Goal: Task Accomplishment & Management: Manage account settings

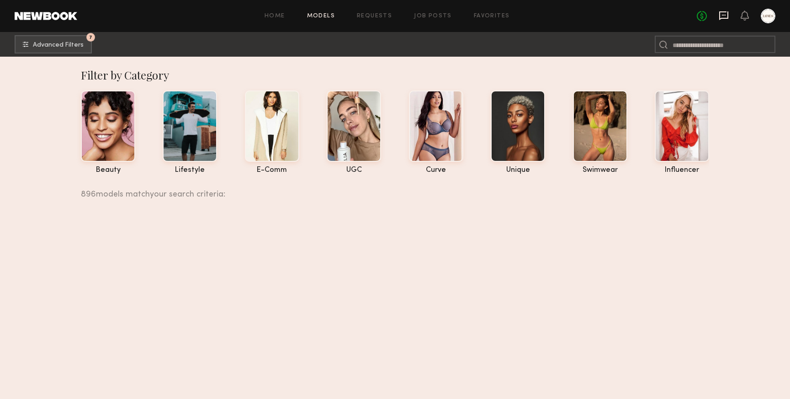
scroll to position [124365, 0]
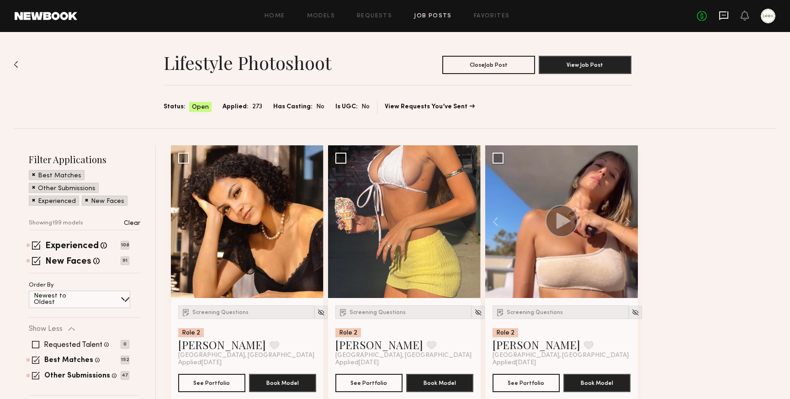
click at [729, 16] on icon at bounding box center [724, 16] width 10 height 10
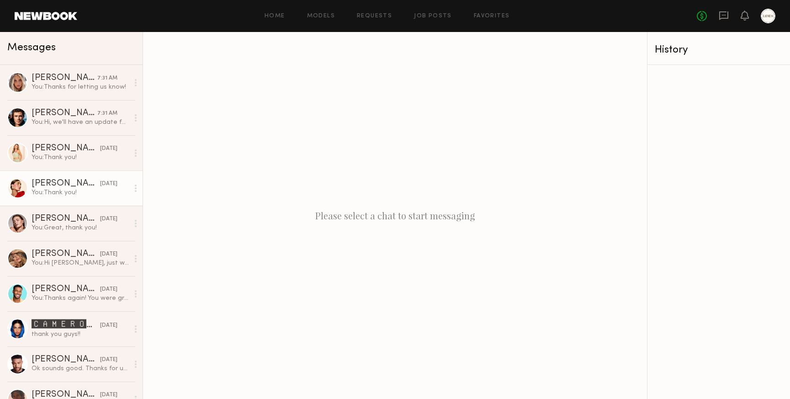
click at [50, 198] on link "Louise M. 10/03/2025 You: Thank you!" at bounding box center [71, 188] width 143 height 35
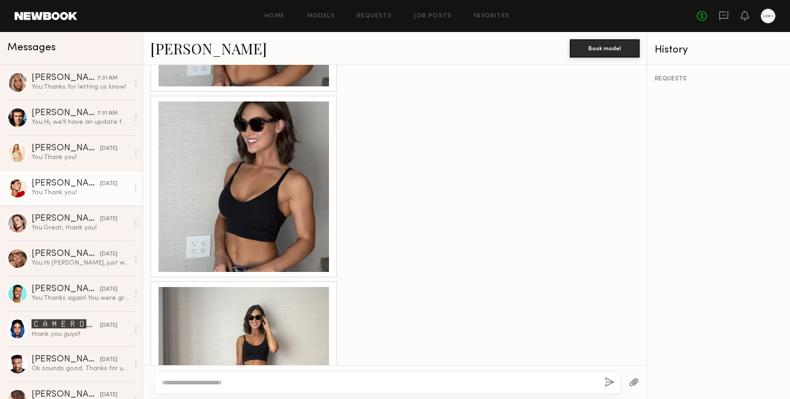
scroll to position [1040, 0]
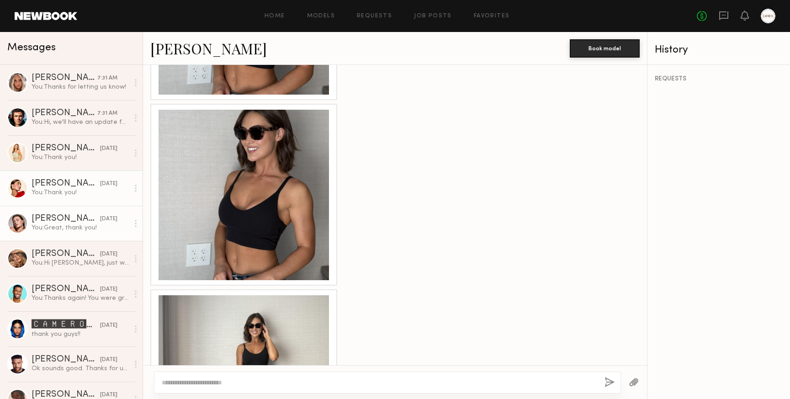
click at [53, 224] on div "You: Great, thank you!" at bounding box center [80, 228] width 97 height 9
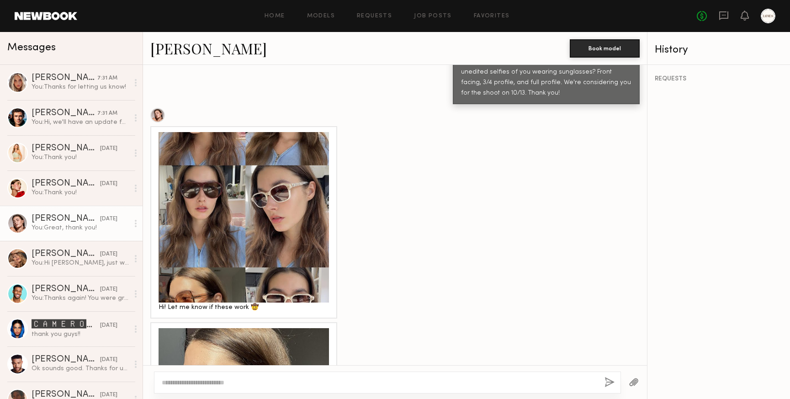
scroll to position [346, 0]
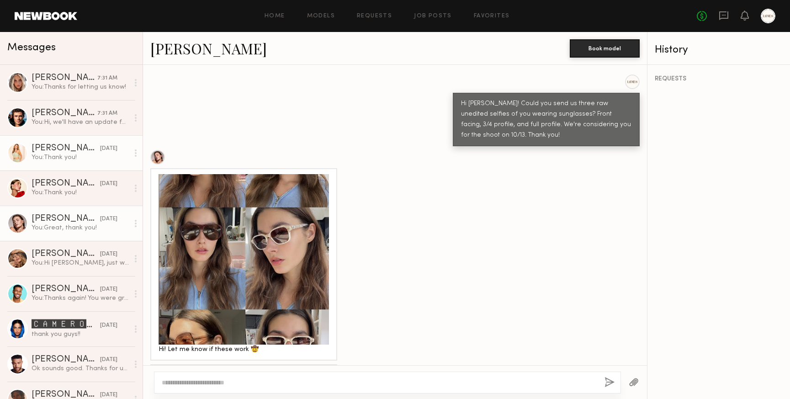
click at [50, 147] on div "Serena M." at bounding box center [66, 148] width 69 height 9
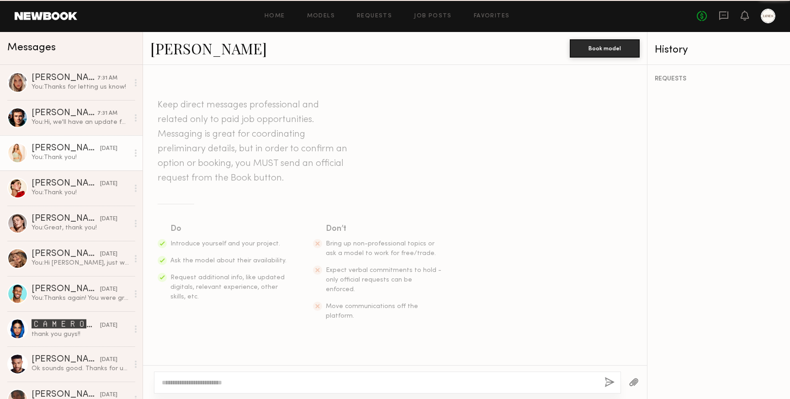
scroll to position [742, 0]
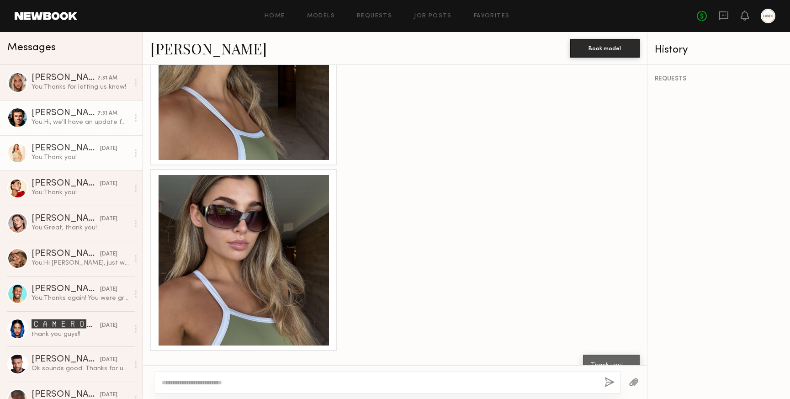
click at [58, 115] on div "[PERSON_NAME]" at bounding box center [65, 113] width 66 height 9
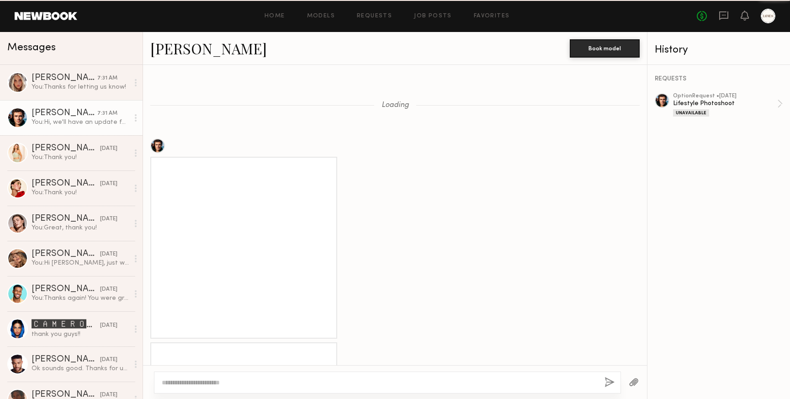
scroll to position [1426, 0]
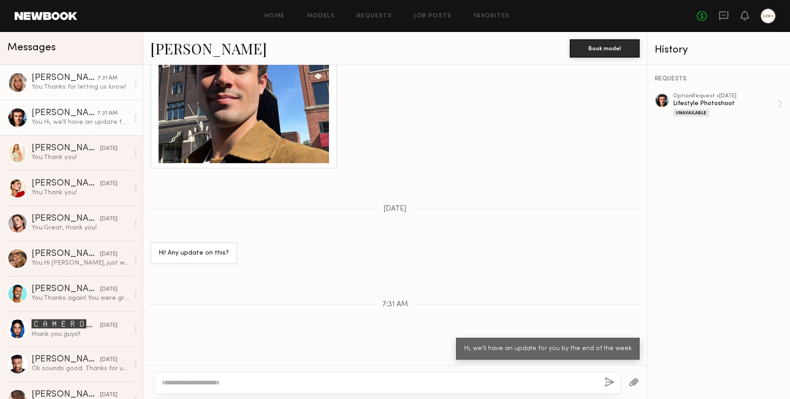
click at [60, 85] on div "You: Thanks for letting us know!" at bounding box center [80, 87] width 97 height 9
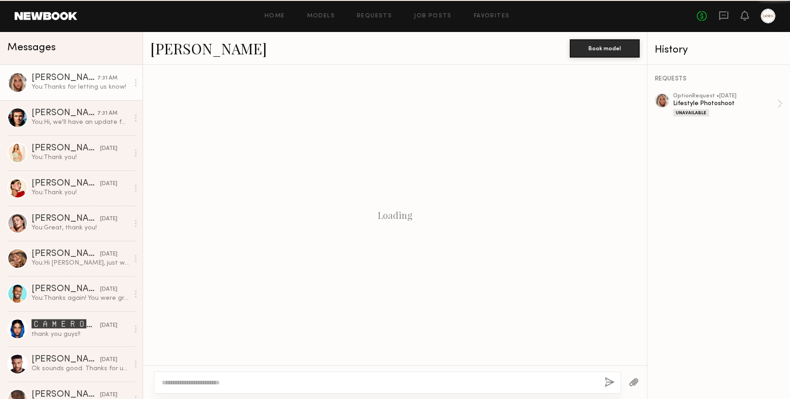
scroll to position [275, 0]
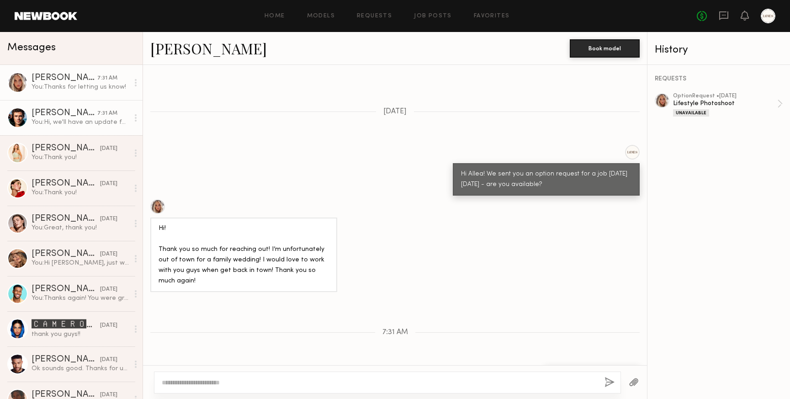
click at [53, 113] on div "[PERSON_NAME]" at bounding box center [65, 113] width 66 height 9
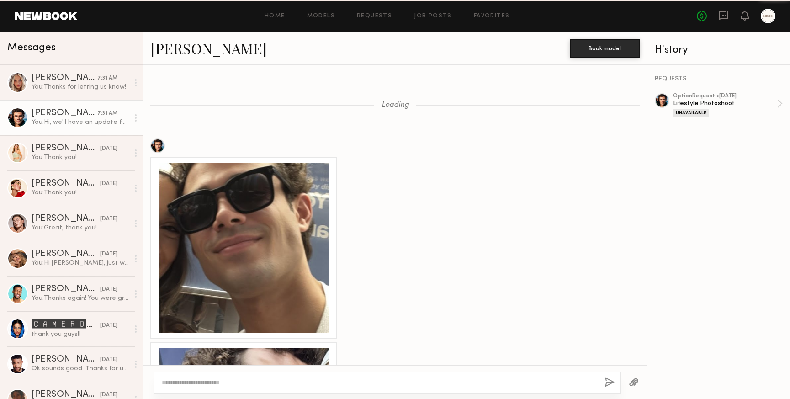
scroll to position [1426, 0]
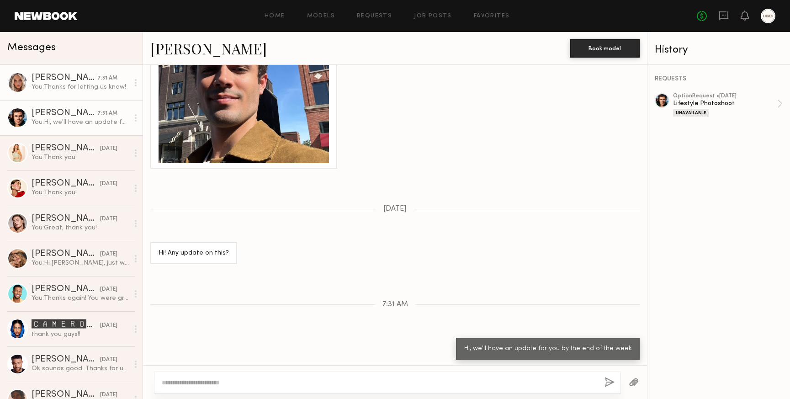
click at [49, 80] on div "Allea S." at bounding box center [65, 78] width 66 height 9
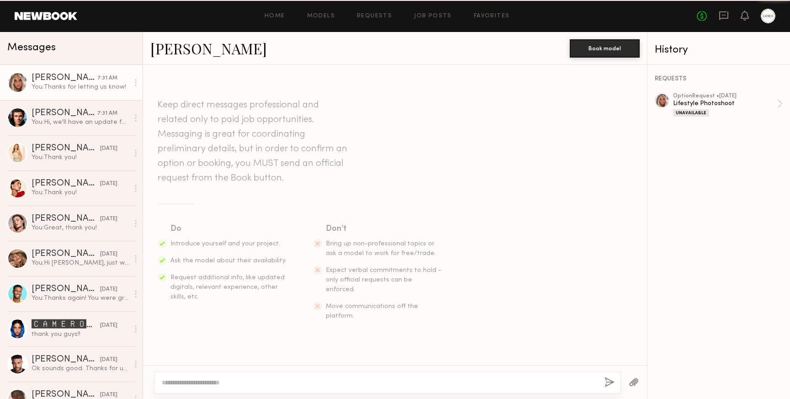
scroll to position [275, 0]
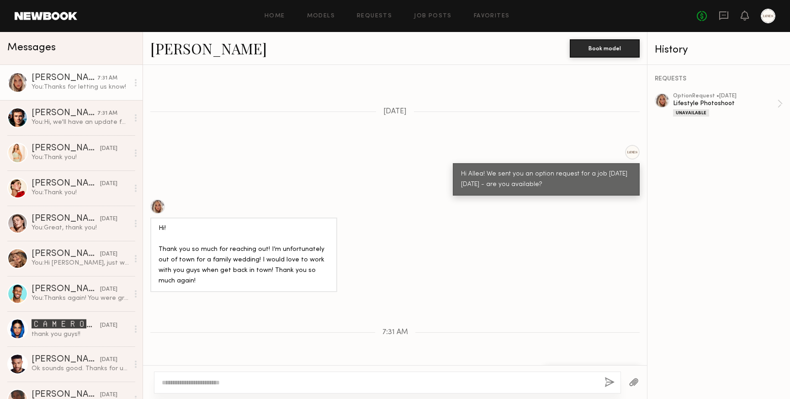
click at [277, 19] on div "Home Models Requests Job Posts Favorites Sign Out No fees up to $5,000" at bounding box center [426, 16] width 699 height 15
click at [277, 16] on link "Home" at bounding box center [275, 16] width 21 height 6
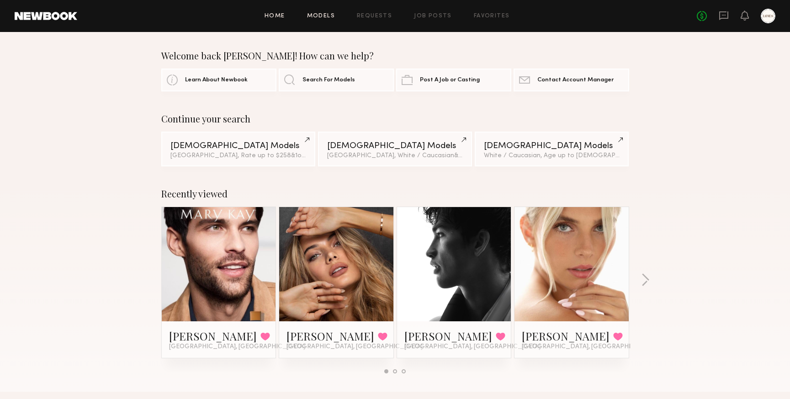
click at [325, 16] on link "Models" at bounding box center [321, 16] width 28 height 6
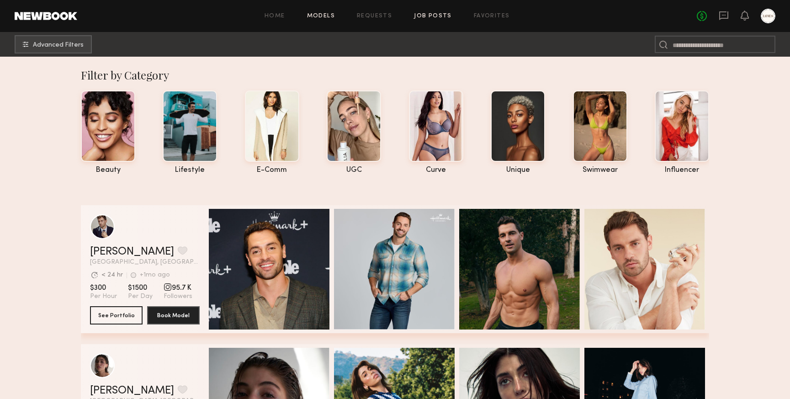
click at [435, 15] on link "Job Posts" at bounding box center [433, 16] width 38 height 6
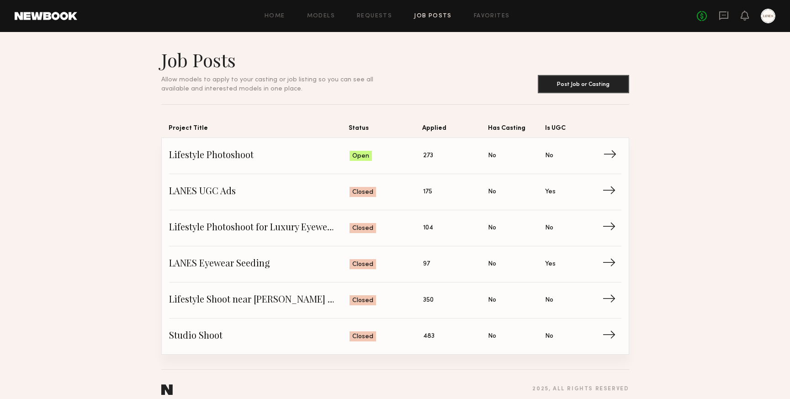
click at [254, 157] on span "Lifestyle Photoshoot" at bounding box center [259, 156] width 181 height 14
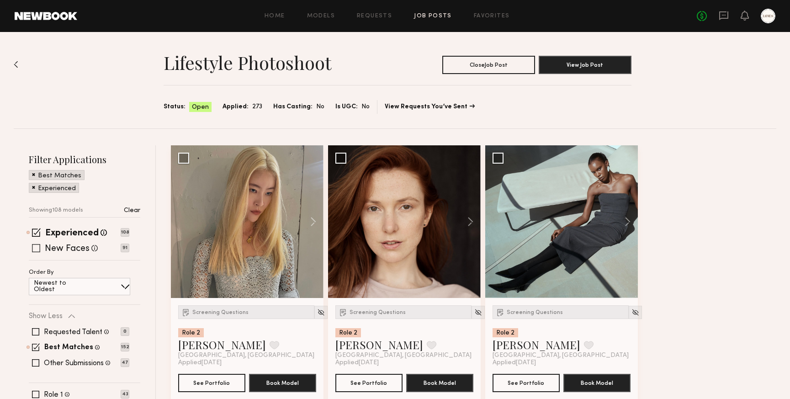
click at [37, 248] on span at bounding box center [36, 248] width 8 height 8
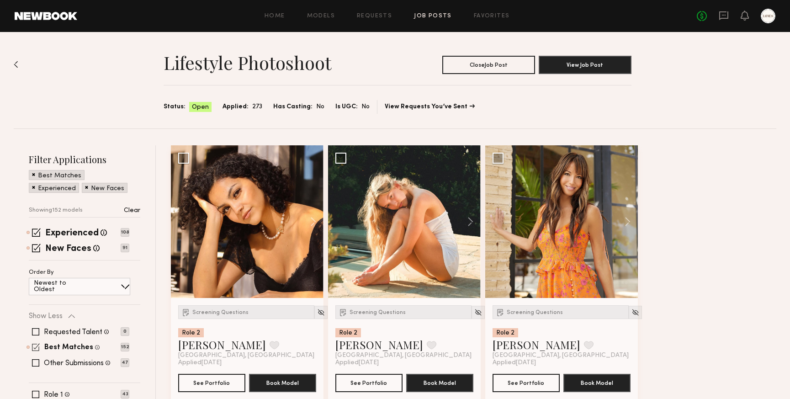
click at [35, 348] on span at bounding box center [36, 347] width 8 height 8
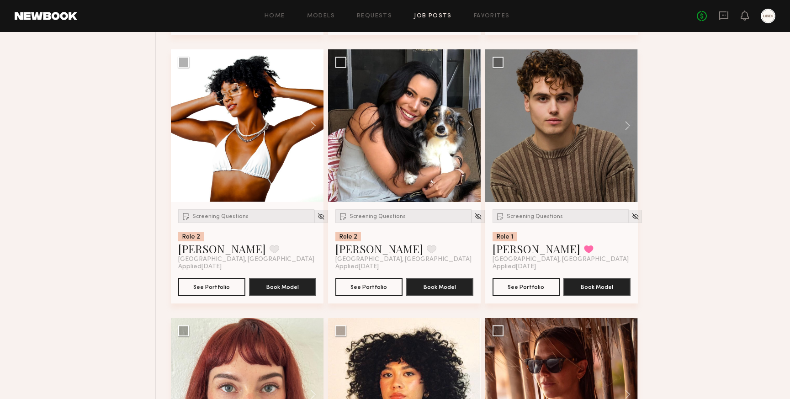
scroll to position [2215, 0]
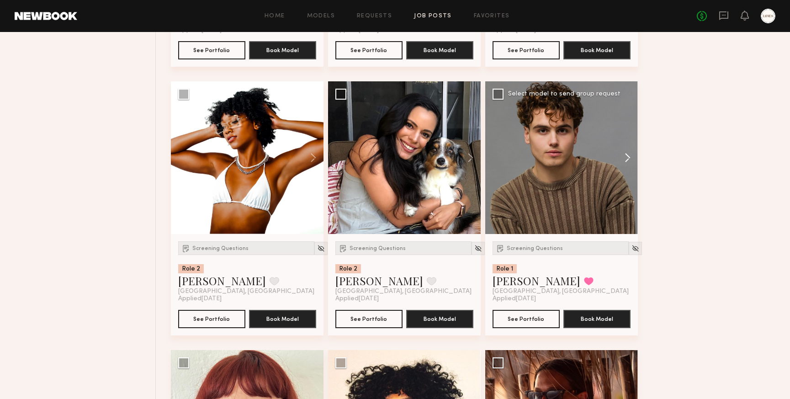
click at [628, 161] on button at bounding box center [623, 157] width 29 height 153
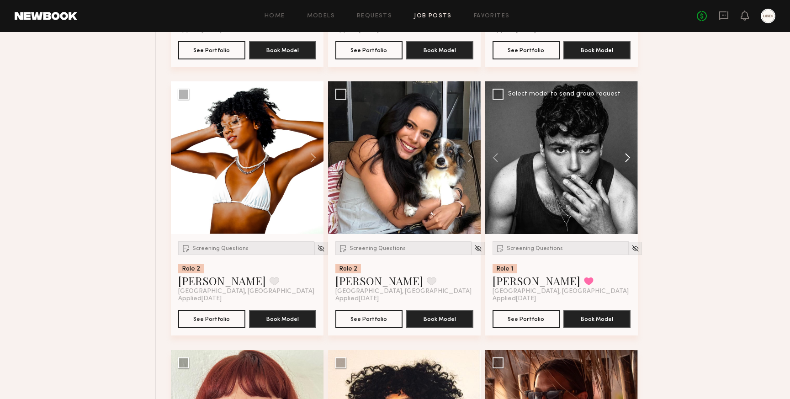
click at [628, 161] on button at bounding box center [623, 157] width 29 height 153
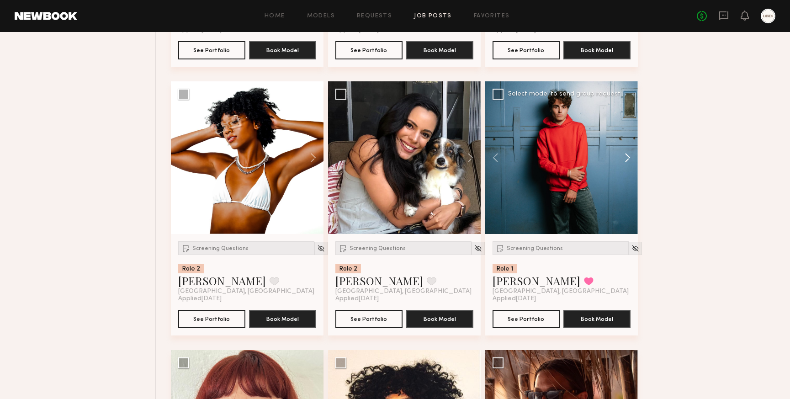
click at [628, 161] on button at bounding box center [623, 157] width 29 height 153
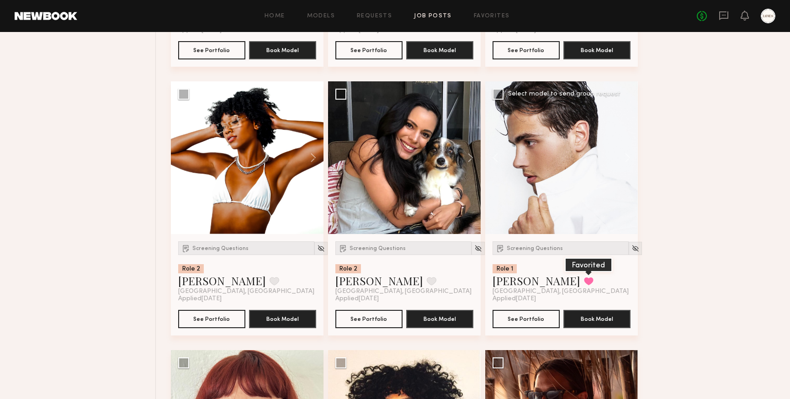
click at [584, 284] on button at bounding box center [589, 281] width 10 height 8
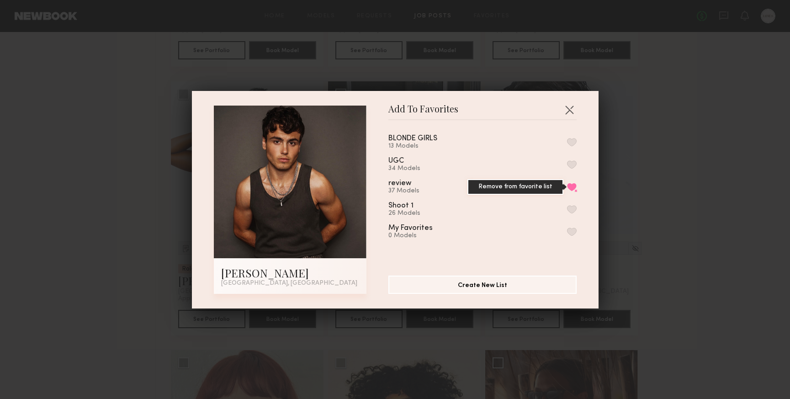
click at [571, 186] on button "Remove from favorite list" at bounding box center [572, 187] width 10 height 8
click at [572, 112] on button "button" at bounding box center [569, 109] width 15 height 15
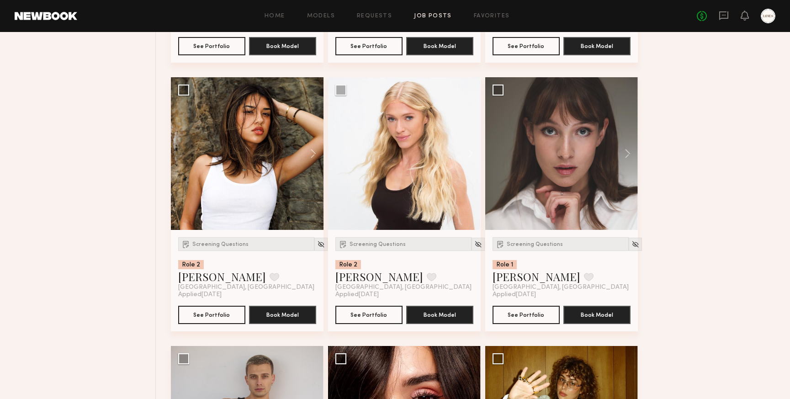
scroll to position [3026, 0]
click at [628, 149] on button at bounding box center [623, 153] width 29 height 153
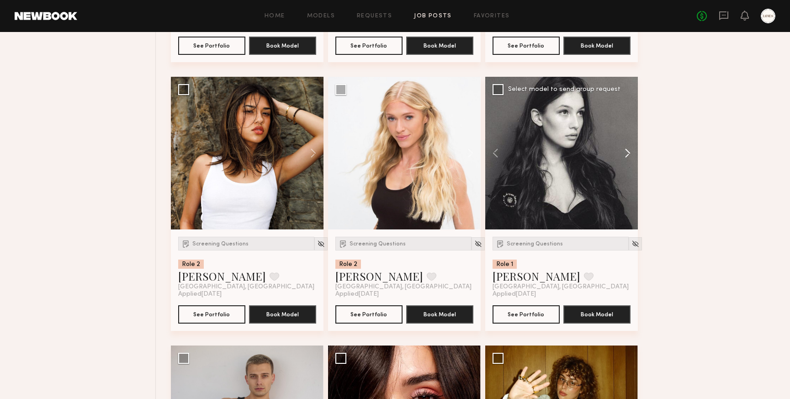
click at [628, 155] on button at bounding box center [623, 153] width 29 height 153
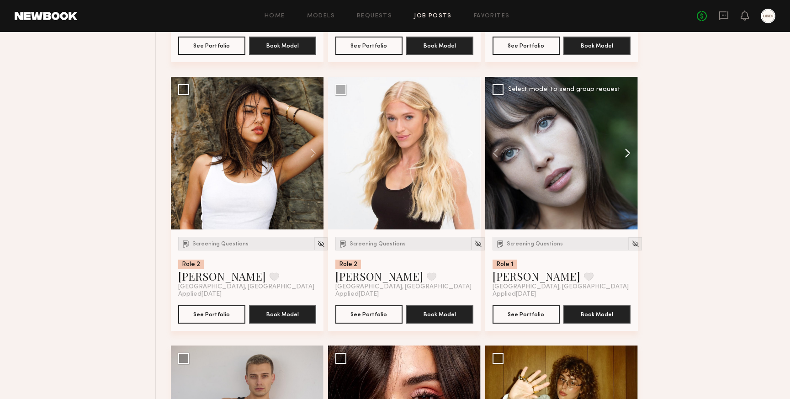
click at [628, 155] on button at bounding box center [623, 153] width 29 height 153
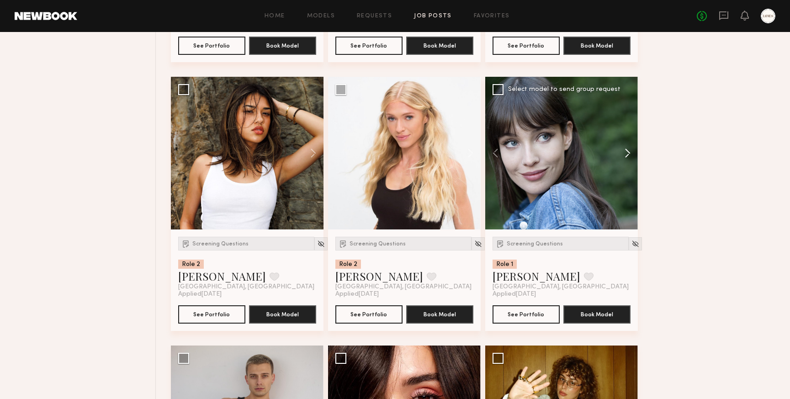
click at [628, 155] on button at bounding box center [623, 153] width 29 height 153
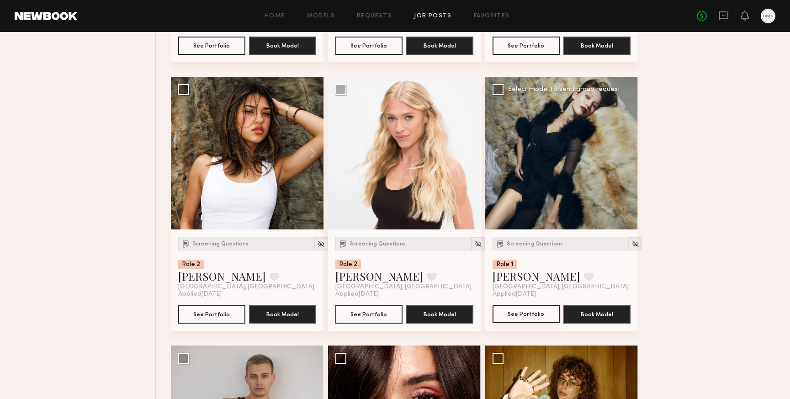
click at [521, 315] on button "See Portfolio" at bounding box center [526, 314] width 67 height 18
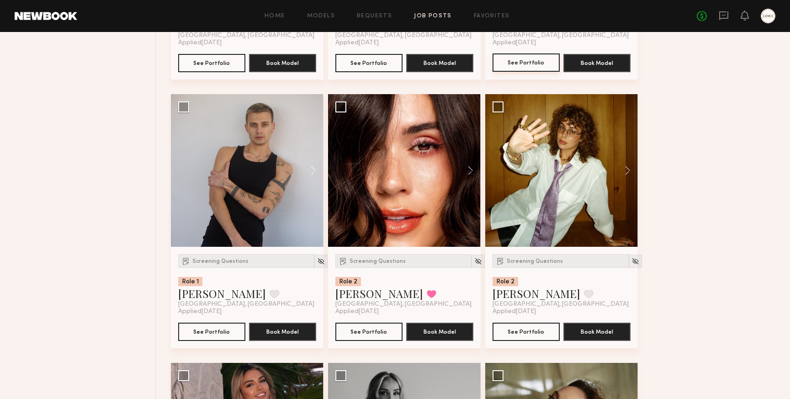
scroll to position [3277, 0]
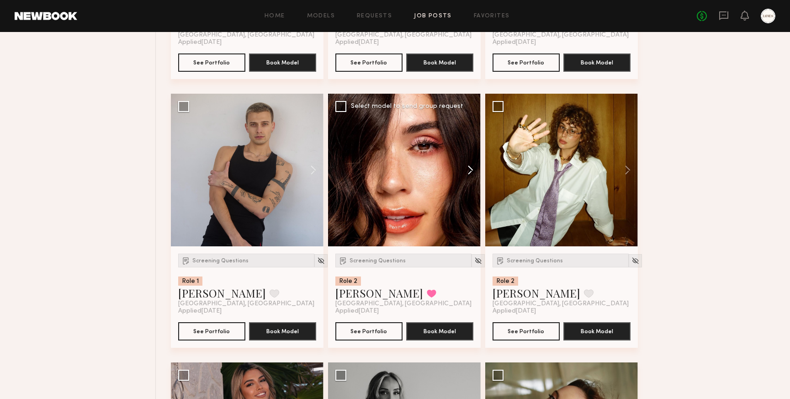
click at [470, 168] on button at bounding box center [466, 170] width 29 height 153
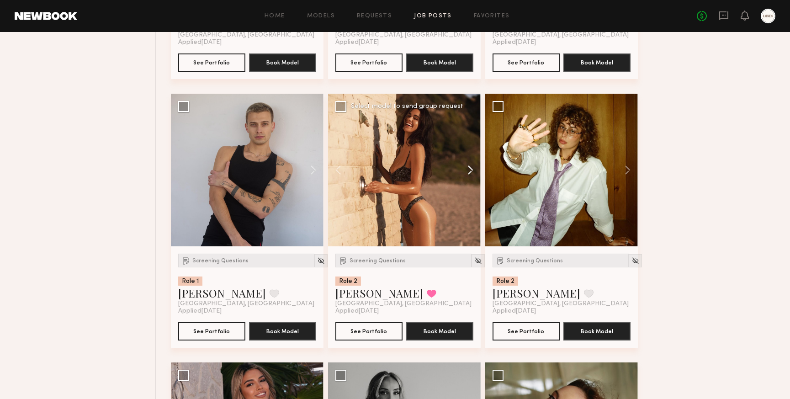
click at [470, 168] on button at bounding box center [466, 170] width 29 height 153
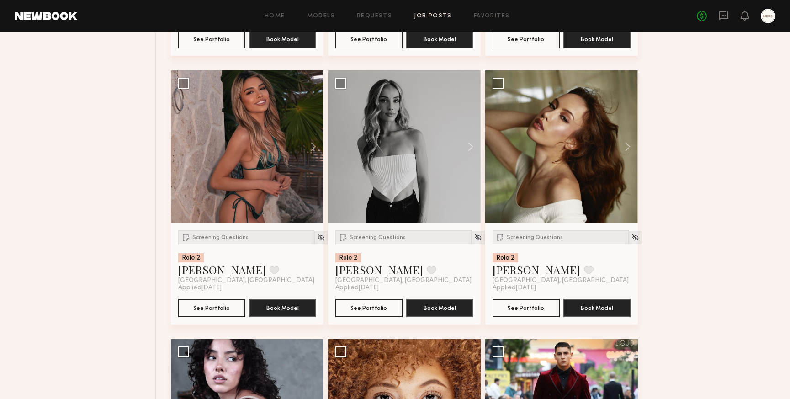
scroll to position [3596, 0]
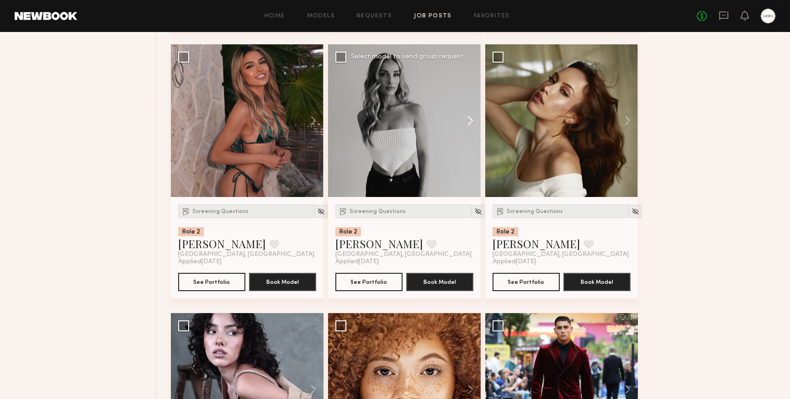
click at [471, 121] on button at bounding box center [466, 120] width 29 height 153
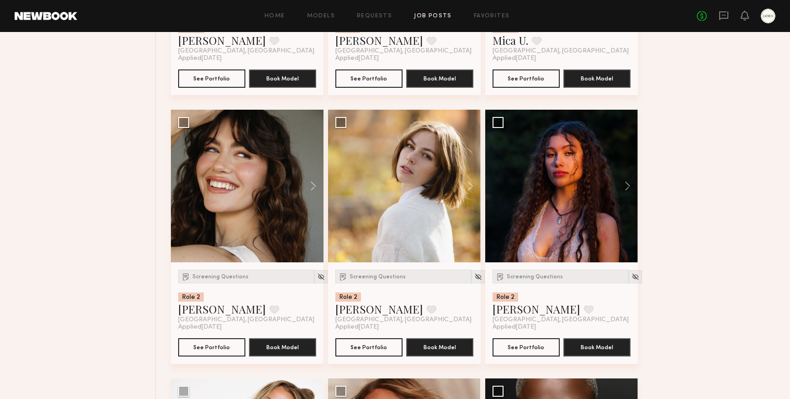
scroll to position [4341, 0]
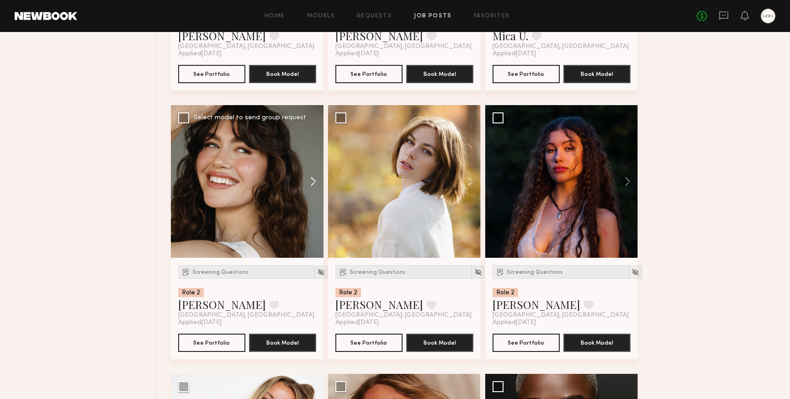
click at [314, 186] on button at bounding box center [308, 181] width 29 height 153
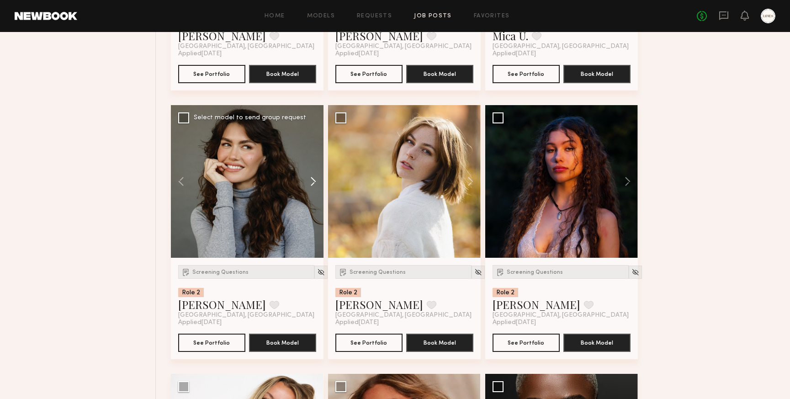
click at [314, 186] on button at bounding box center [308, 181] width 29 height 153
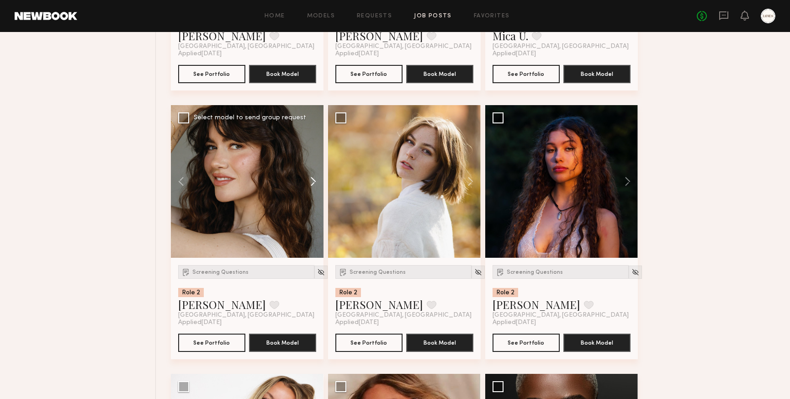
click at [314, 186] on button at bounding box center [308, 181] width 29 height 153
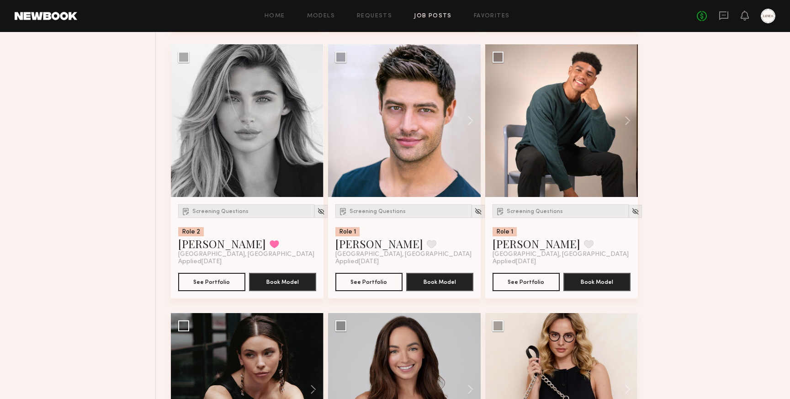
scroll to position [6005, 0]
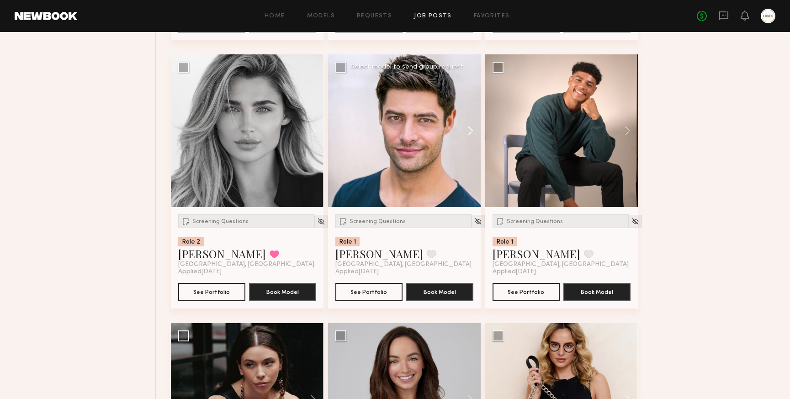
click at [473, 135] on button at bounding box center [466, 130] width 29 height 153
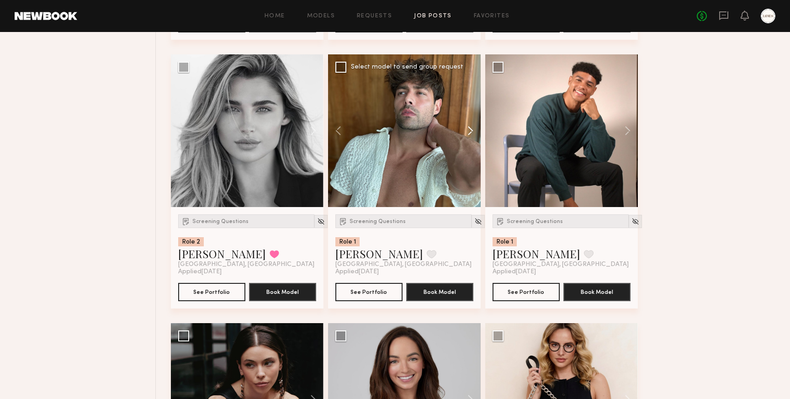
click at [473, 135] on button at bounding box center [466, 130] width 29 height 153
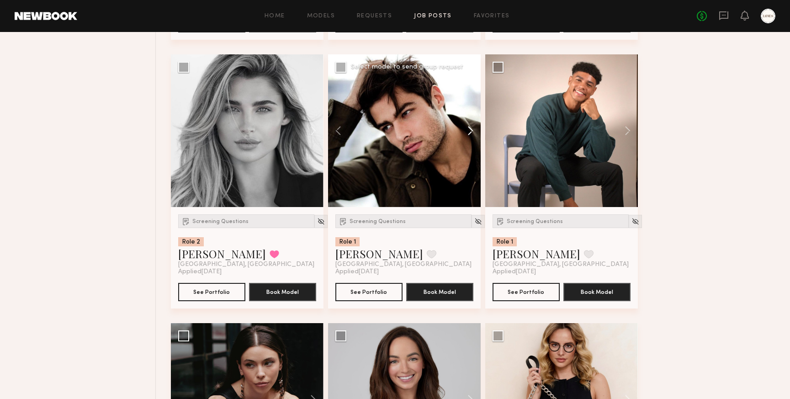
click at [473, 135] on button at bounding box center [466, 130] width 29 height 153
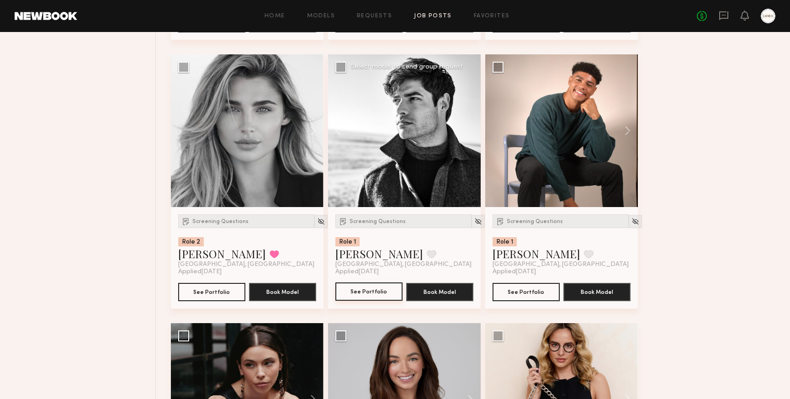
click at [367, 299] on button "See Portfolio" at bounding box center [369, 292] width 67 height 18
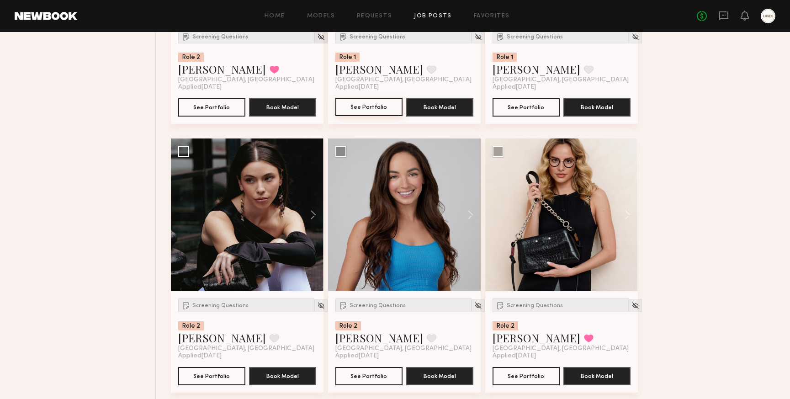
scroll to position [6190, 0]
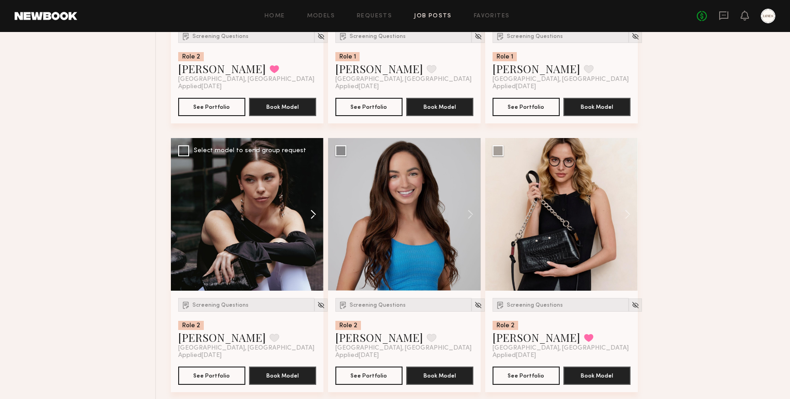
click at [313, 219] on button at bounding box center [308, 214] width 29 height 153
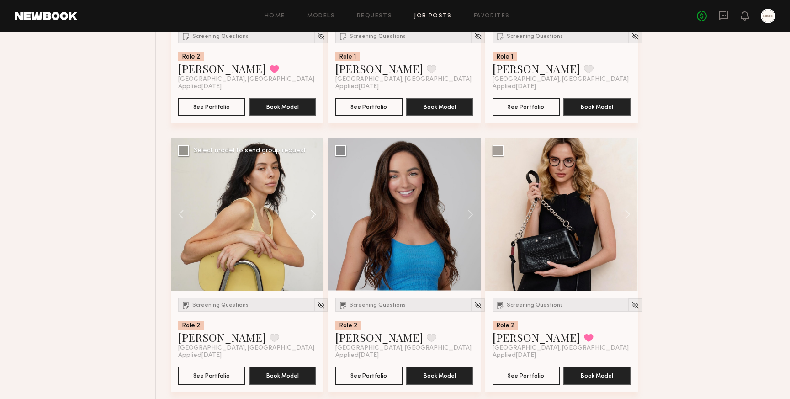
click at [313, 219] on button at bounding box center [308, 214] width 29 height 153
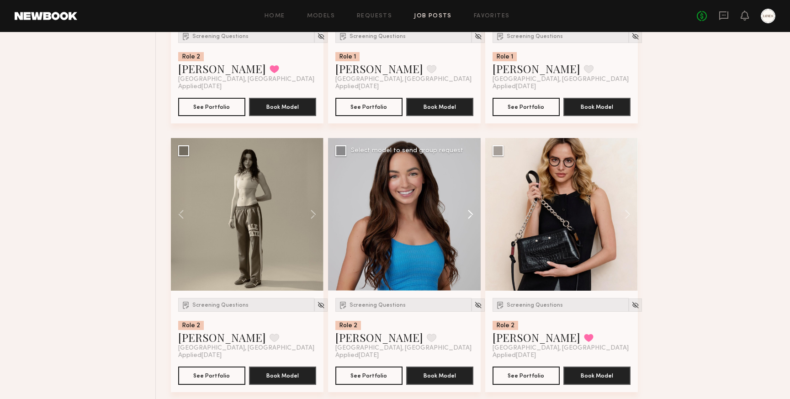
click at [476, 220] on button at bounding box center [466, 214] width 29 height 153
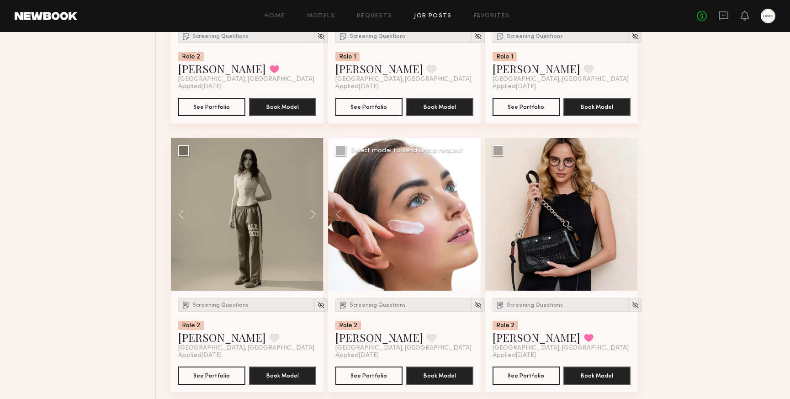
click at [476, 220] on button at bounding box center [466, 214] width 29 height 153
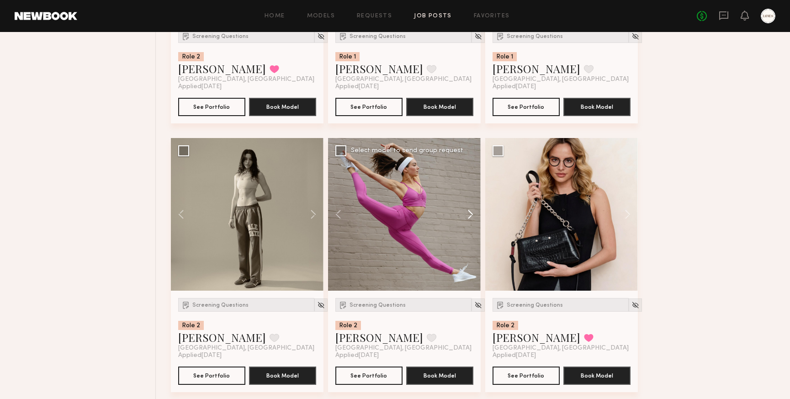
click at [476, 220] on button at bounding box center [466, 214] width 29 height 153
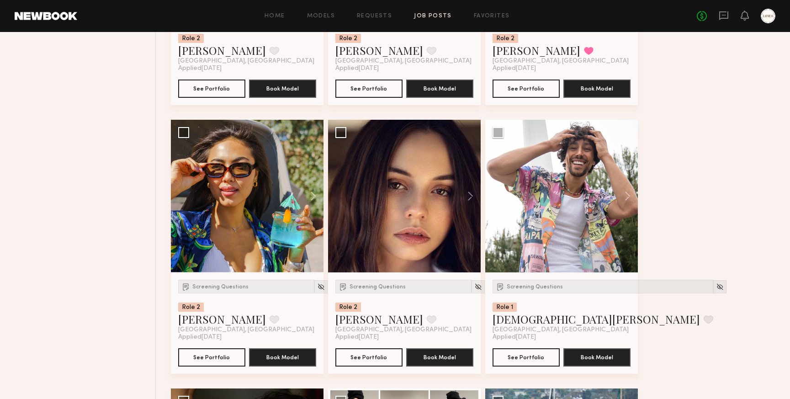
scroll to position [6478, 0]
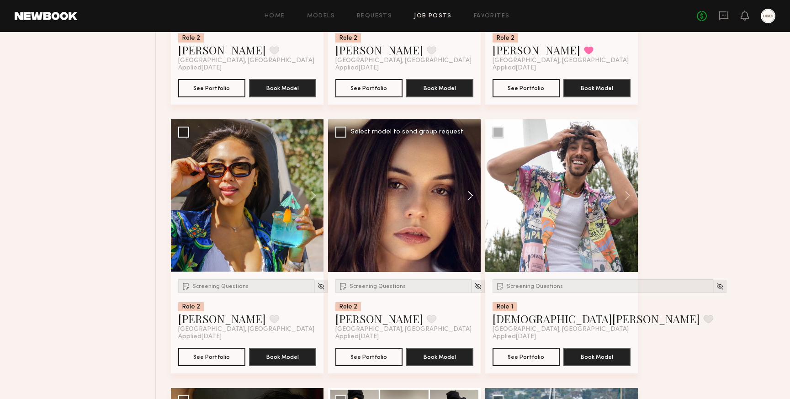
click at [470, 202] on button at bounding box center [466, 195] width 29 height 153
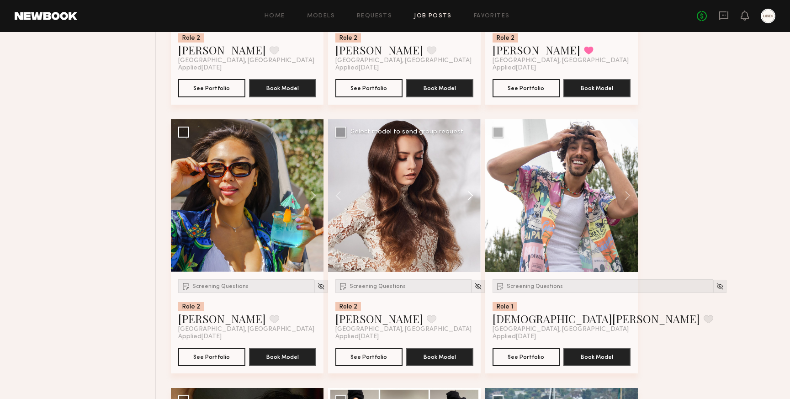
click at [470, 202] on button at bounding box center [466, 195] width 29 height 153
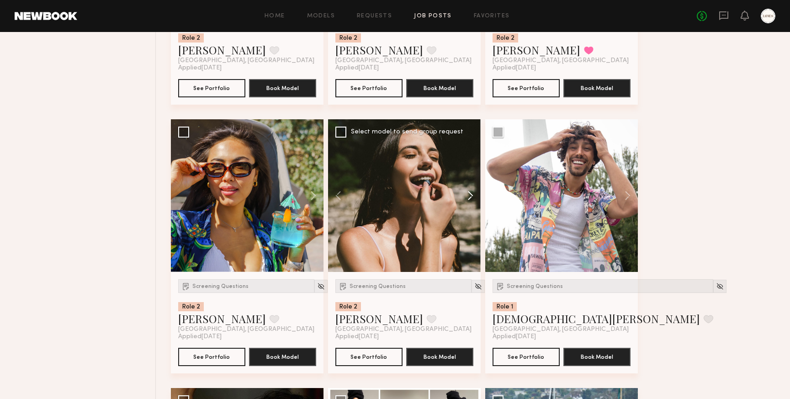
click at [470, 202] on button at bounding box center [466, 195] width 29 height 153
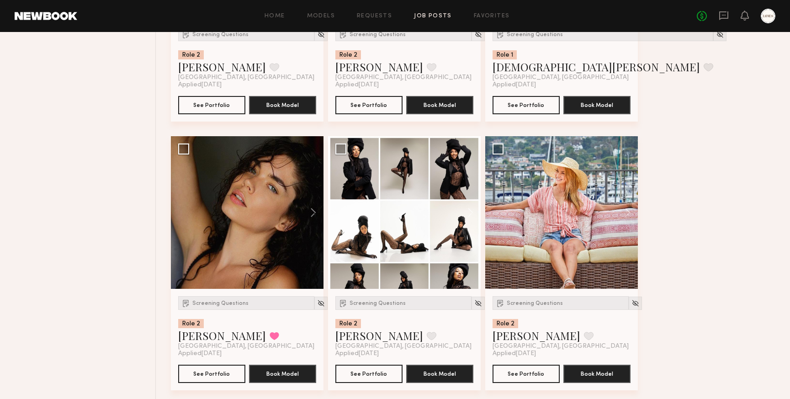
scroll to position [6731, 0]
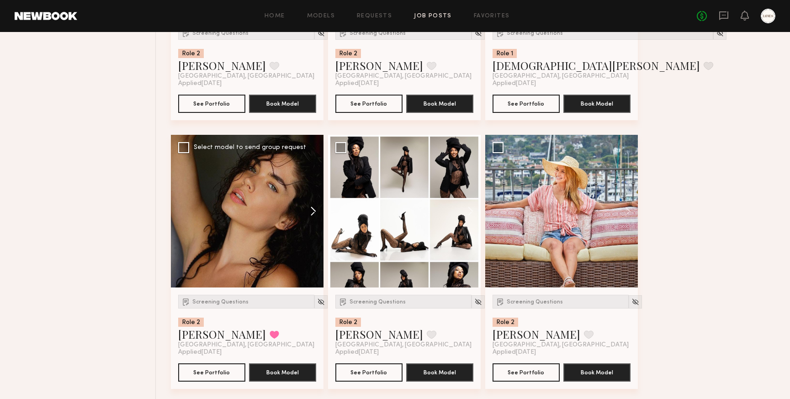
click at [315, 218] on button at bounding box center [308, 211] width 29 height 153
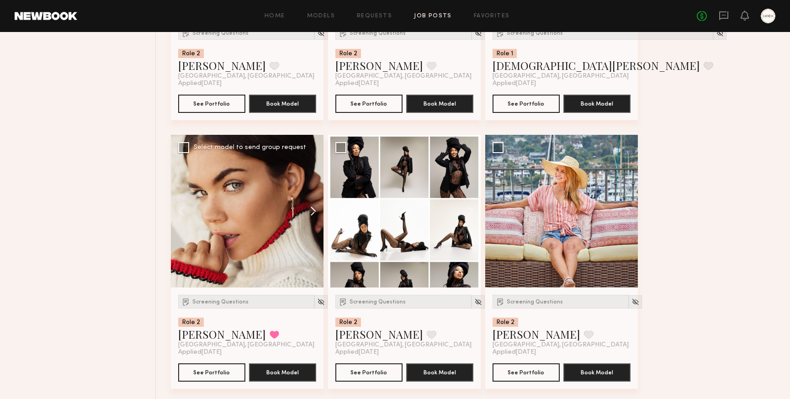
click at [315, 218] on button at bounding box center [308, 211] width 29 height 153
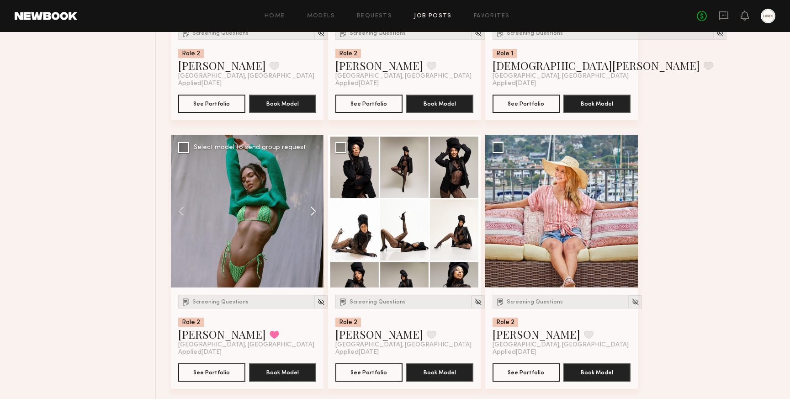
click at [315, 218] on button at bounding box center [308, 211] width 29 height 153
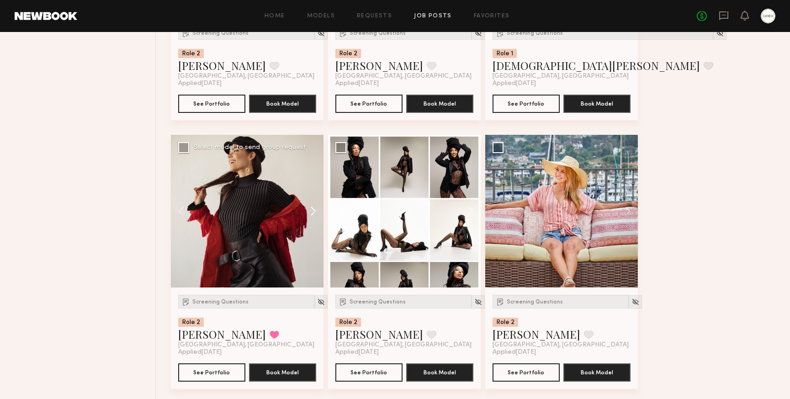
click at [315, 218] on button at bounding box center [308, 211] width 29 height 153
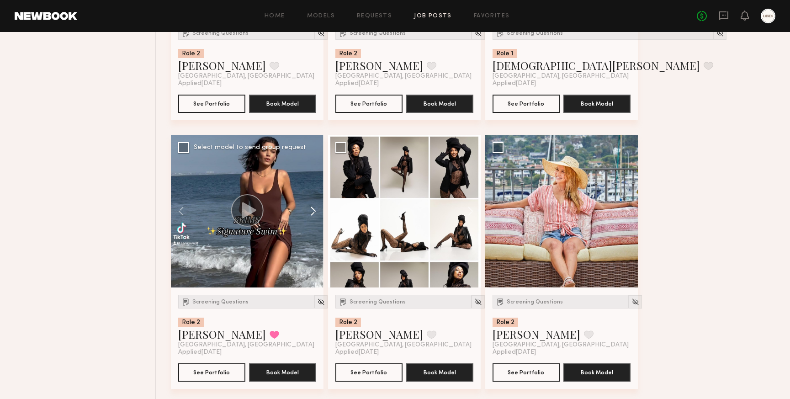
click at [315, 218] on button at bounding box center [308, 211] width 29 height 153
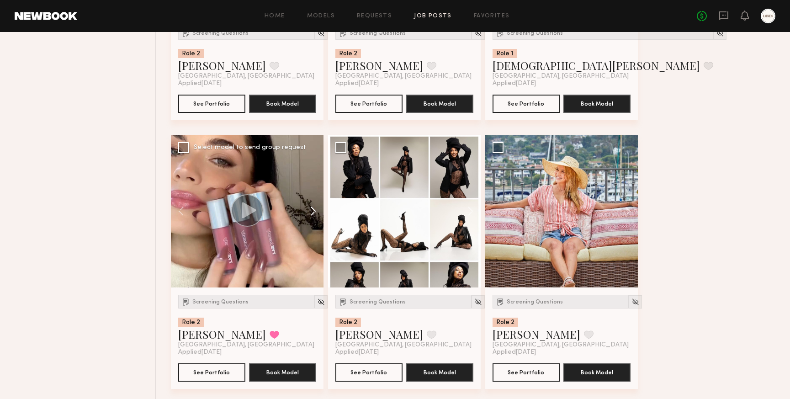
click at [315, 218] on button at bounding box center [308, 211] width 29 height 153
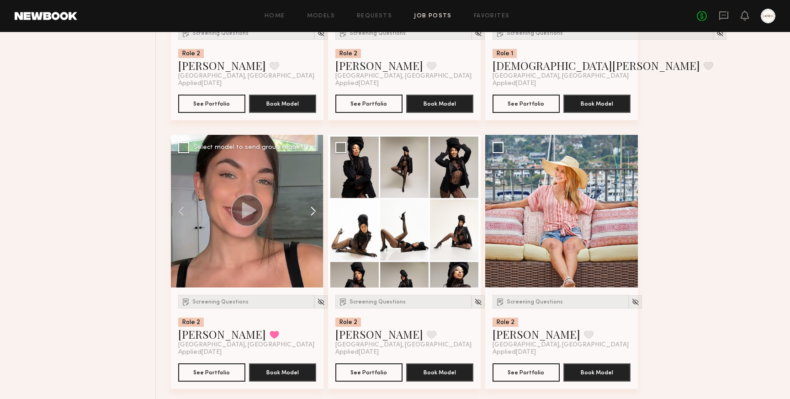
click at [315, 218] on button at bounding box center [308, 211] width 29 height 153
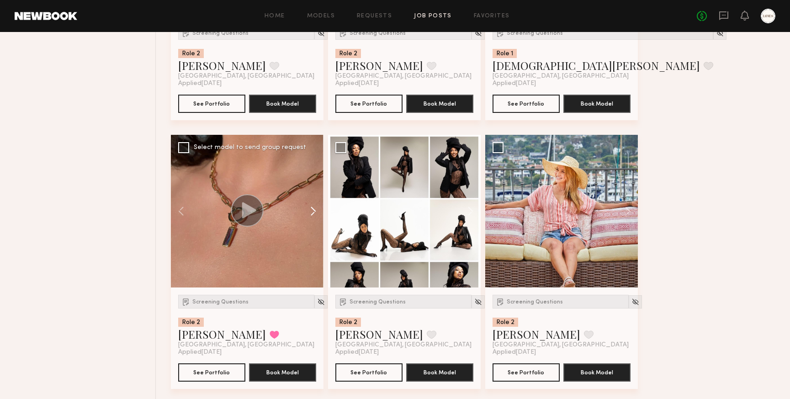
click at [315, 218] on button at bounding box center [308, 211] width 29 height 153
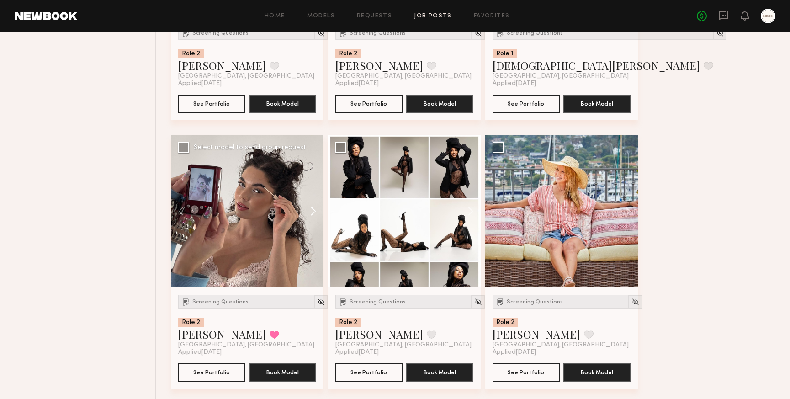
click at [315, 218] on button at bounding box center [308, 211] width 29 height 153
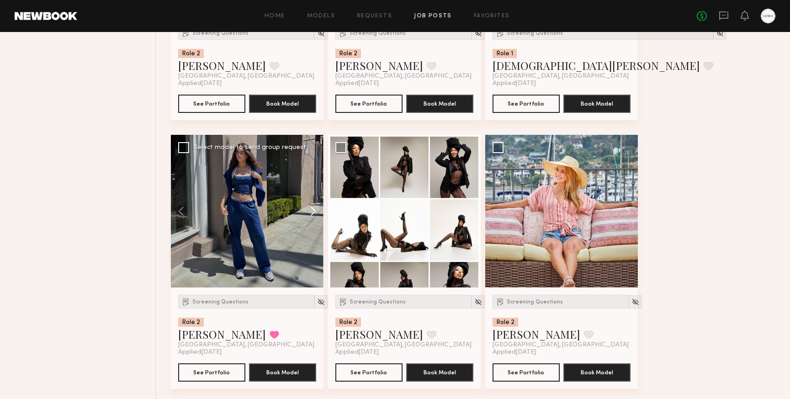
click at [315, 218] on button at bounding box center [308, 211] width 29 height 153
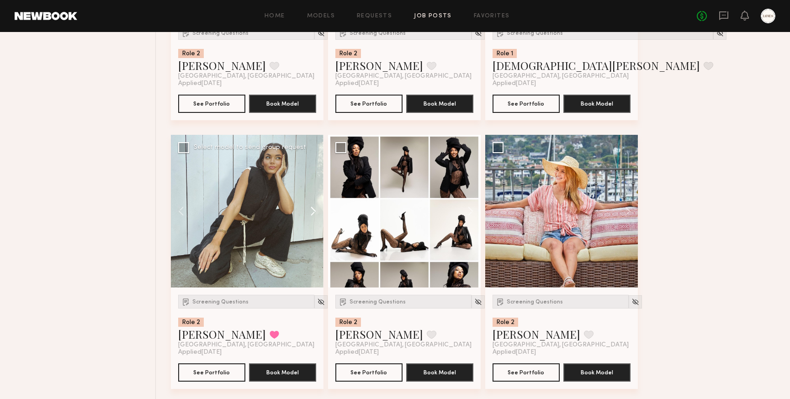
click at [315, 218] on button at bounding box center [308, 211] width 29 height 153
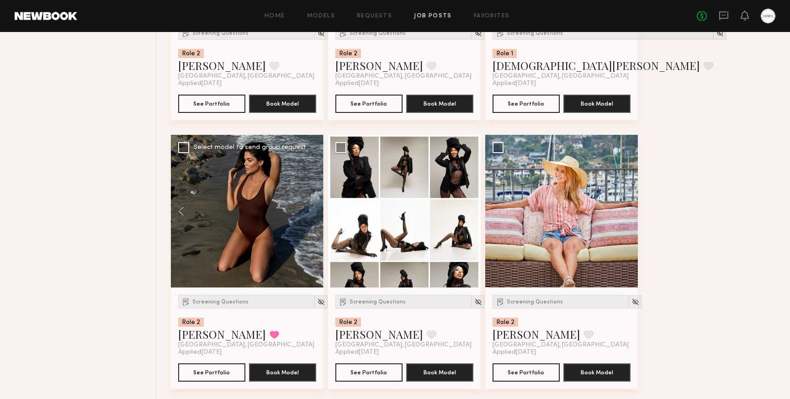
click at [315, 218] on div at bounding box center [247, 211] width 153 height 153
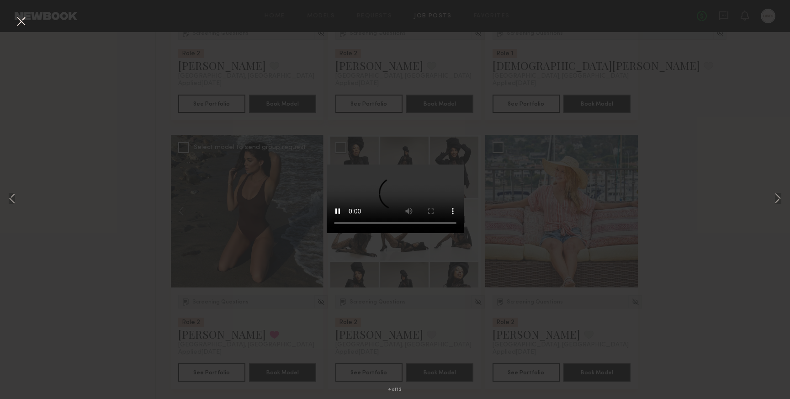
click at [20, 21] on button at bounding box center [21, 22] width 15 height 16
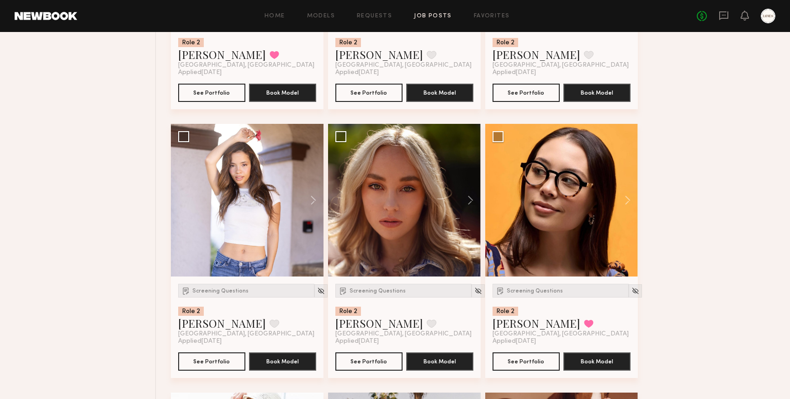
scroll to position [7011, 0]
click at [472, 204] on button at bounding box center [466, 199] width 29 height 153
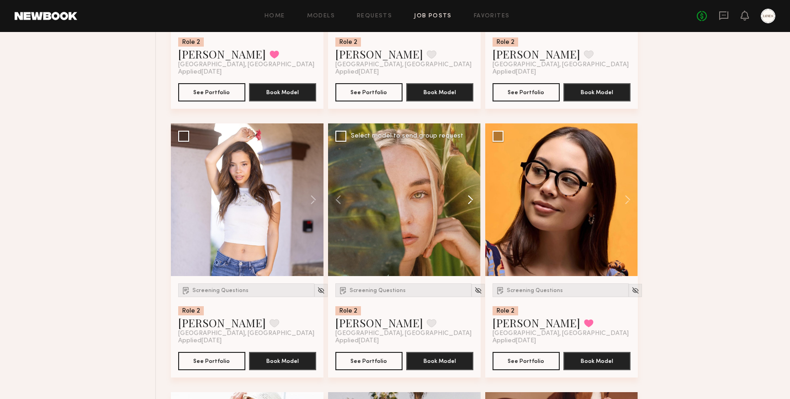
click at [472, 204] on button at bounding box center [466, 199] width 29 height 153
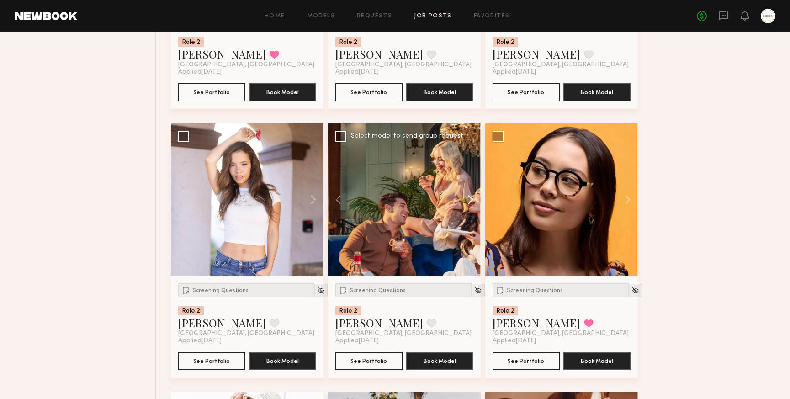
click at [472, 204] on button at bounding box center [466, 199] width 29 height 153
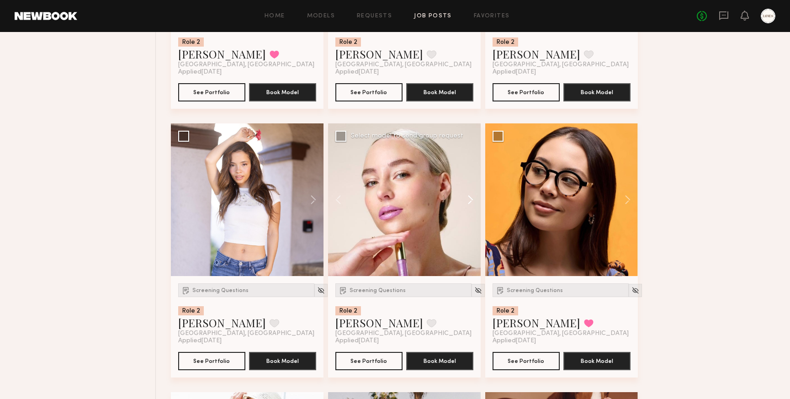
click at [472, 204] on button at bounding box center [466, 199] width 29 height 153
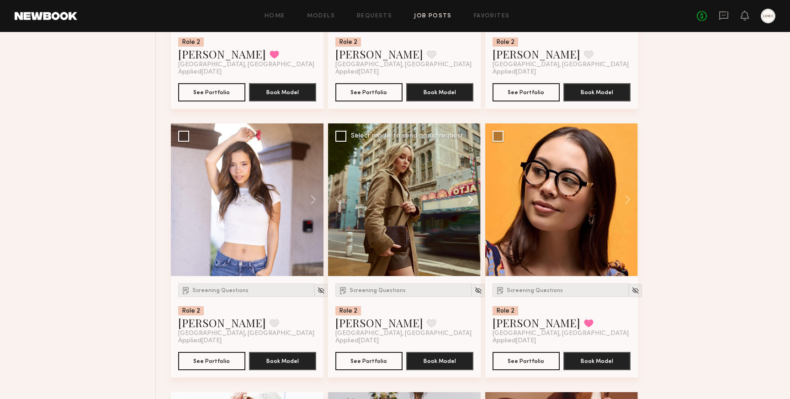
click at [470, 208] on button at bounding box center [466, 199] width 29 height 153
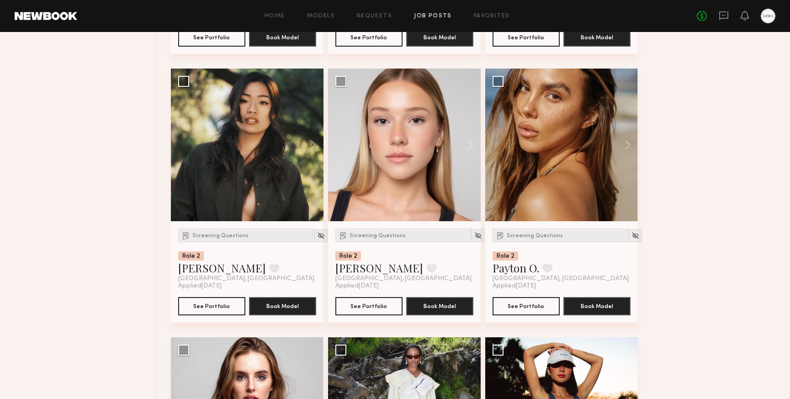
scroll to position [7604, 0]
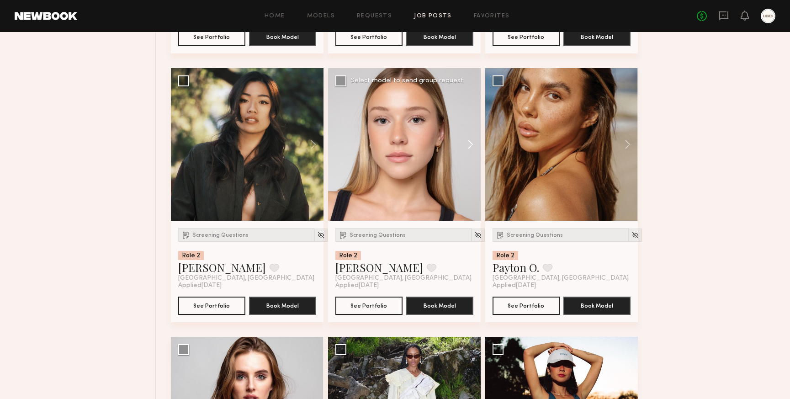
click at [473, 154] on button at bounding box center [466, 144] width 29 height 153
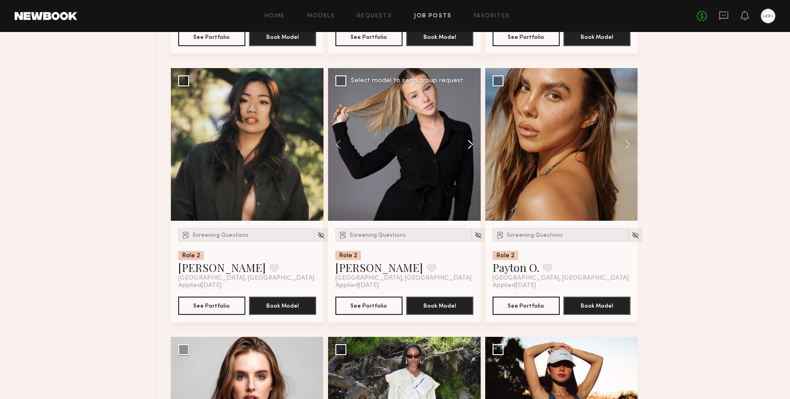
click at [473, 154] on button at bounding box center [466, 144] width 29 height 153
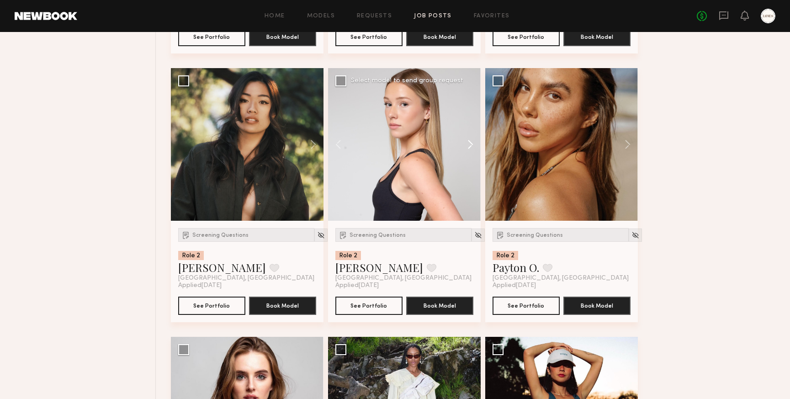
click at [473, 154] on button at bounding box center [466, 144] width 29 height 153
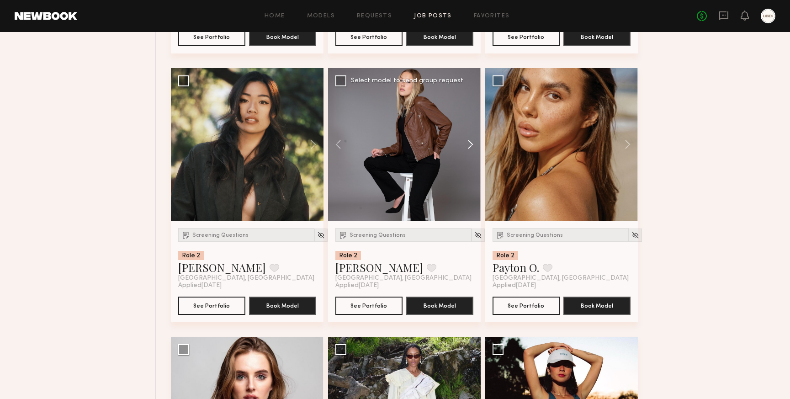
click at [473, 154] on button at bounding box center [466, 144] width 29 height 153
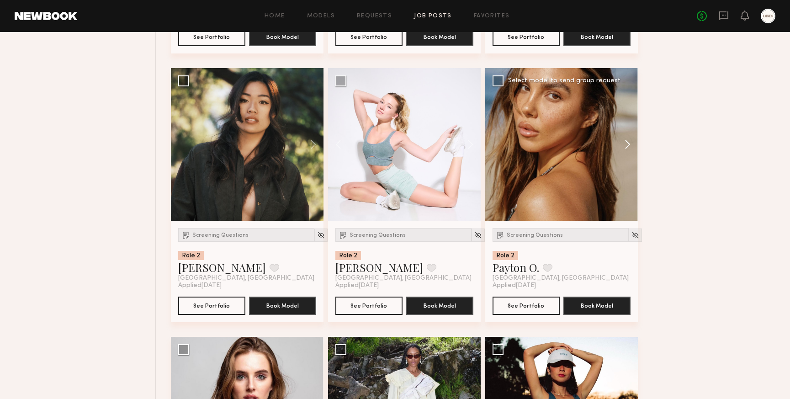
click at [625, 149] on button at bounding box center [623, 144] width 29 height 153
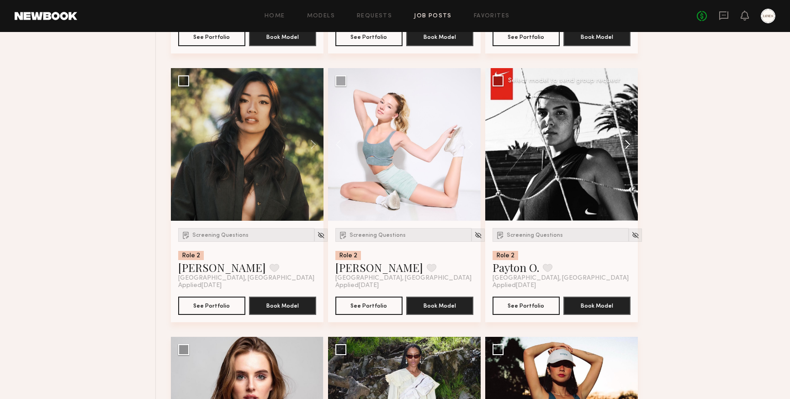
click at [625, 149] on button at bounding box center [623, 144] width 29 height 153
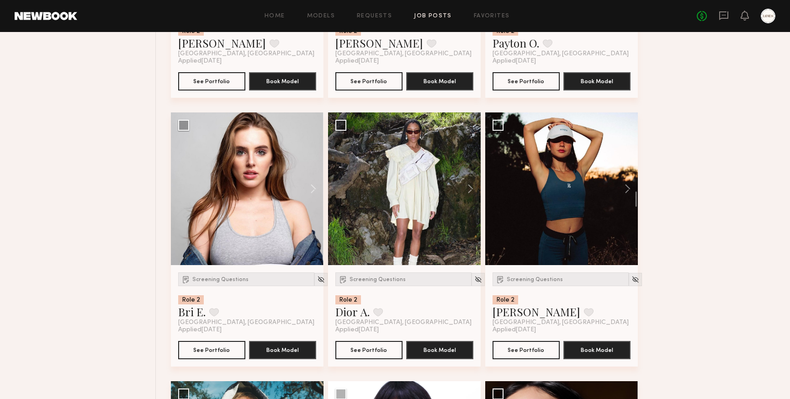
scroll to position [7830, 0]
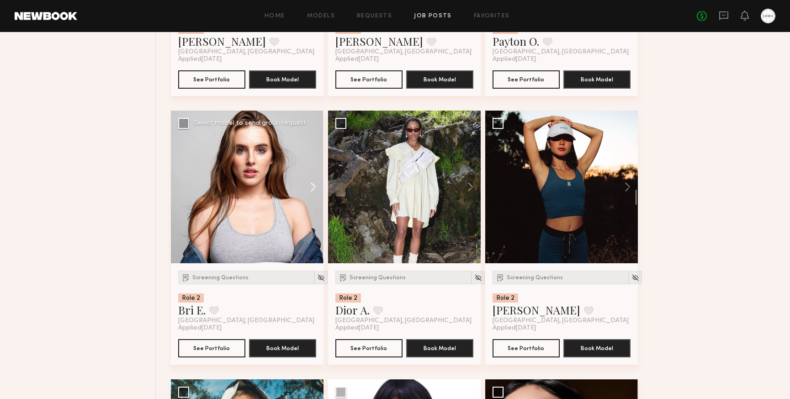
click at [313, 192] on button at bounding box center [308, 187] width 29 height 153
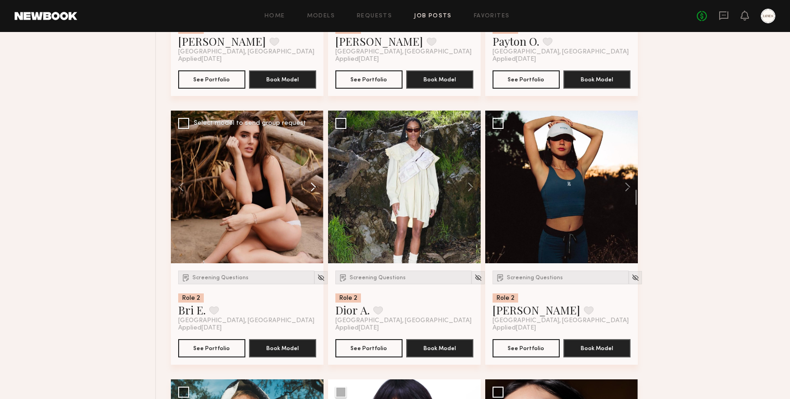
click at [313, 192] on button at bounding box center [308, 187] width 29 height 153
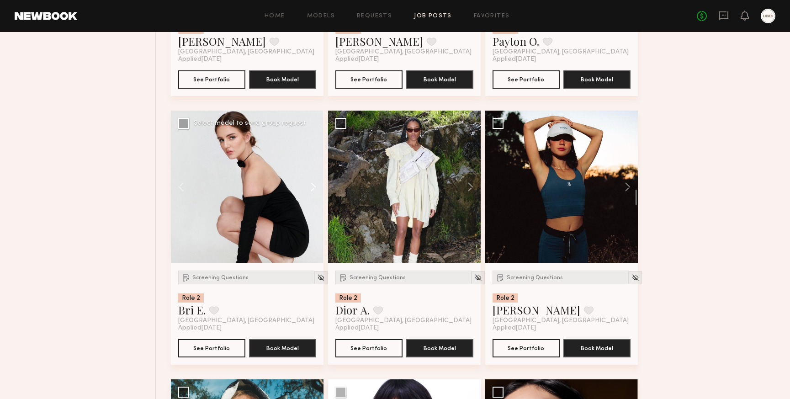
click at [313, 192] on button at bounding box center [308, 187] width 29 height 153
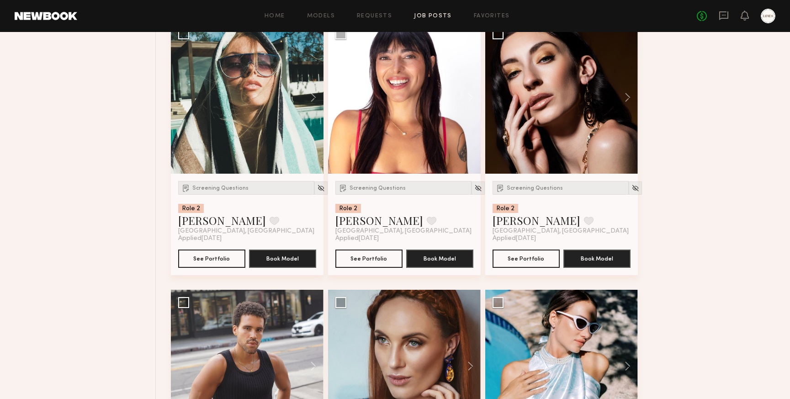
scroll to position [8184, 0]
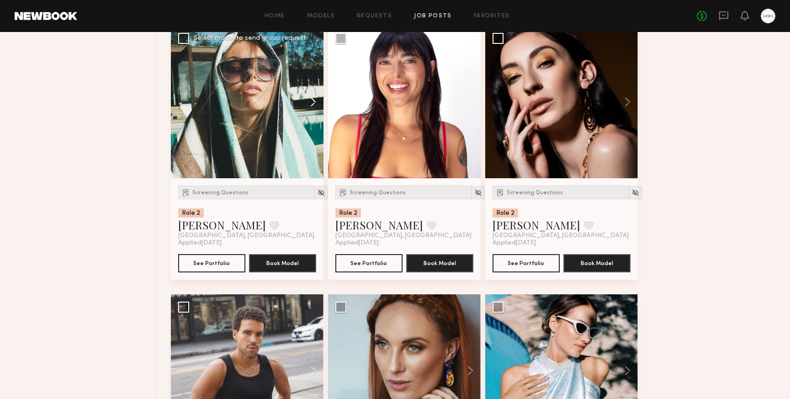
click at [318, 109] on button at bounding box center [308, 102] width 29 height 153
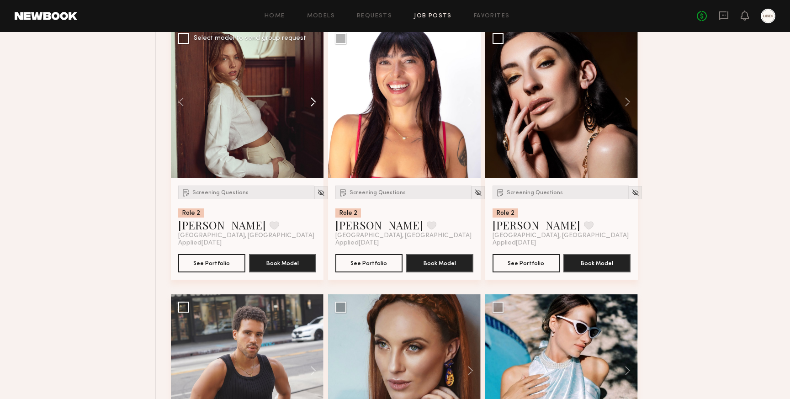
click at [318, 109] on button at bounding box center [308, 102] width 29 height 153
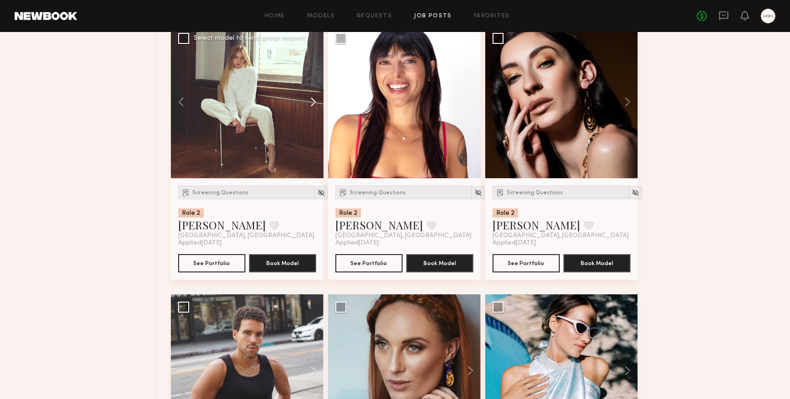
click at [318, 109] on button at bounding box center [308, 102] width 29 height 153
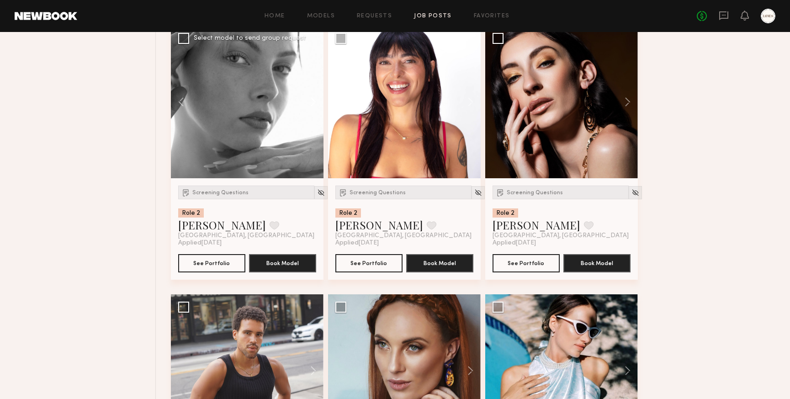
click at [314, 108] on button at bounding box center [308, 102] width 29 height 153
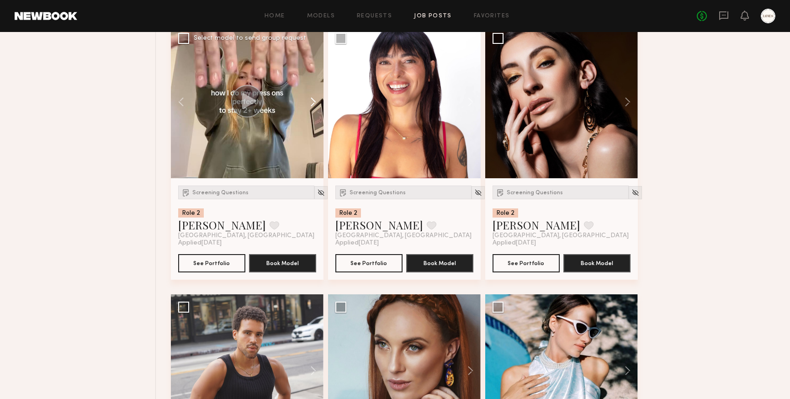
click at [314, 108] on button at bounding box center [308, 102] width 29 height 153
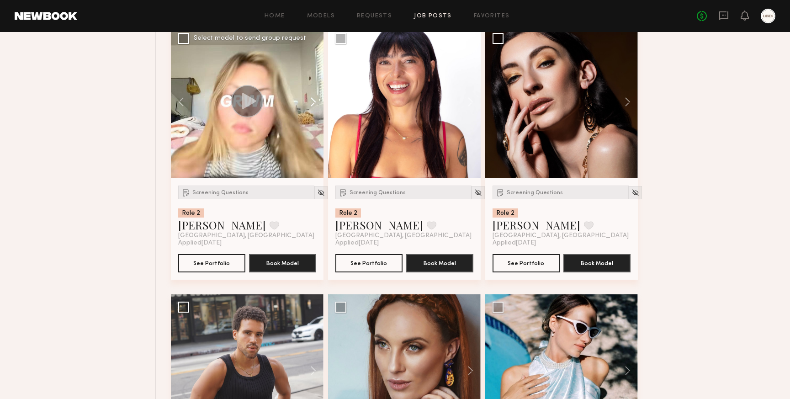
click at [313, 108] on button at bounding box center [308, 102] width 29 height 153
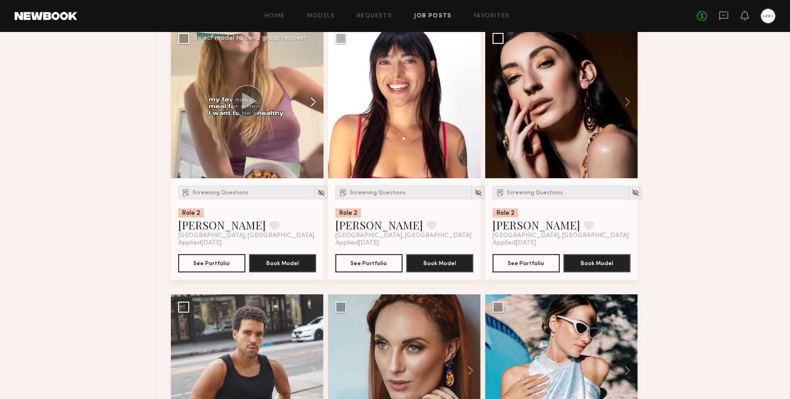
click at [313, 108] on button at bounding box center [308, 102] width 29 height 153
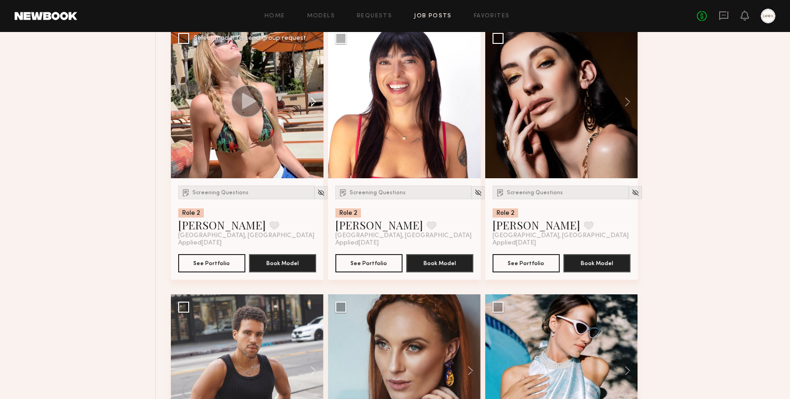
click at [313, 108] on button at bounding box center [308, 102] width 29 height 153
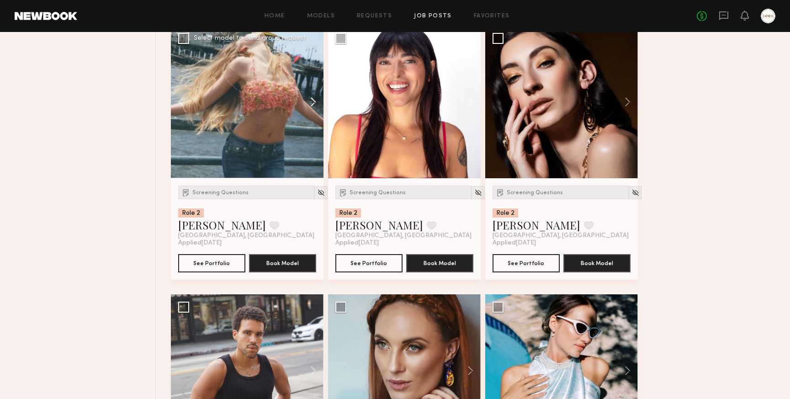
click at [315, 109] on button at bounding box center [308, 102] width 29 height 153
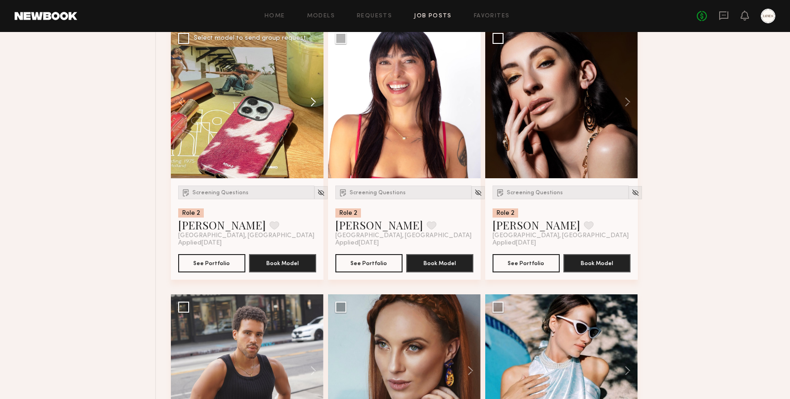
click at [313, 111] on button at bounding box center [308, 102] width 29 height 153
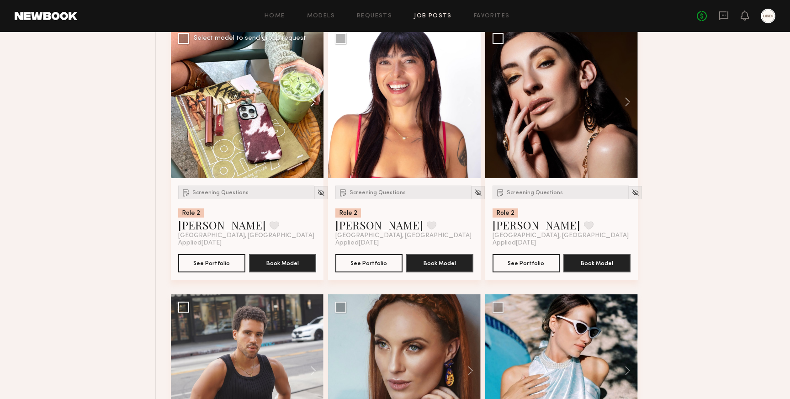
click at [313, 111] on button at bounding box center [308, 102] width 29 height 153
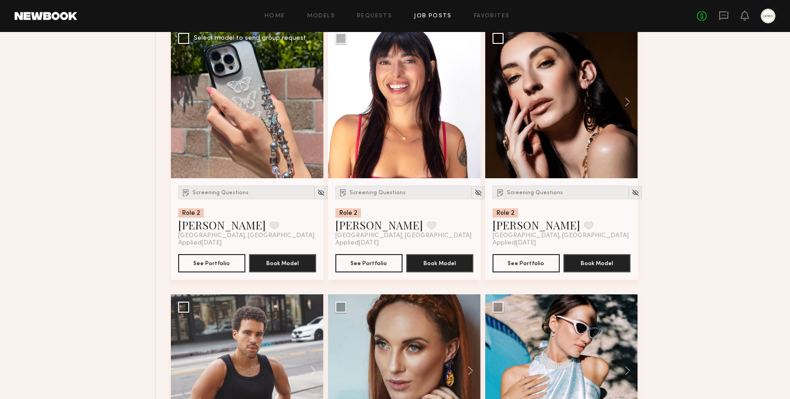
click at [313, 111] on div at bounding box center [247, 102] width 153 height 153
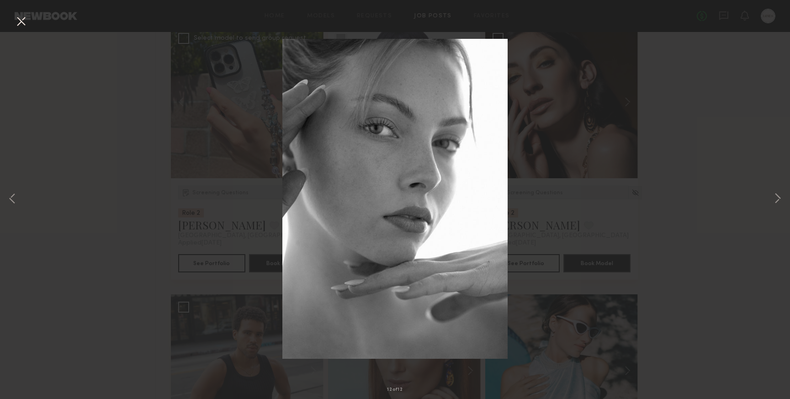
click at [21, 21] on button at bounding box center [21, 22] width 15 height 16
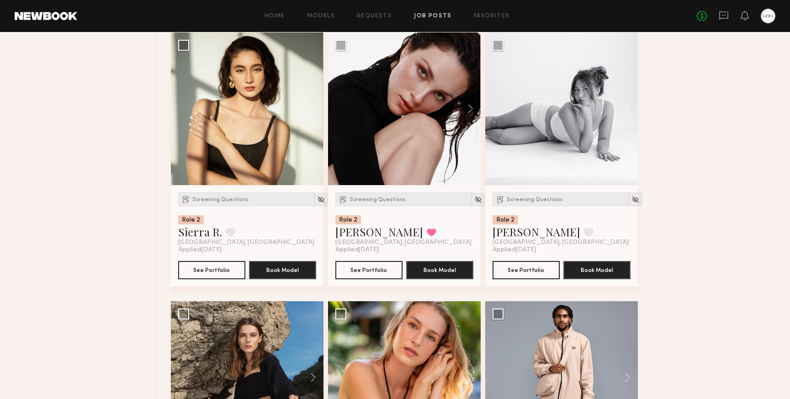
scroll to position [8705, 0]
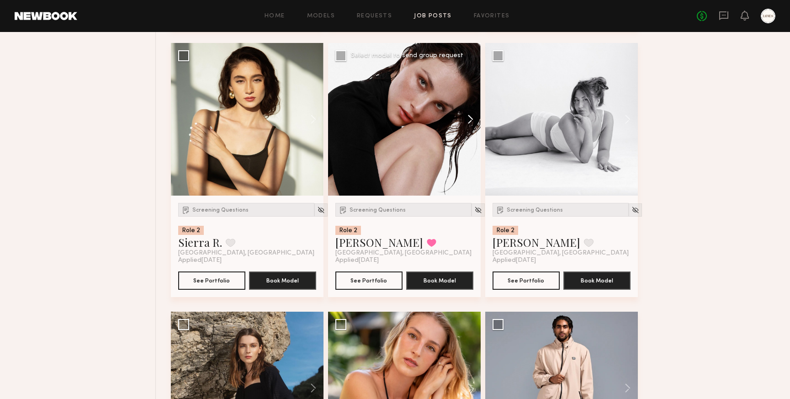
click at [471, 126] on button at bounding box center [466, 119] width 29 height 153
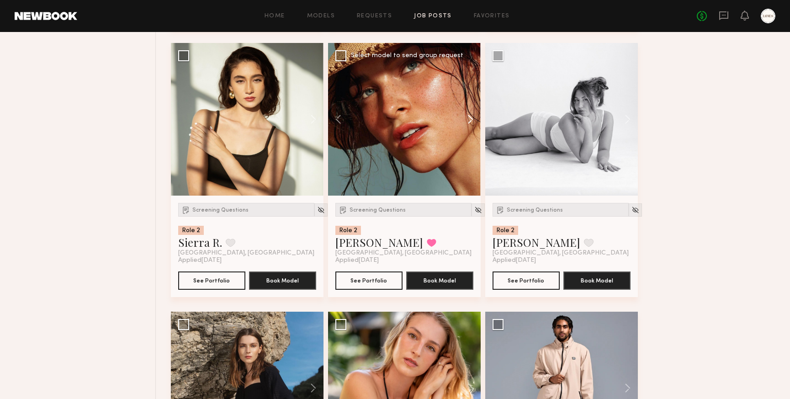
click at [471, 126] on button at bounding box center [466, 119] width 29 height 153
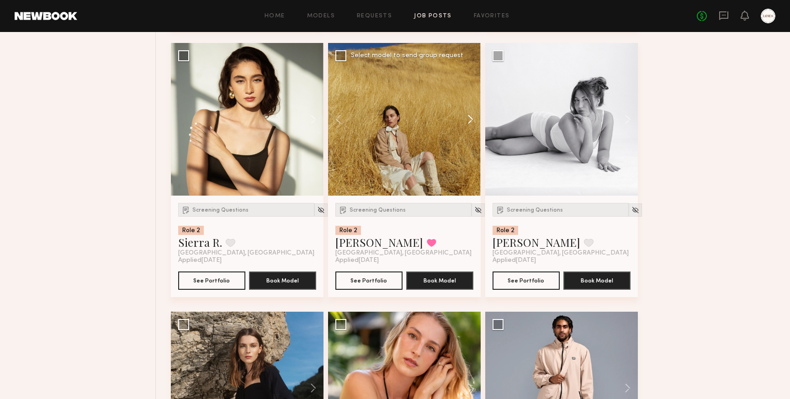
click at [471, 126] on button at bounding box center [466, 119] width 29 height 153
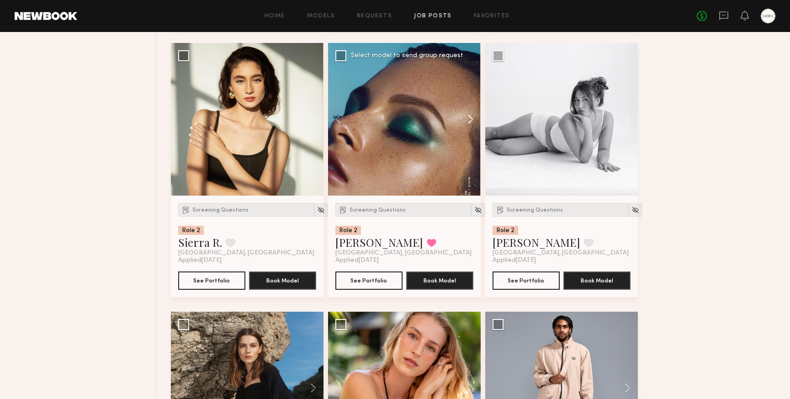
click at [471, 126] on button at bounding box center [466, 119] width 29 height 153
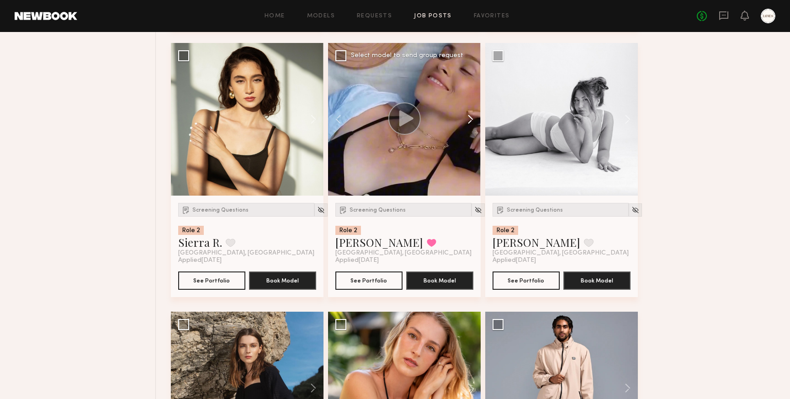
click at [471, 126] on button at bounding box center [466, 119] width 29 height 153
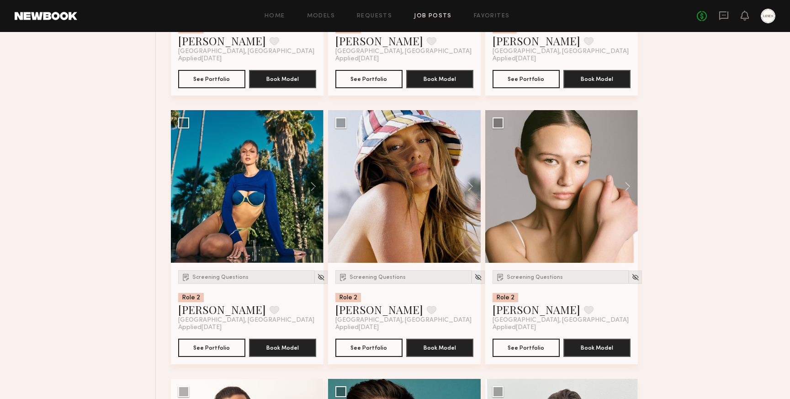
scroll to position [9180, 0]
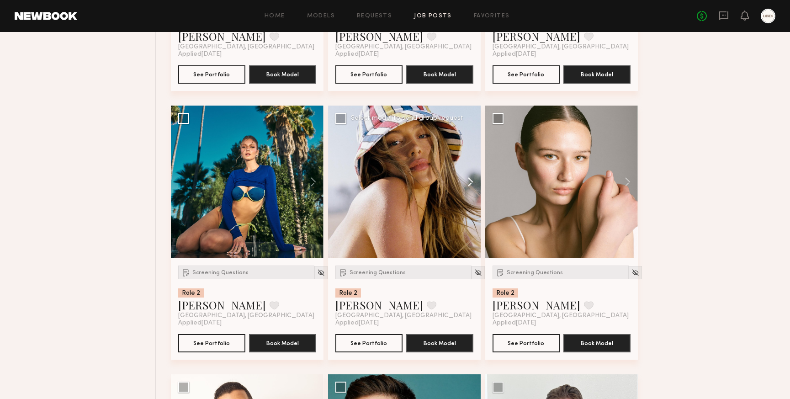
click at [470, 189] on button at bounding box center [466, 182] width 29 height 153
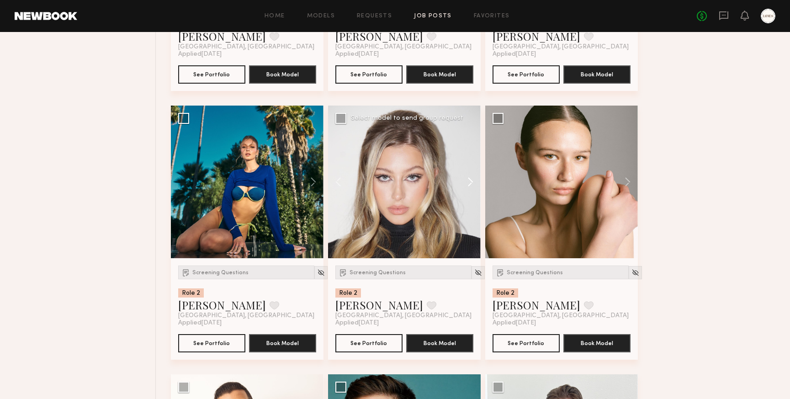
click at [470, 189] on button at bounding box center [466, 182] width 29 height 153
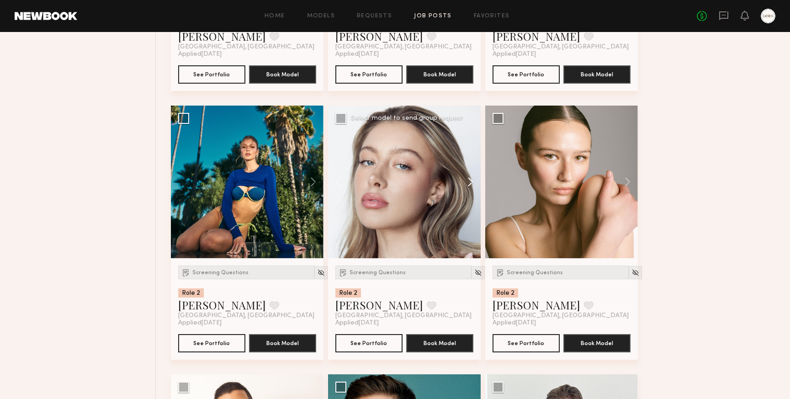
click at [470, 189] on button at bounding box center [466, 182] width 29 height 153
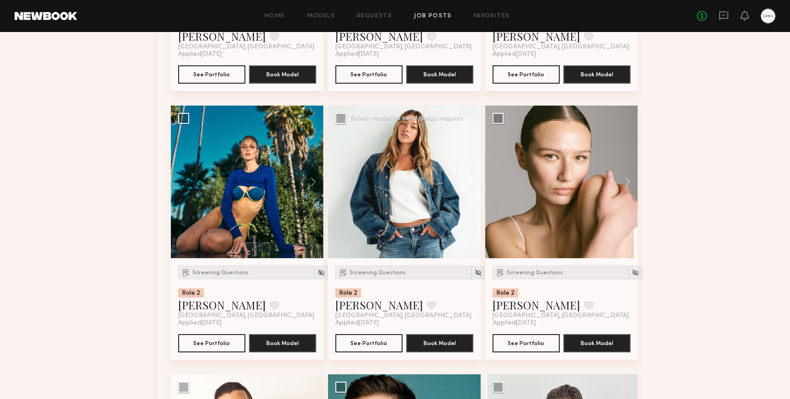
click at [470, 189] on button at bounding box center [466, 182] width 29 height 153
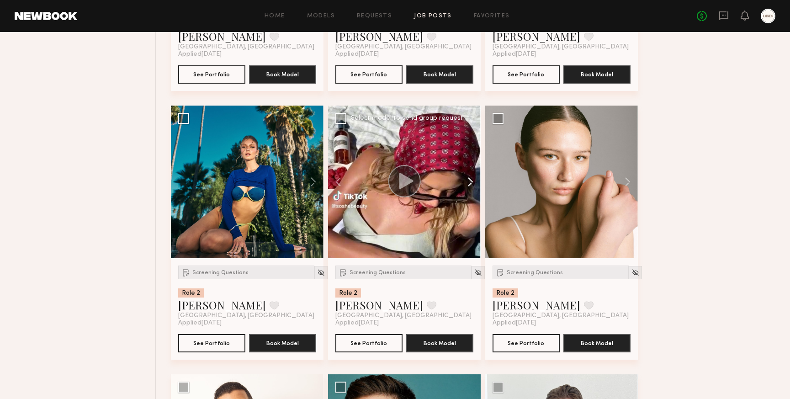
click at [470, 189] on button at bounding box center [466, 182] width 29 height 153
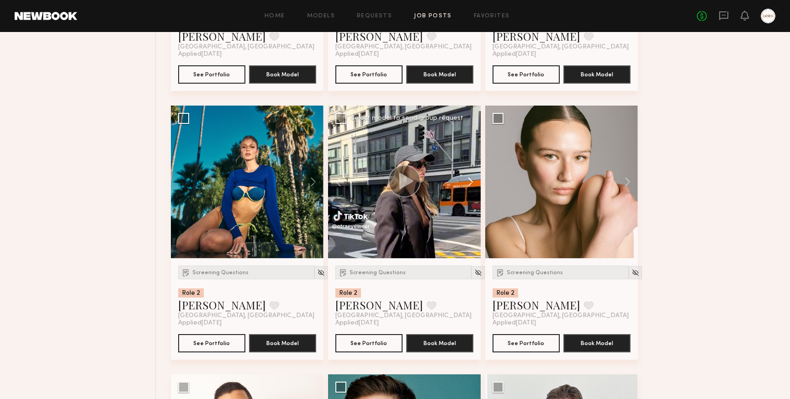
click at [470, 189] on button at bounding box center [466, 182] width 29 height 153
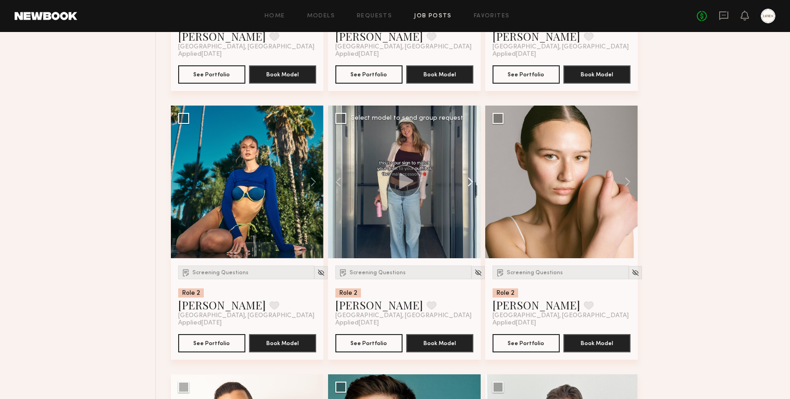
click at [470, 189] on button at bounding box center [466, 182] width 29 height 153
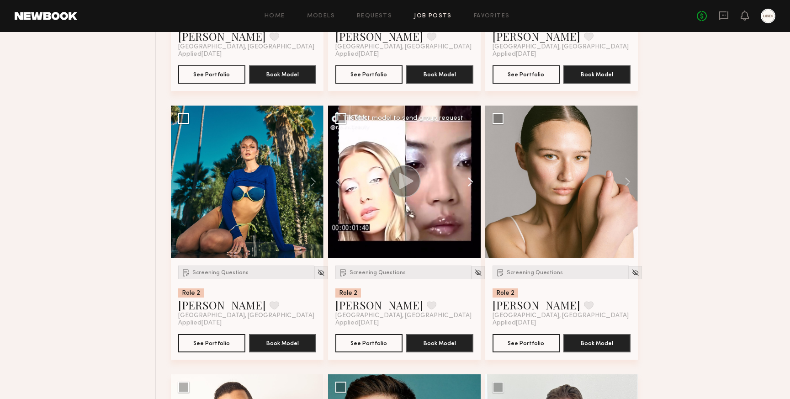
click at [470, 189] on button at bounding box center [466, 182] width 29 height 153
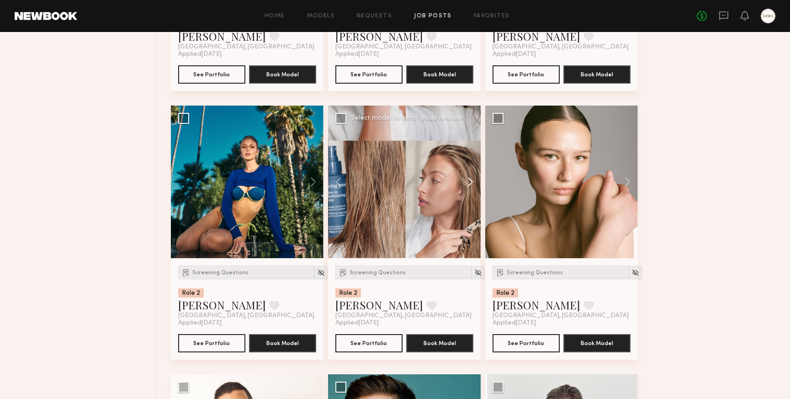
click at [470, 189] on button at bounding box center [466, 182] width 29 height 153
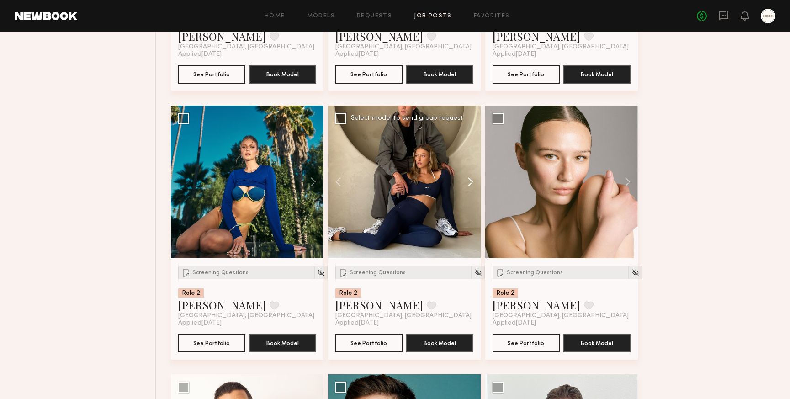
click at [470, 189] on button at bounding box center [466, 182] width 29 height 153
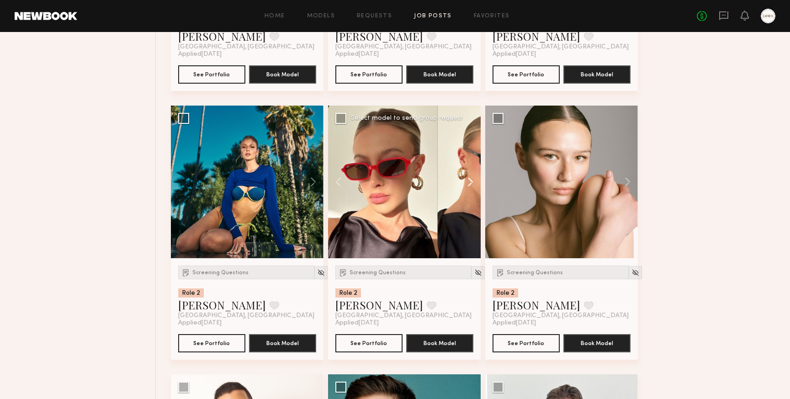
click at [470, 189] on button at bounding box center [466, 182] width 29 height 153
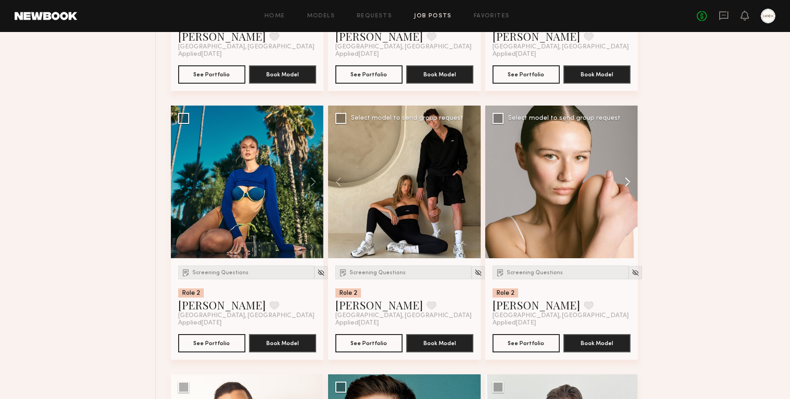
click at [625, 190] on button at bounding box center [623, 182] width 29 height 153
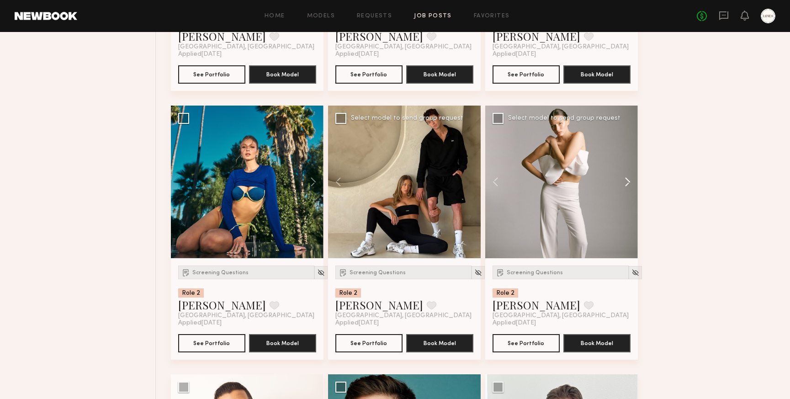
click at [625, 190] on button at bounding box center [623, 182] width 29 height 153
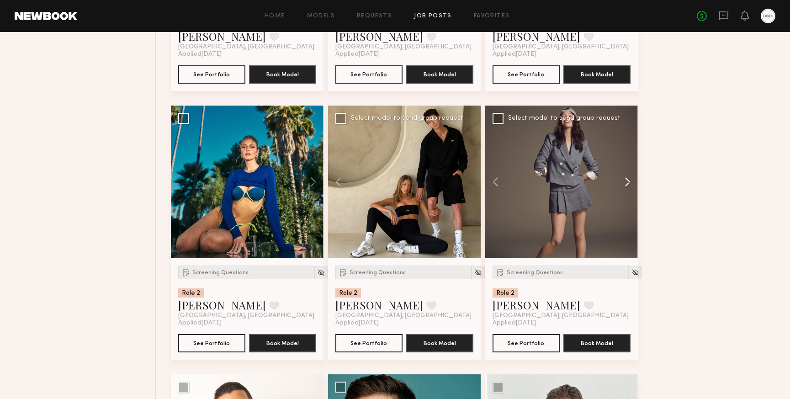
click at [625, 190] on button at bounding box center [623, 182] width 29 height 153
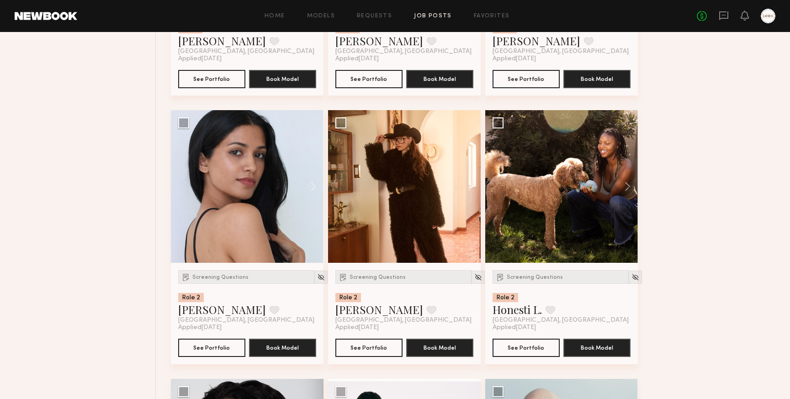
scroll to position [9713, 0]
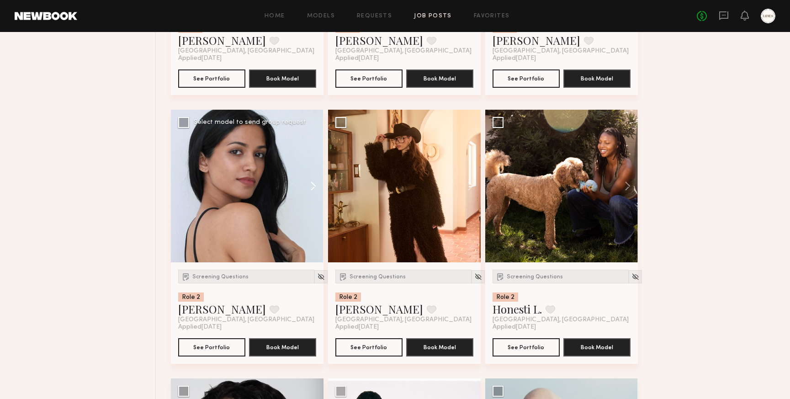
click at [316, 198] on button at bounding box center [308, 186] width 29 height 153
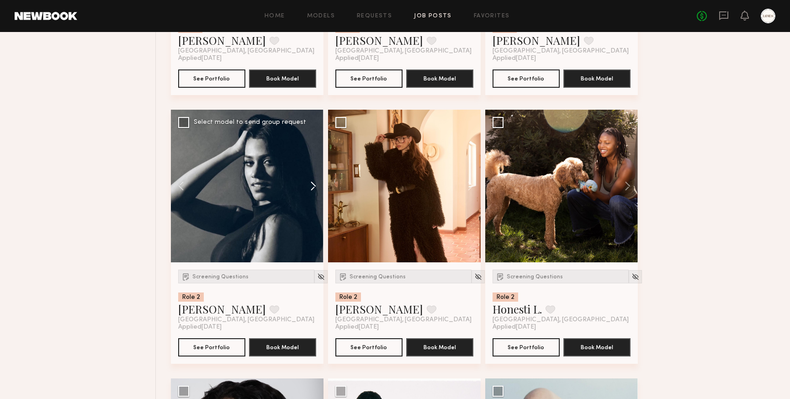
click at [316, 197] on button at bounding box center [308, 186] width 29 height 153
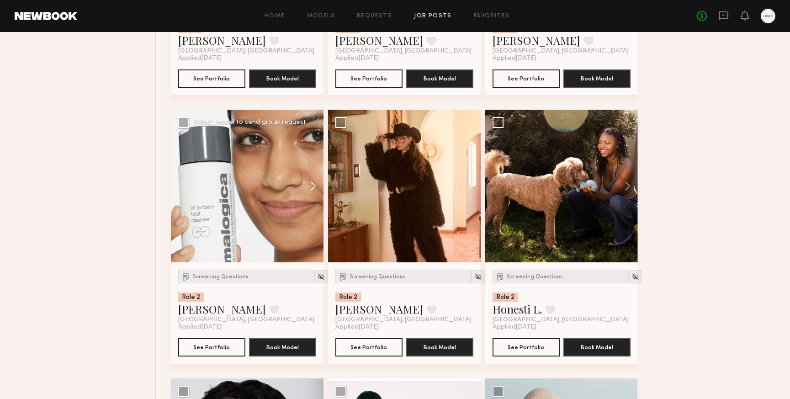
click at [316, 197] on button at bounding box center [308, 186] width 29 height 153
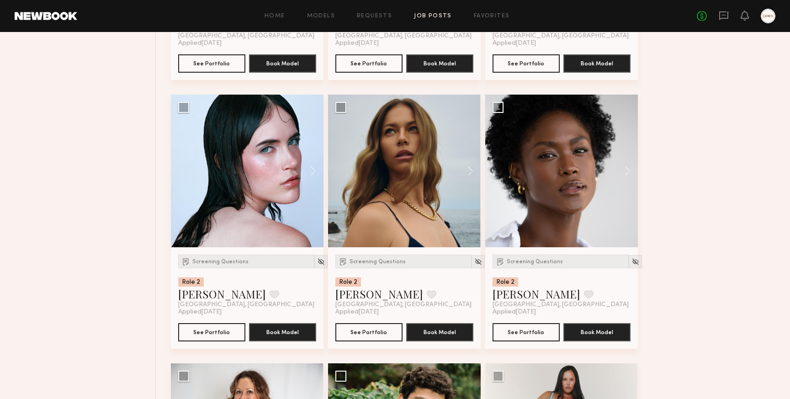
scroll to position [10266, 0]
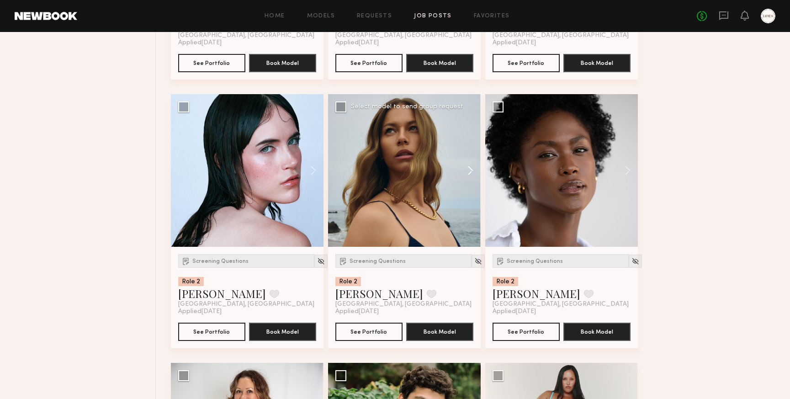
click at [469, 178] on button at bounding box center [466, 170] width 29 height 153
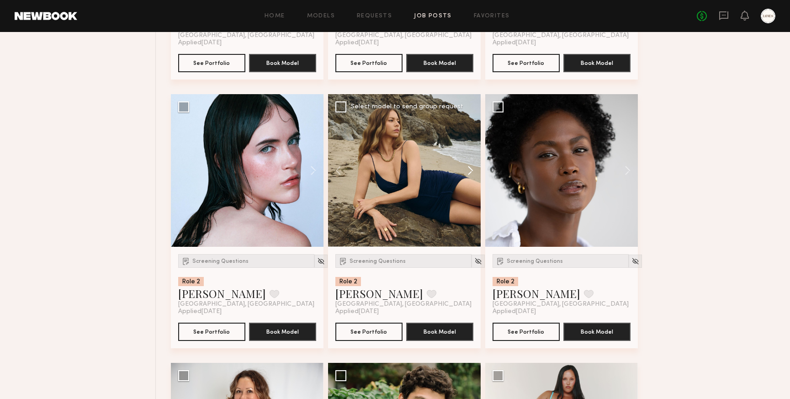
click at [469, 178] on button at bounding box center [466, 170] width 29 height 153
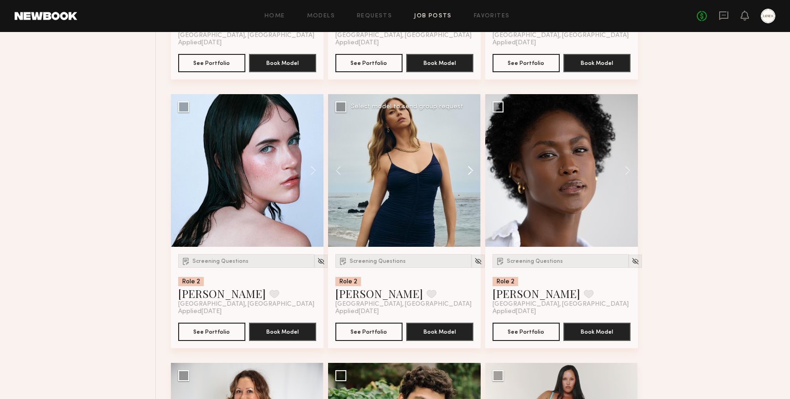
click at [469, 179] on button at bounding box center [466, 170] width 29 height 153
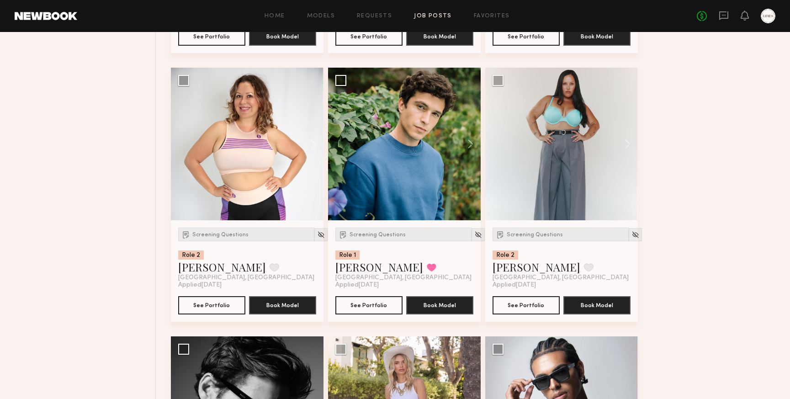
scroll to position [10565, 0]
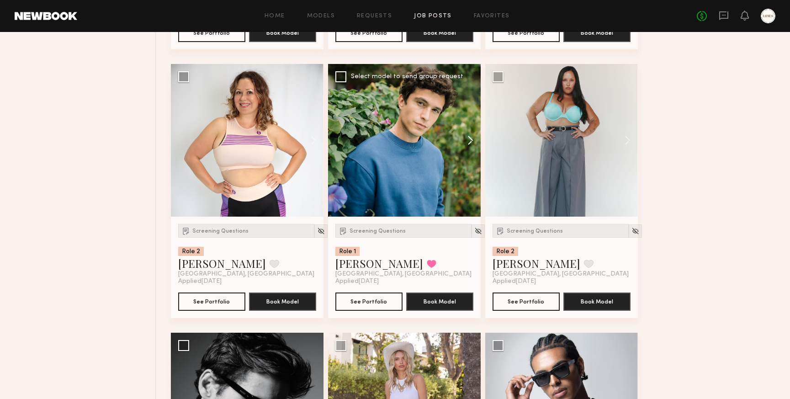
click at [473, 146] on button at bounding box center [466, 140] width 29 height 153
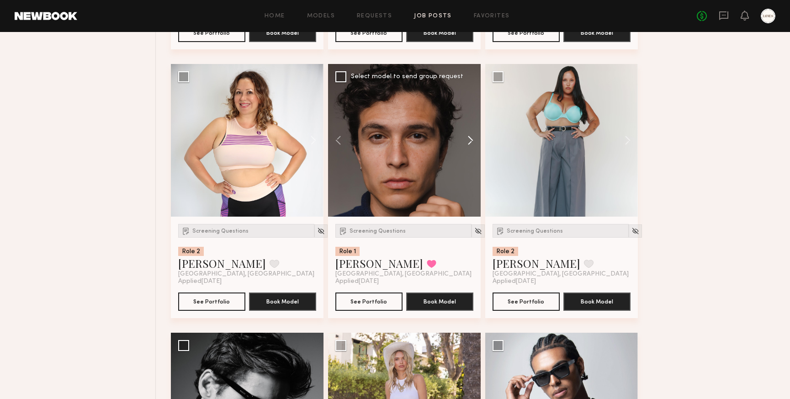
click at [473, 146] on button at bounding box center [466, 140] width 29 height 153
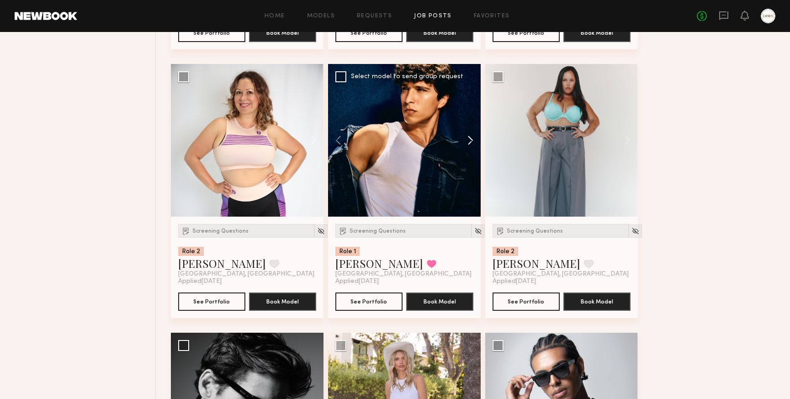
click at [472, 146] on button at bounding box center [466, 140] width 29 height 153
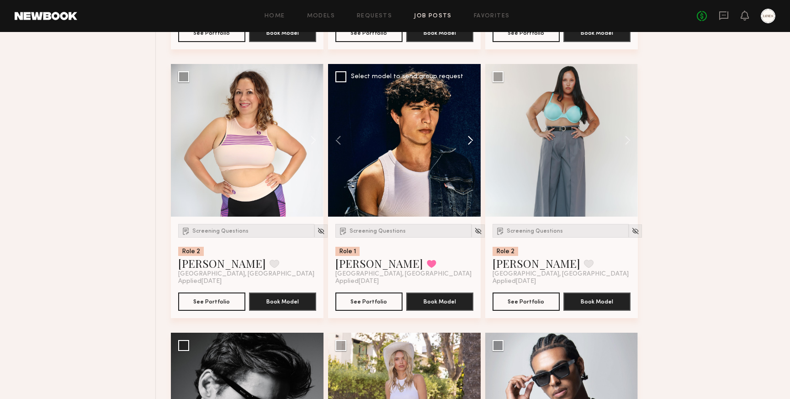
click at [472, 146] on button at bounding box center [466, 140] width 29 height 153
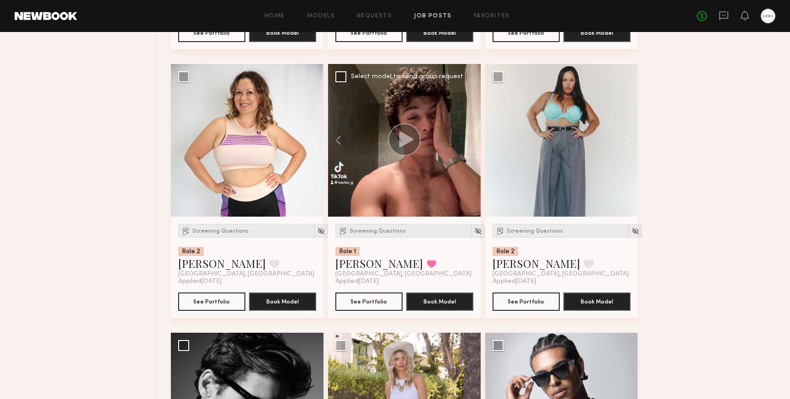
click at [472, 146] on div at bounding box center [404, 140] width 153 height 153
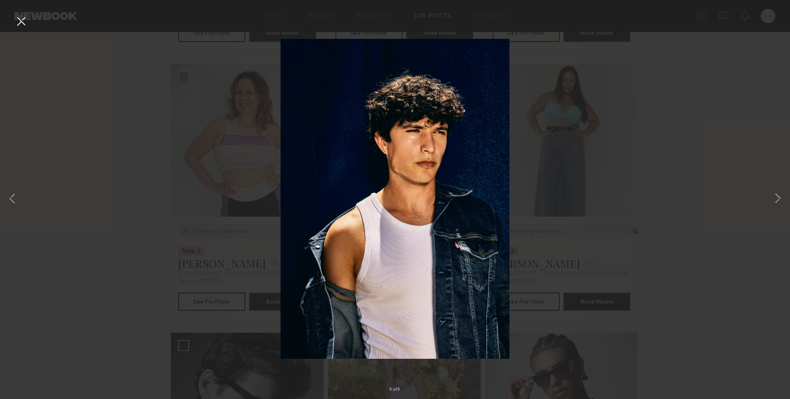
click at [21, 21] on button at bounding box center [21, 22] width 15 height 16
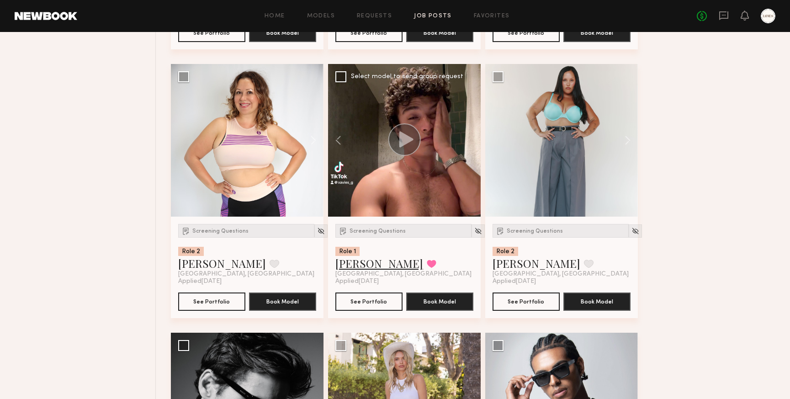
click at [352, 271] on link "Xavier G." at bounding box center [380, 263] width 88 height 15
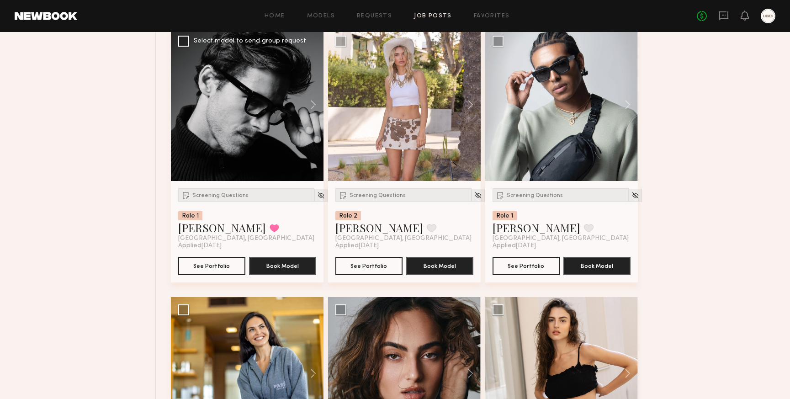
scroll to position [10871, 0]
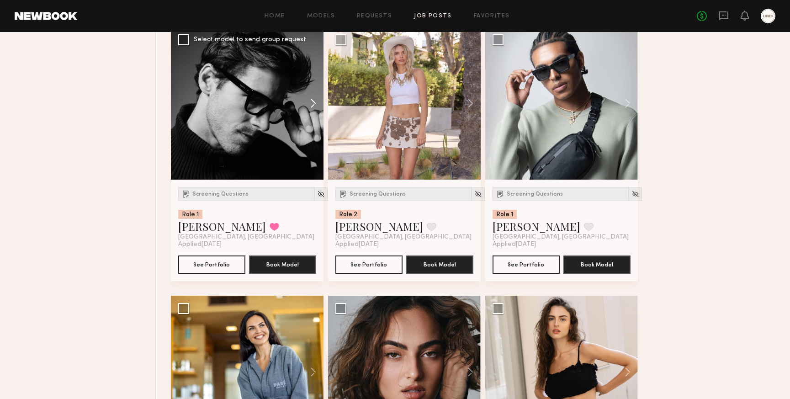
click at [314, 113] on button at bounding box center [308, 103] width 29 height 153
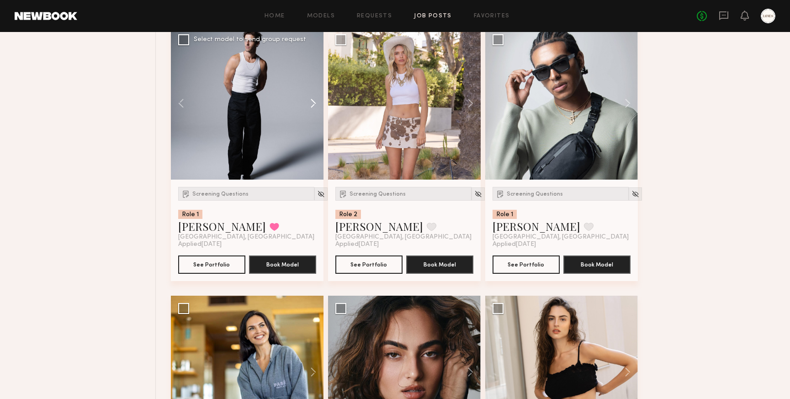
click at [314, 113] on button at bounding box center [308, 103] width 29 height 153
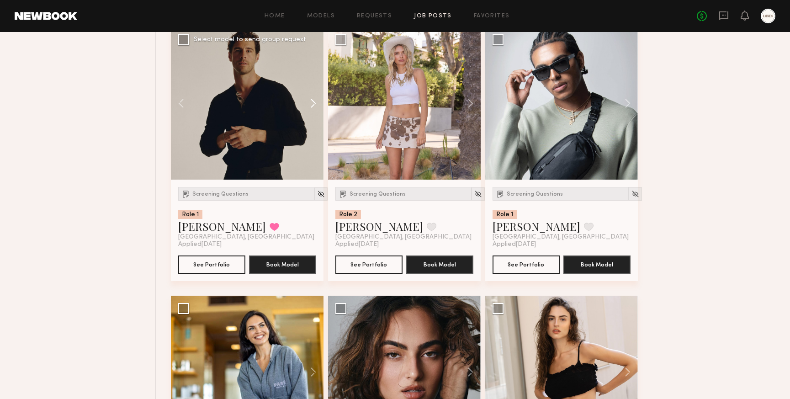
click at [314, 113] on button at bounding box center [308, 103] width 29 height 153
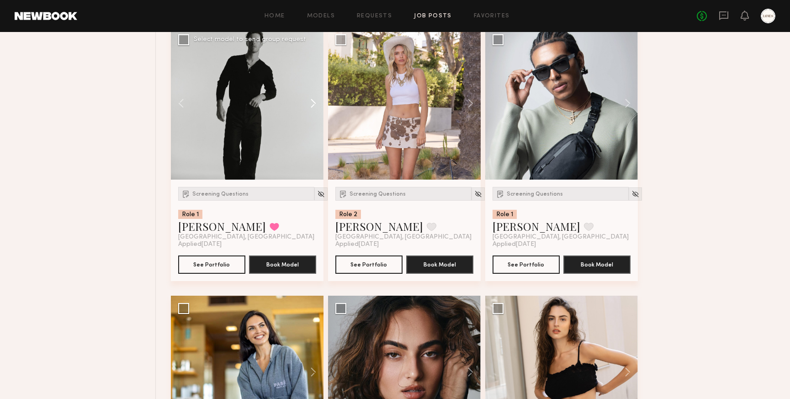
click at [314, 113] on button at bounding box center [308, 103] width 29 height 153
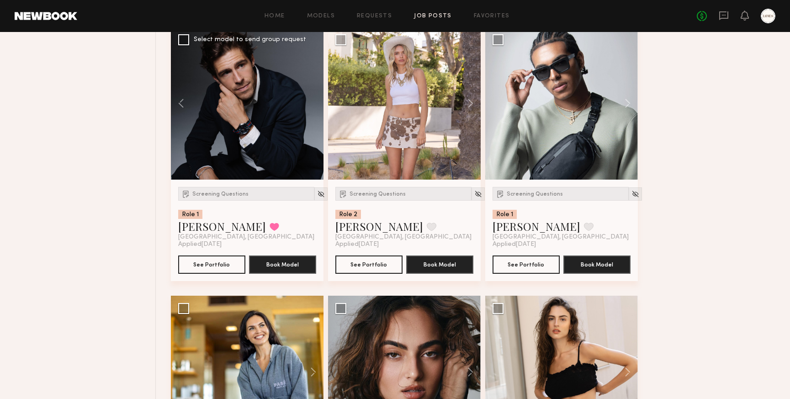
click at [314, 113] on div at bounding box center [247, 103] width 153 height 153
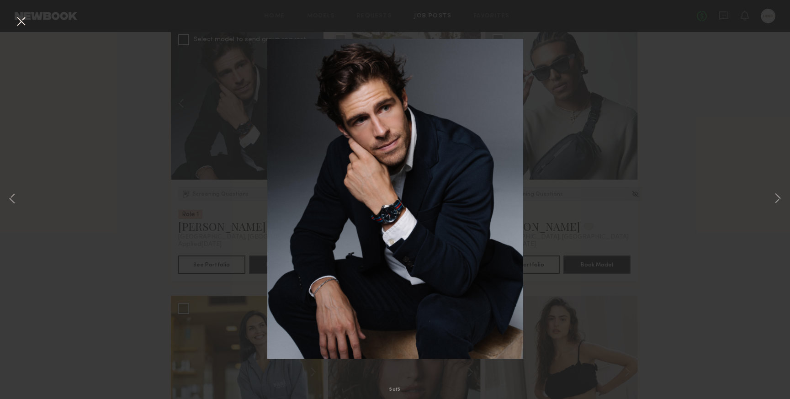
click at [16, 23] on button at bounding box center [21, 22] width 15 height 16
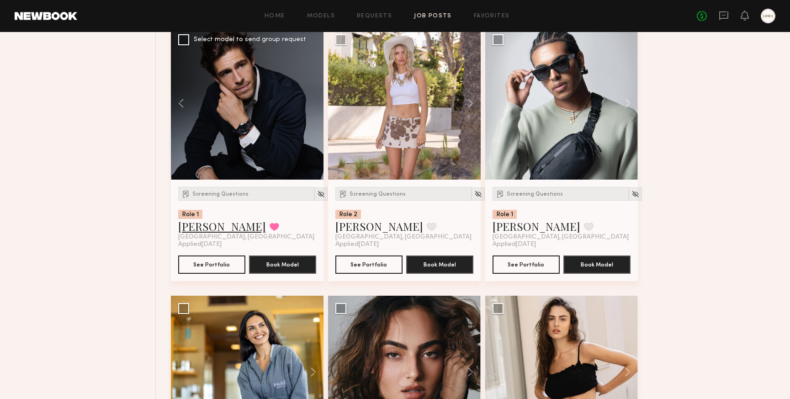
click at [201, 234] on link "Charlie M." at bounding box center [222, 226] width 88 height 15
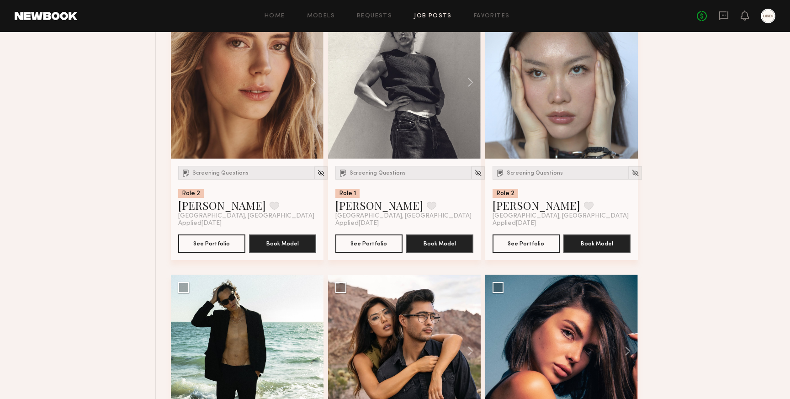
scroll to position [12771, 0]
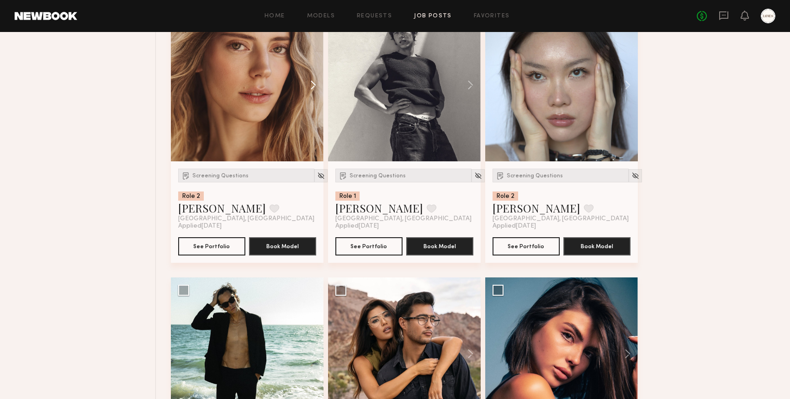
click at [313, 97] on button at bounding box center [308, 85] width 29 height 153
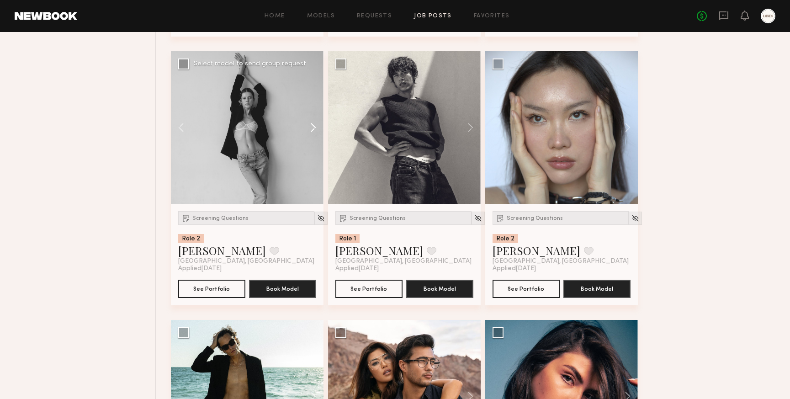
scroll to position [12710, 0]
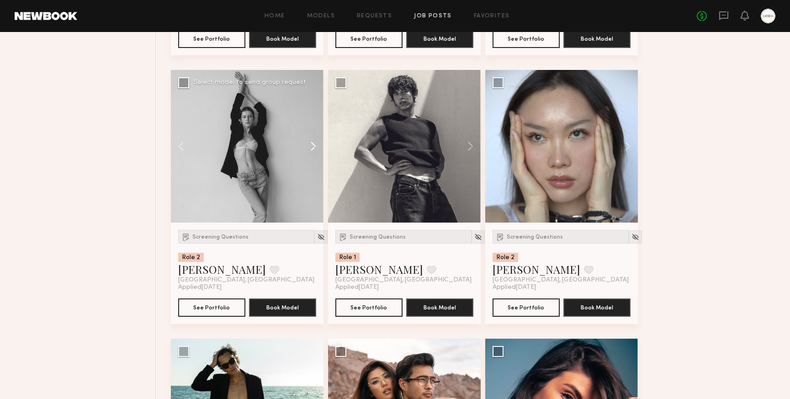
click at [315, 157] on button at bounding box center [308, 146] width 29 height 153
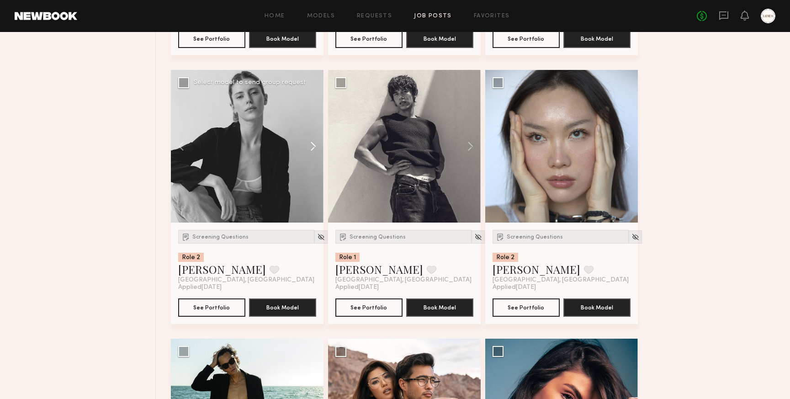
click at [315, 157] on button at bounding box center [308, 146] width 29 height 153
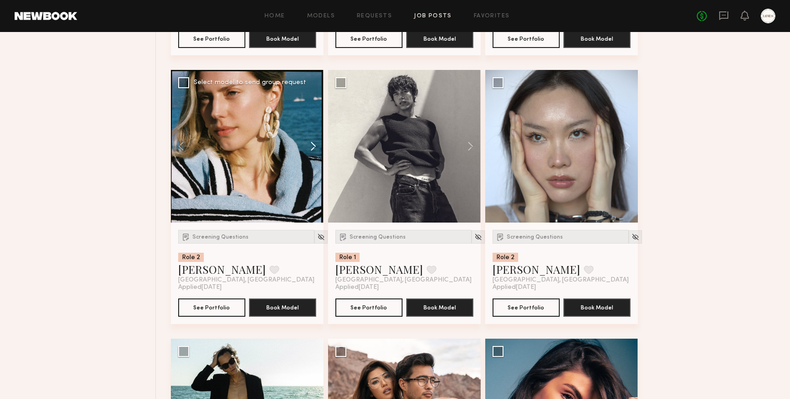
click at [315, 157] on button at bounding box center [308, 146] width 29 height 153
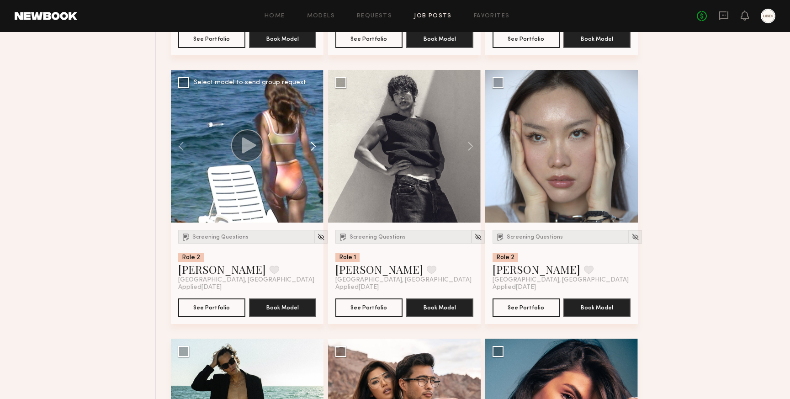
click at [315, 157] on button at bounding box center [308, 146] width 29 height 153
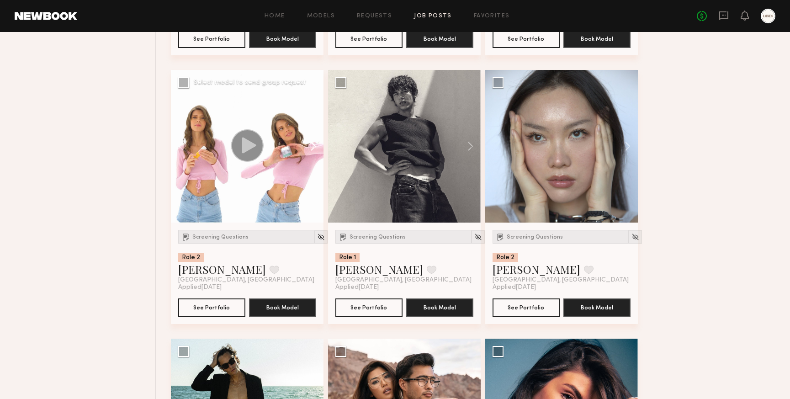
click at [315, 157] on button at bounding box center [308, 146] width 29 height 153
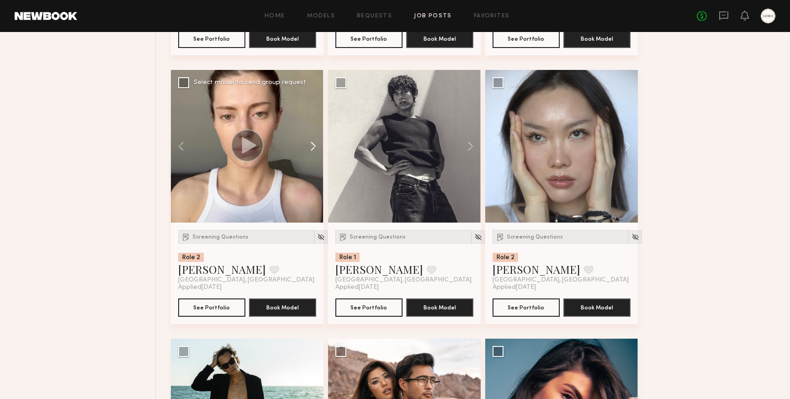
click at [315, 157] on button at bounding box center [308, 146] width 29 height 153
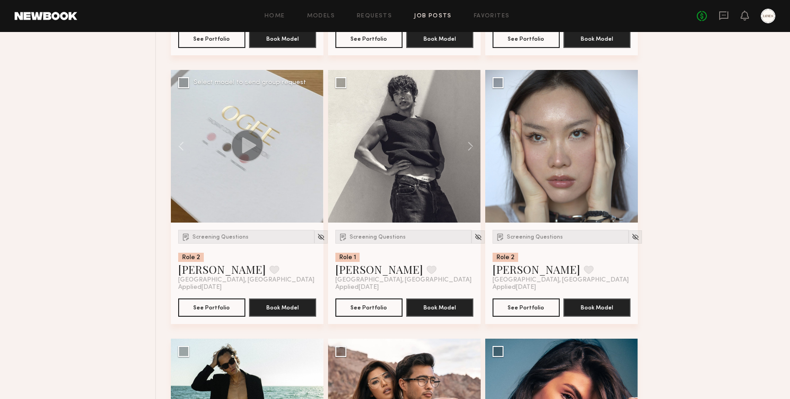
click at [315, 157] on div at bounding box center [247, 146] width 153 height 153
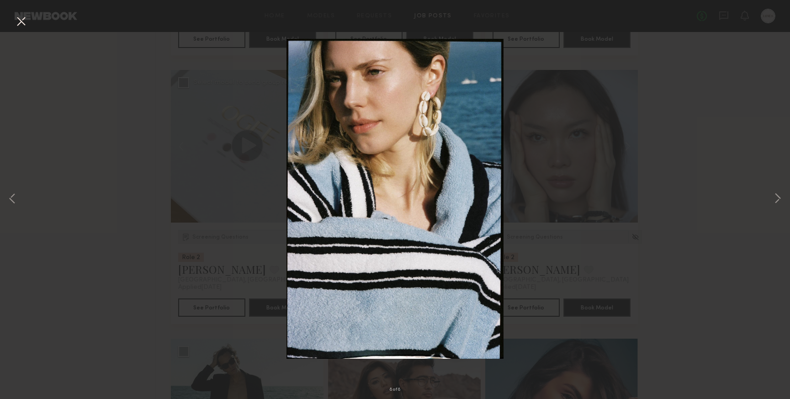
click at [21, 22] on button at bounding box center [21, 22] width 15 height 16
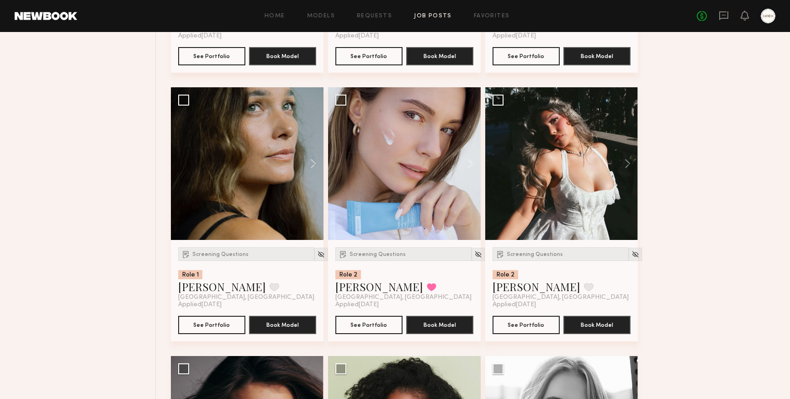
scroll to position [14325, 0]
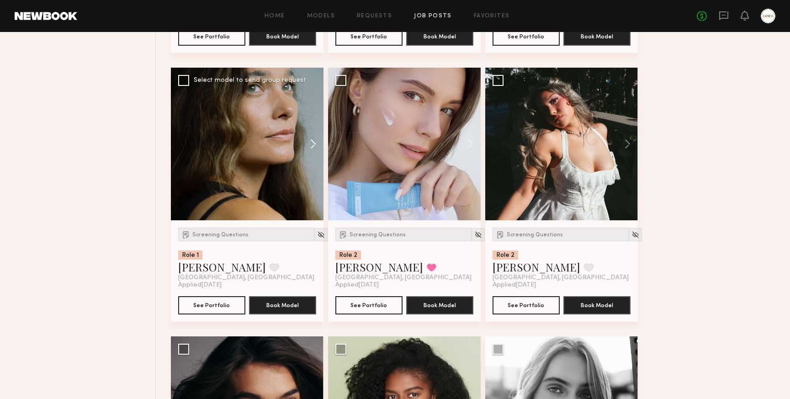
click at [313, 156] on button at bounding box center [308, 144] width 29 height 153
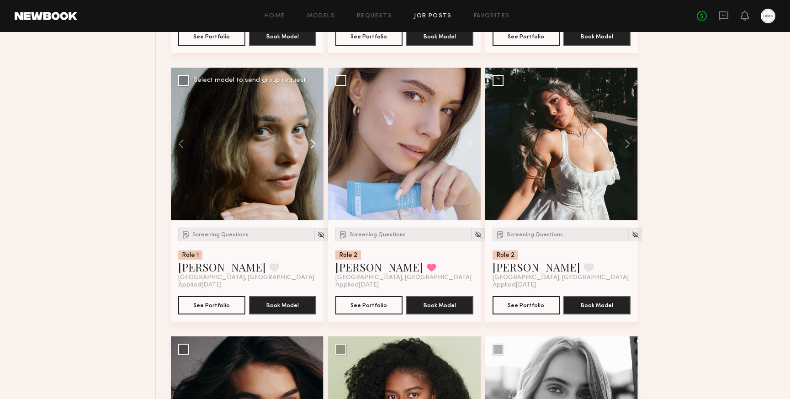
click at [313, 156] on button at bounding box center [308, 144] width 29 height 153
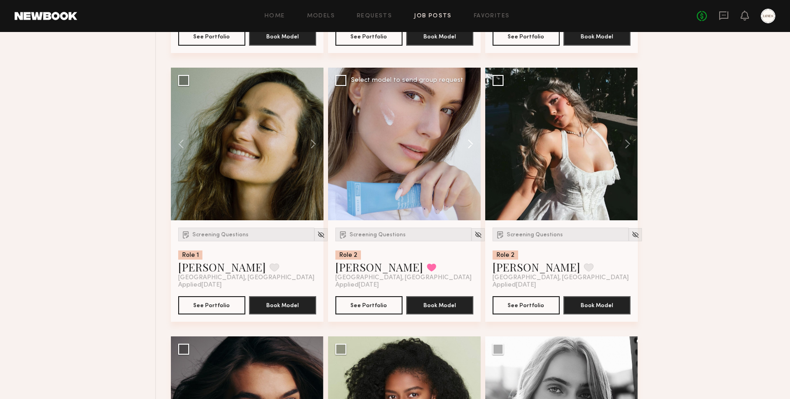
click at [470, 151] on button at bounding box center [466, 144] width 29 height 153
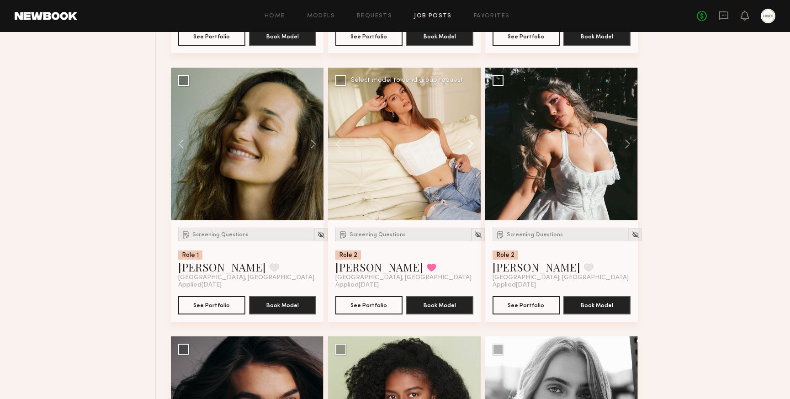
click at [470, 151] on button at bounding box center [466, 144] width 29 height 153
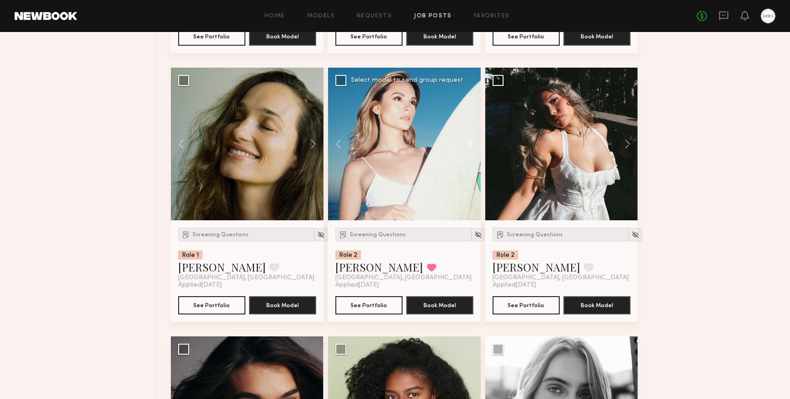
click at [470, 157] on button at bounding box center [466, 144] width 29 height 153
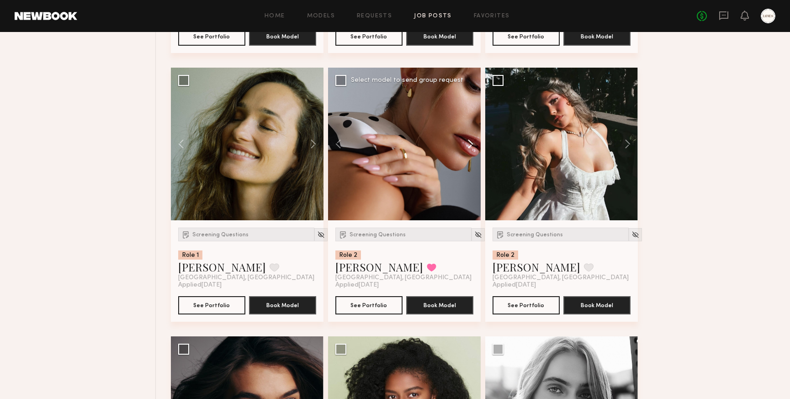
click at [470, 157] on button at bounding box center [466, 144] width 29 height 153
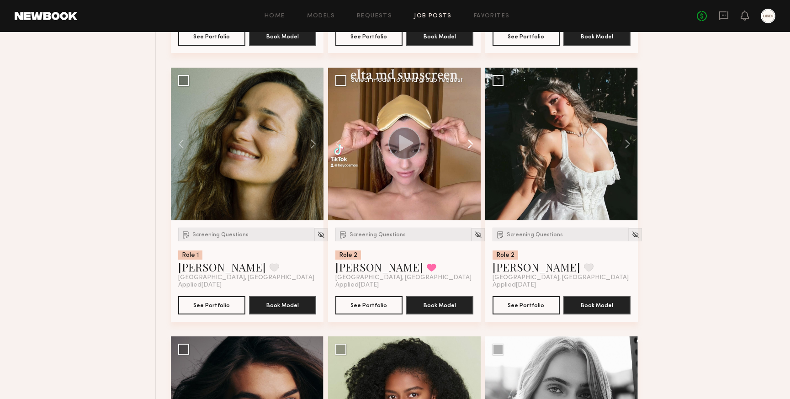
click at [470, 157] on button at bounding box center [466, 144] width 29 height 153
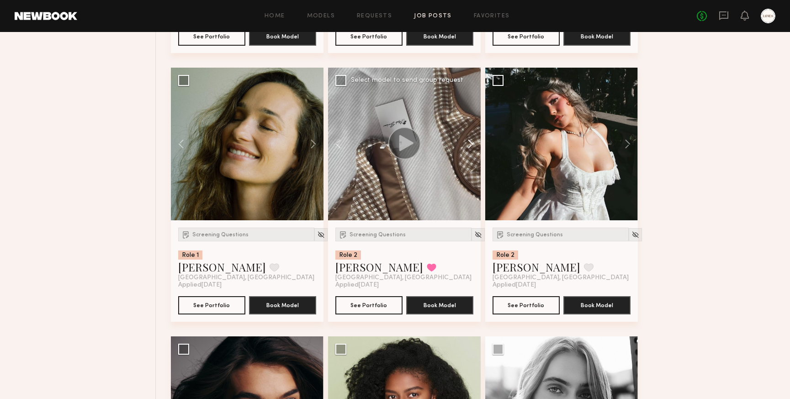
click at [472, 154] on button at bounding box center [466, 144] width 29 height 153
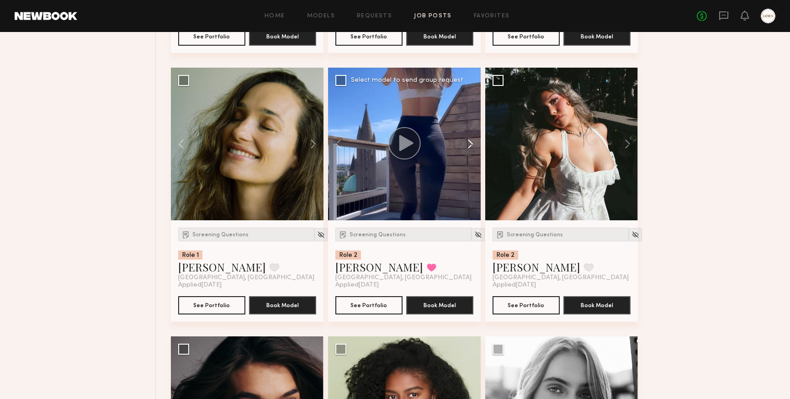
click at [472, 154] on button at bounding box center [466, 144] width 29 height 153
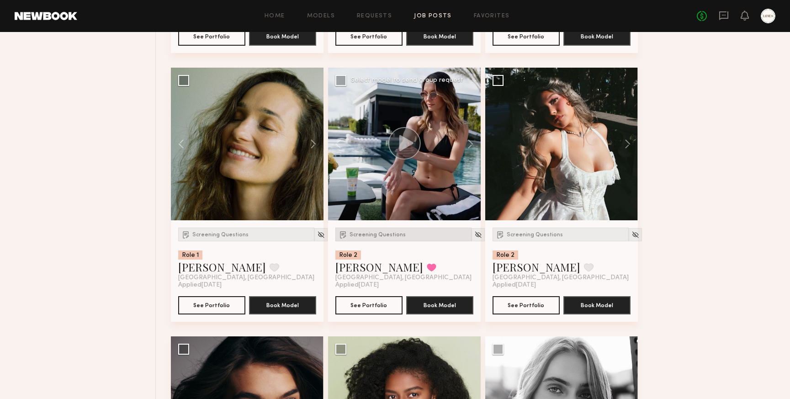
click at [380, 238] on span "Screening Questions" at bounding box center [378, 234] width 56 height 5
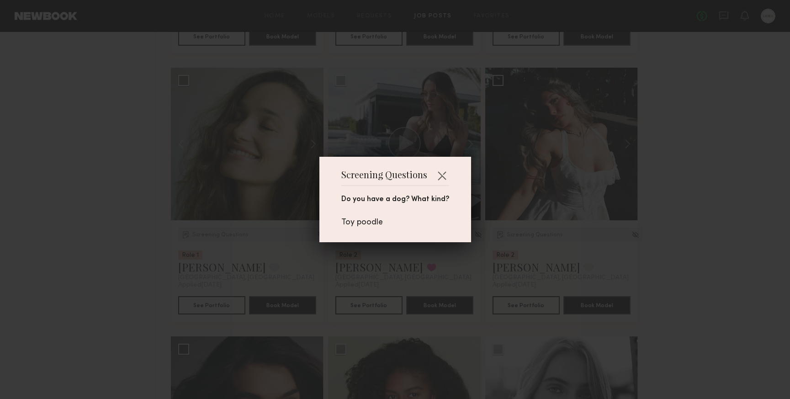
click at [398, 266] on div "Screening Questions Do you have a dog? What kind? Toy poodle" at bounding box center [395, 199] width 790 height 399
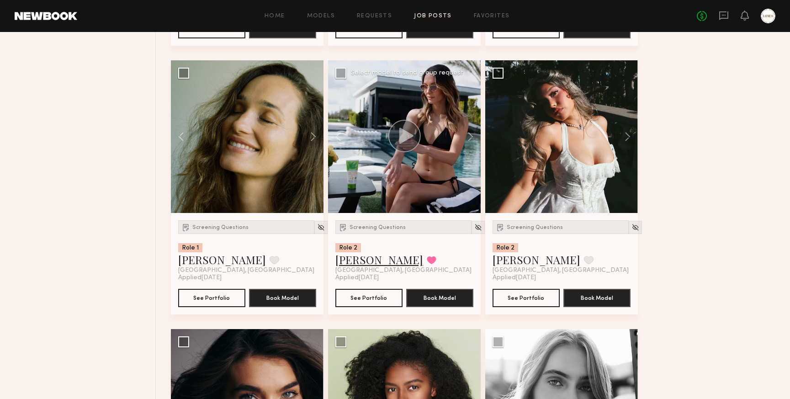
scroll to position [14336, 0]
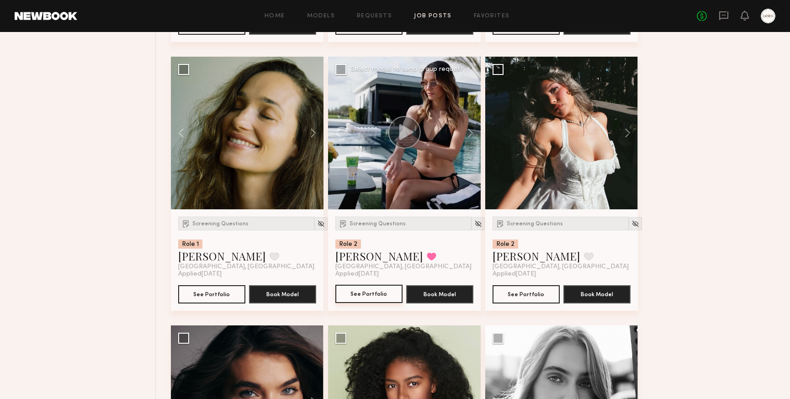
click at [373, 302] on button "See Portfolio" at bounding box center [369, 294] width 67 height 18
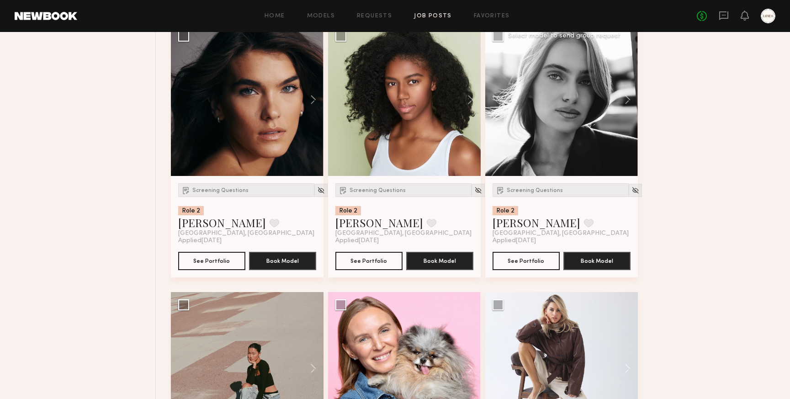
scroll to position [14639, 0]
click at [630, 111] on button at bounding box center [623, 99] width 29 height 153
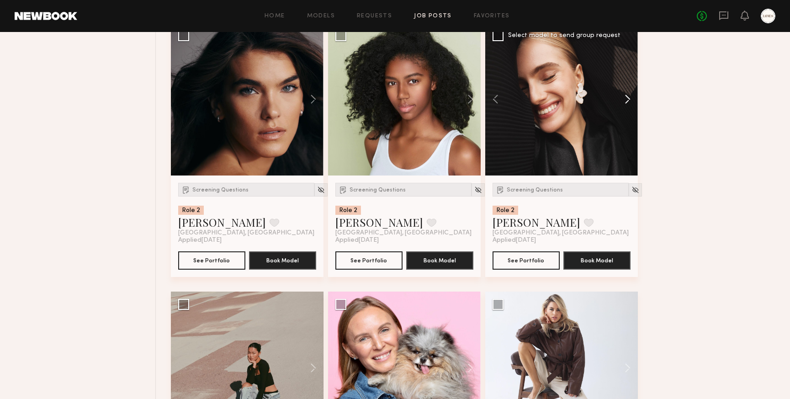
click at [630, 111] on button at bounding box center [623, 99] width 29 height 153
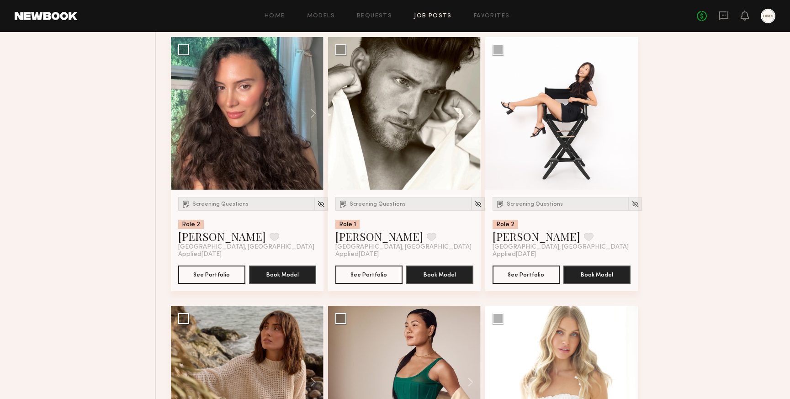
scroll to position [15700, 0]
click at [467, 130] on button at bounding box center [466, 113] width 29 height 153
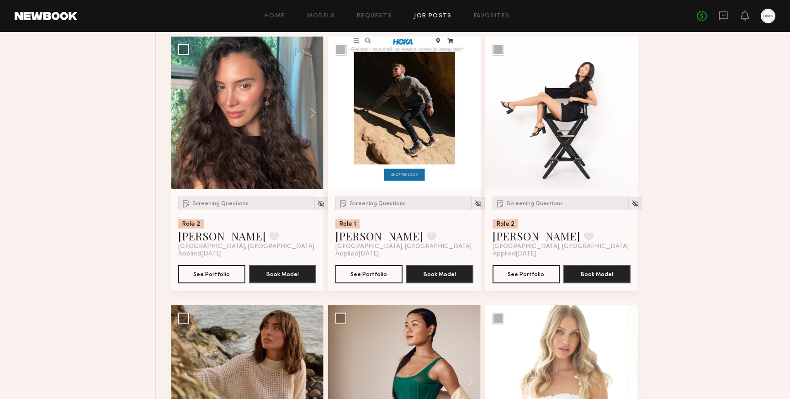
click at [469, 130] on button at bounding box center [466, 113] width 29 height 153
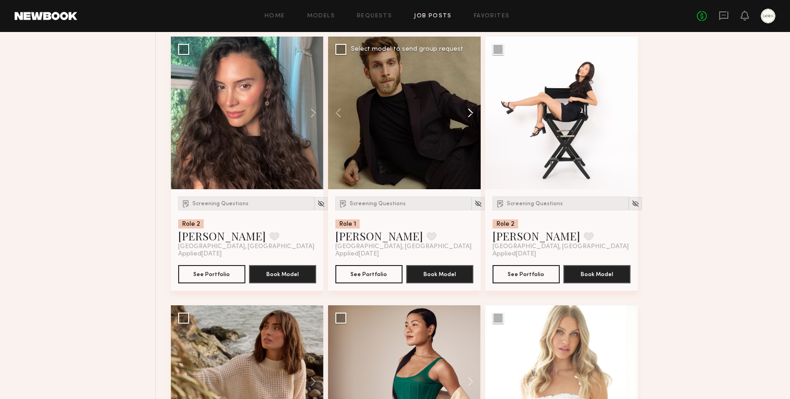
click at [469, 130] on button at bounding box center [466, 113] width 29 height 153
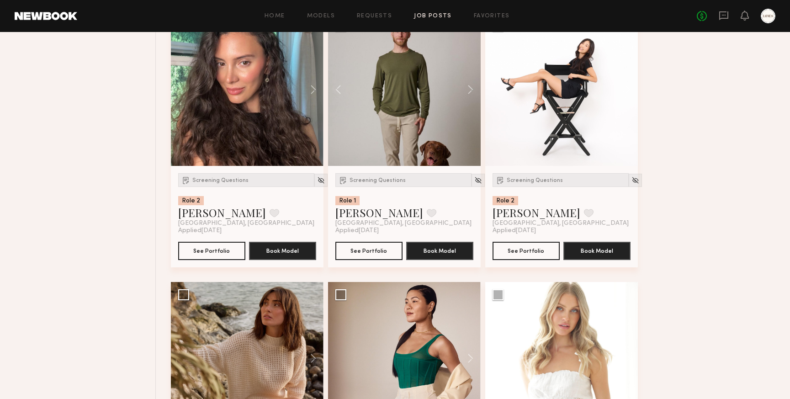
scroll to position [15721, 0]
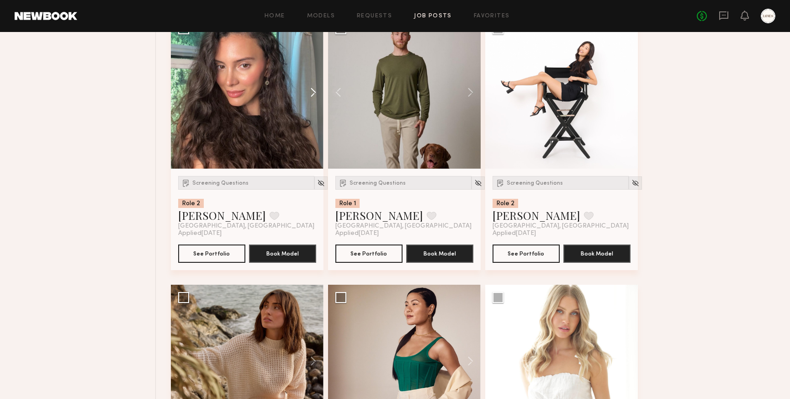
click at [313, 108] on button at bounding box center [308, 92] width 29 height 153
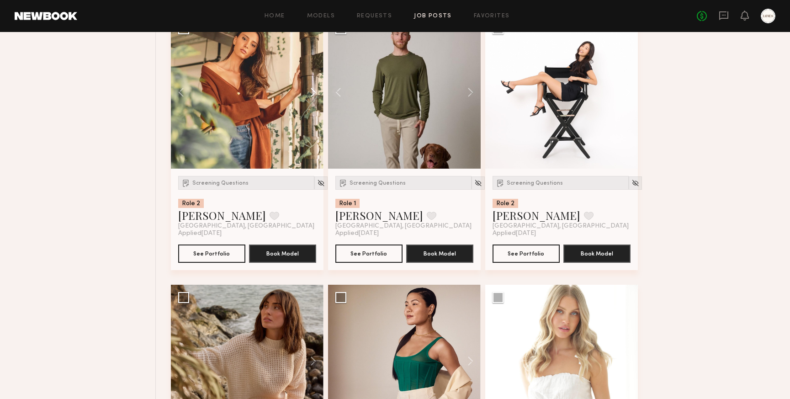
click at [313, 108] on button at bounding box center [308, 92] width 29 height 153
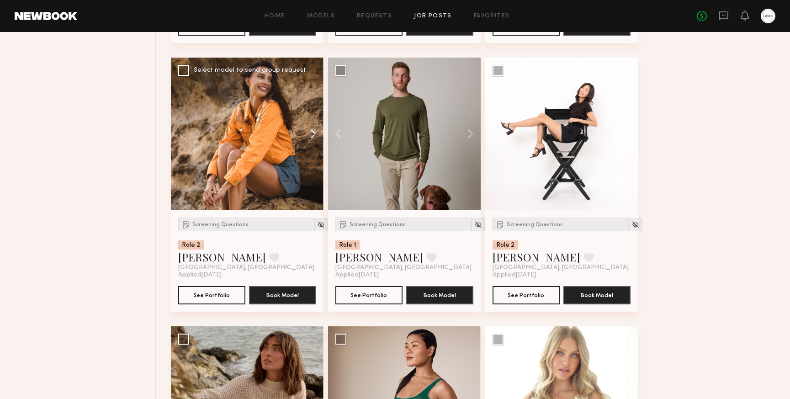
scroll to position [15678, 0]
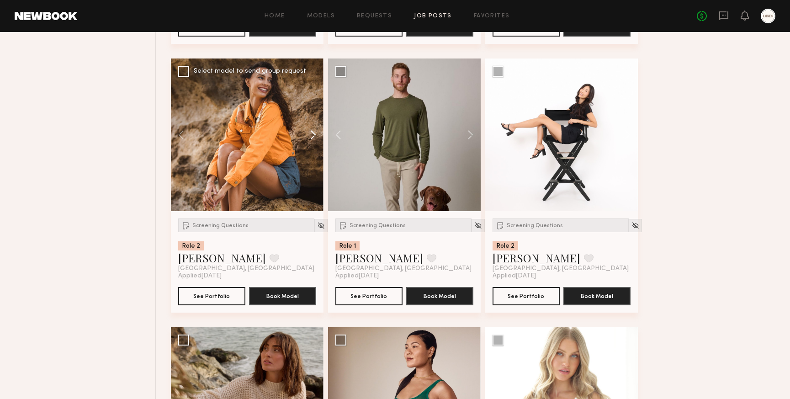
click at [309, 147] on button at bounding box center [308, 135] width 29 height 153
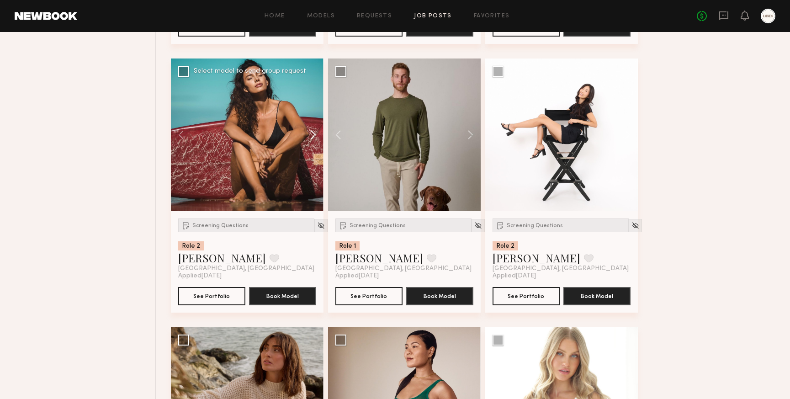
click at [309, 147] on button at bounding box center [308, 135] width 29 height 153
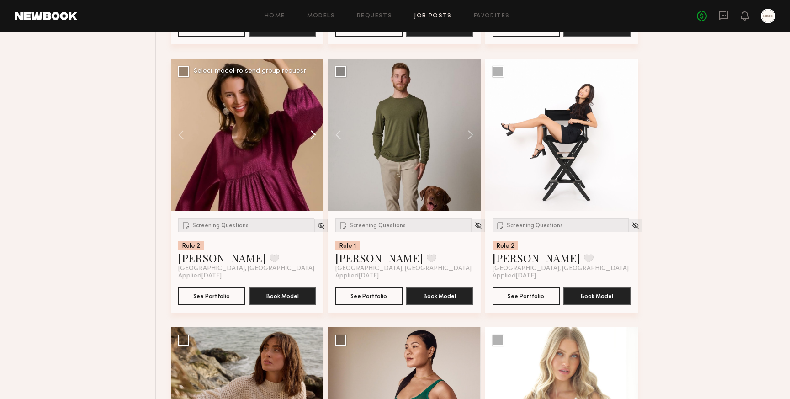
click at [313, 149] on button at bounding box center [308, 135] width 29 height 153
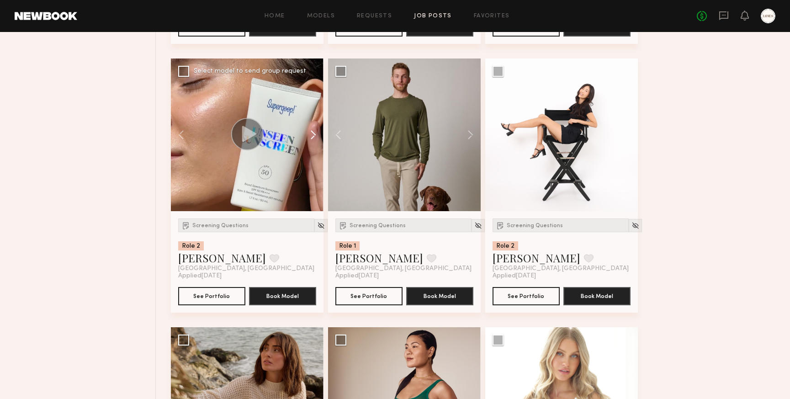
click at [313, 149] on button at bounding box center [308, 135] width 29 height 153
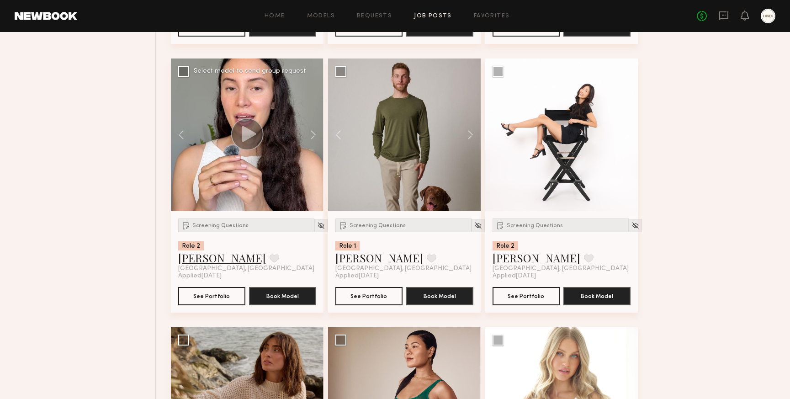
click at [200, 265] on link "Briane J." at bounding box center [222, 258] width 88 height 15
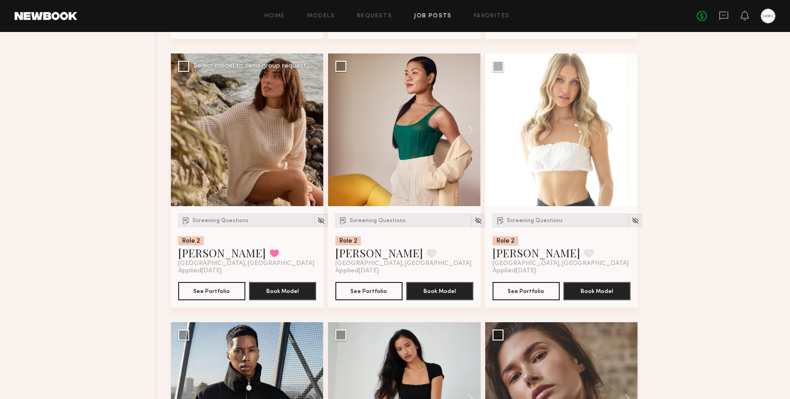
scroll to position [15954, 0]
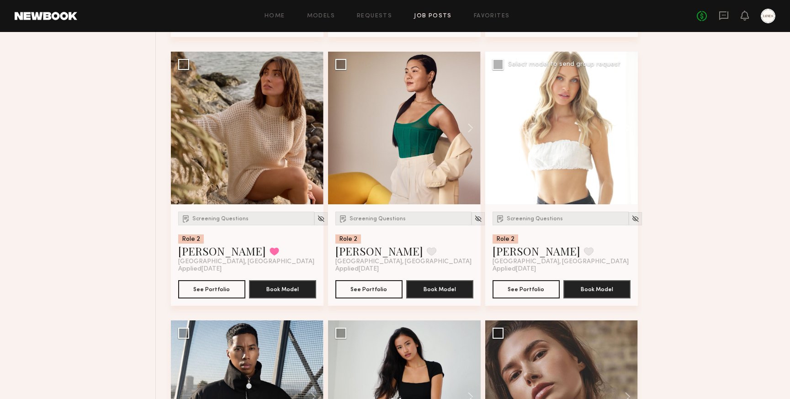
click at [630, 138] on button at bounding box center [623, 128] width 29 height 153
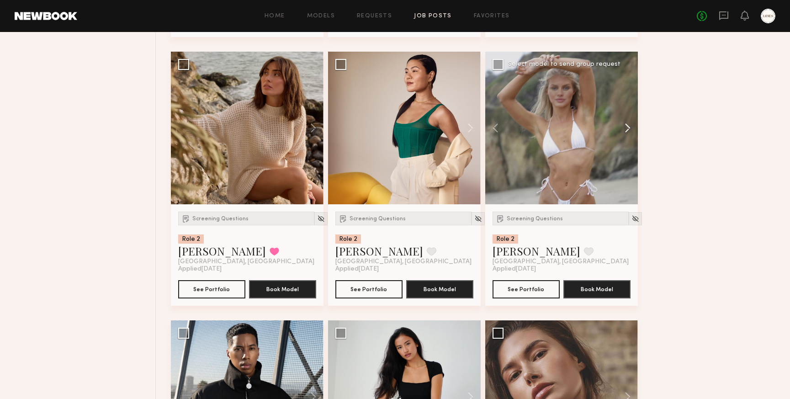
click at [630, 138] on button at bounding box center [623, 128] width 29 height 153
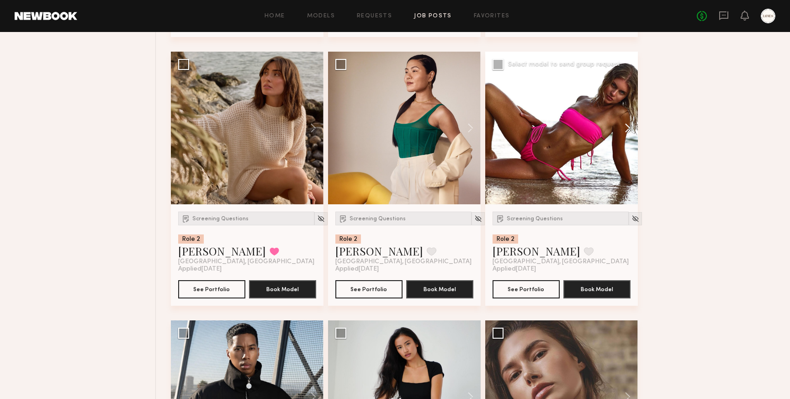
click at [630, 138] on button at bounding box center [623, 128] width 29 height 153
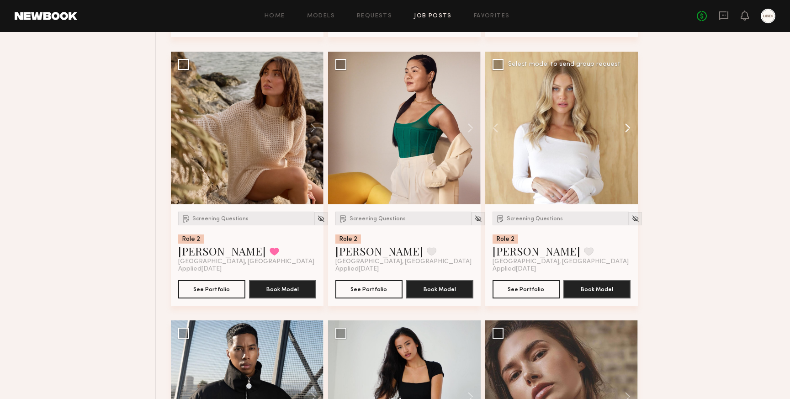
click at [630, 139] on button at bounding box center [623, 128] width 29 height 153
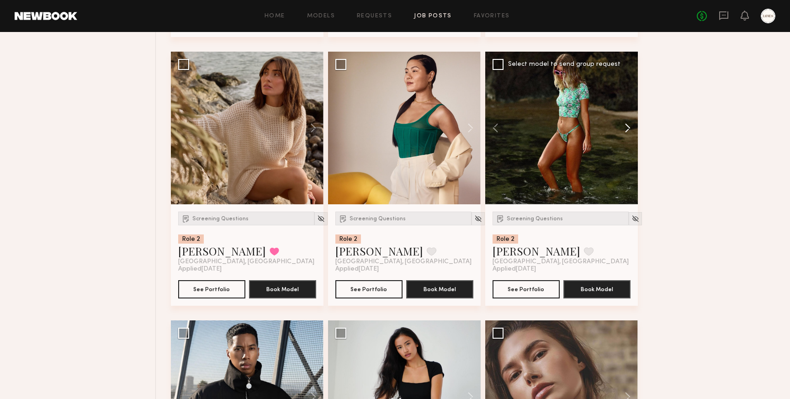
click at [630, 139] on button at bounding box center [623, 128] width 29 height 153
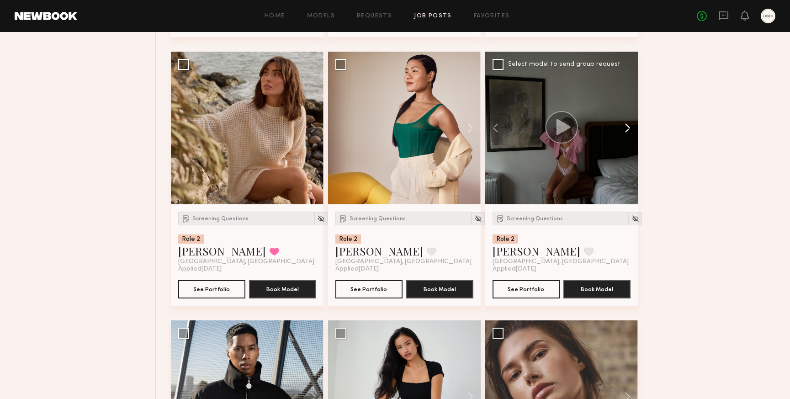
click at [630, 139] on button at bounding box center [623, 128] width 29 height 153
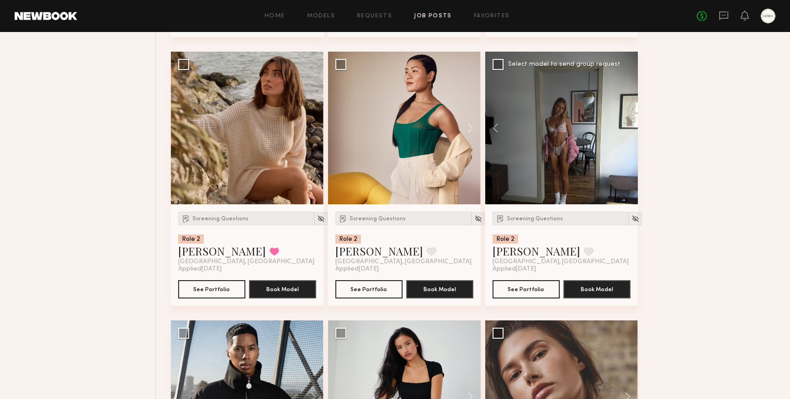
click at [630, 139] on div at bounding box center [562, 128] width 153 height 153
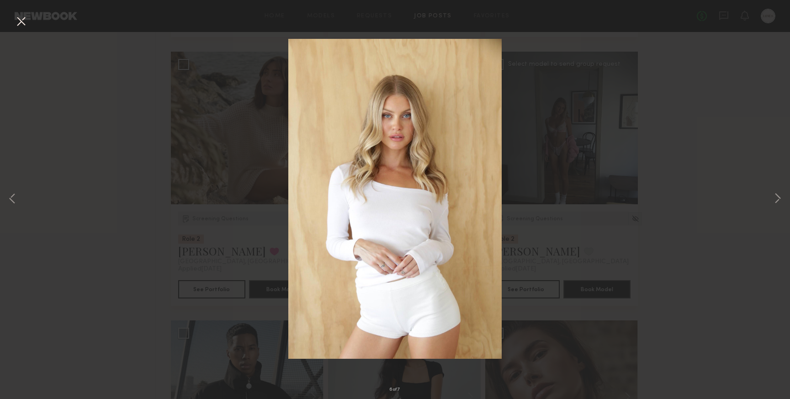
click at [21, 22] on button at bounding box center [21, 22] width 15 height 16
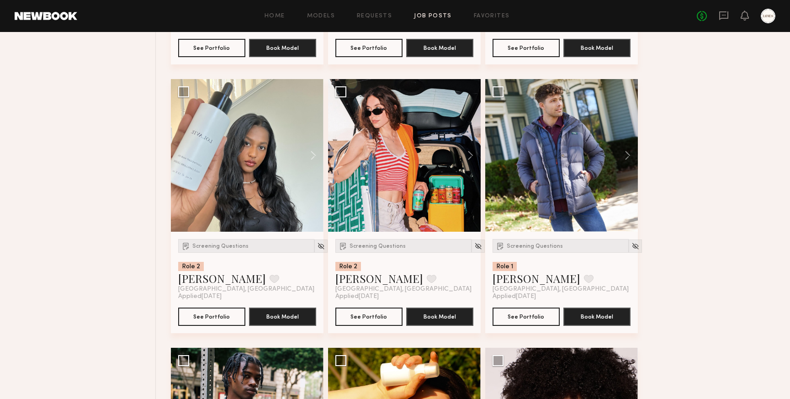
scroll to position [17004, 0]
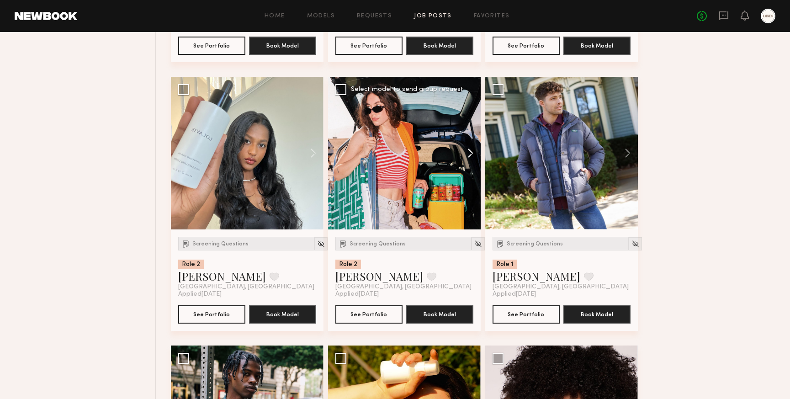
click at [475, 171] on button at bounding box center [466, 153] width 29 height 153
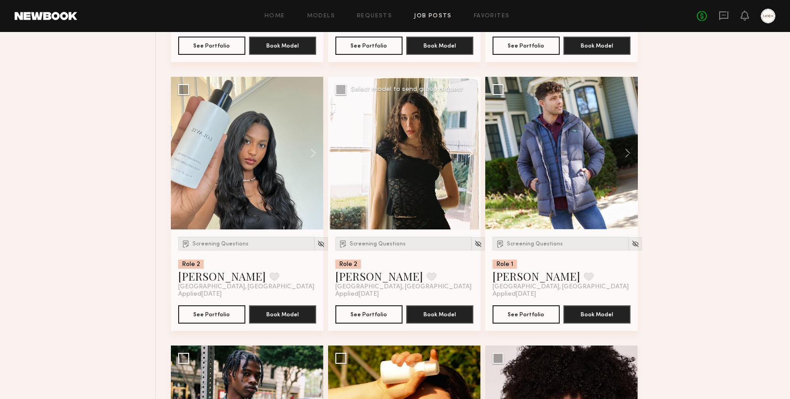
click at [475, 171] on button at bounding box center [466, 153] width 29 height 153
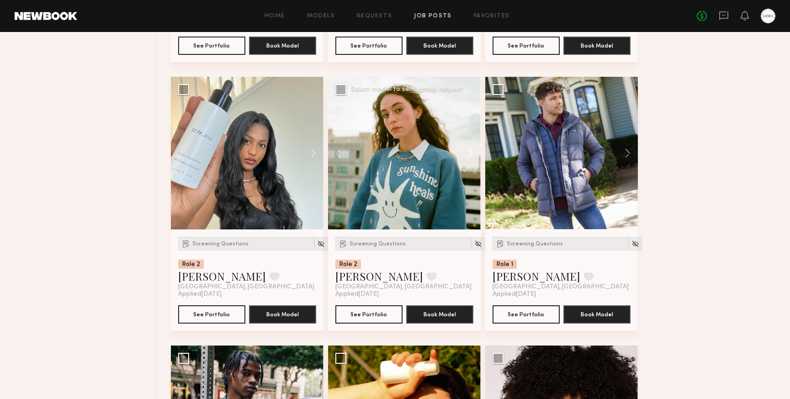
click at [475, 171] on button at bounding box center [466, 153] width 29 height 153
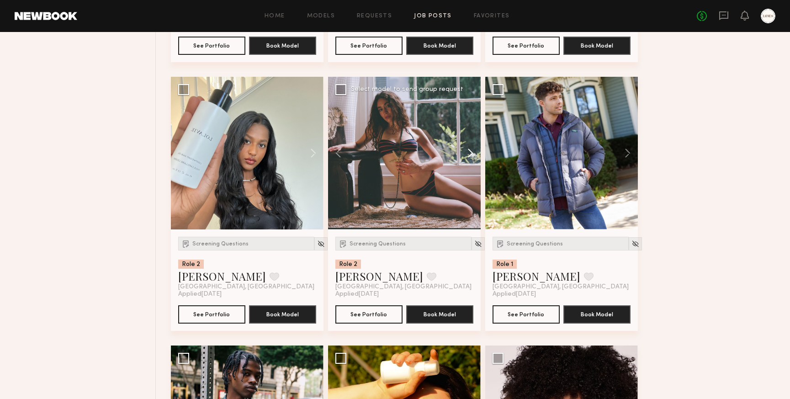
click at [474, 165] on button at bounding box center [466, 153] width 29 height 153
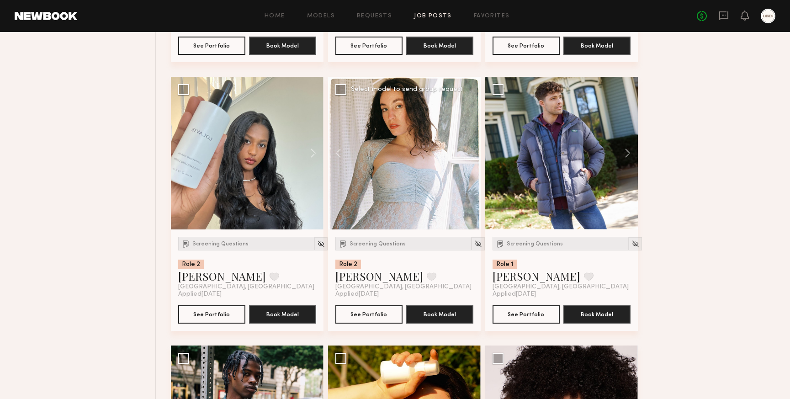
click at [474, 165] on div at bounding box center [404, 153] width 153 height 153
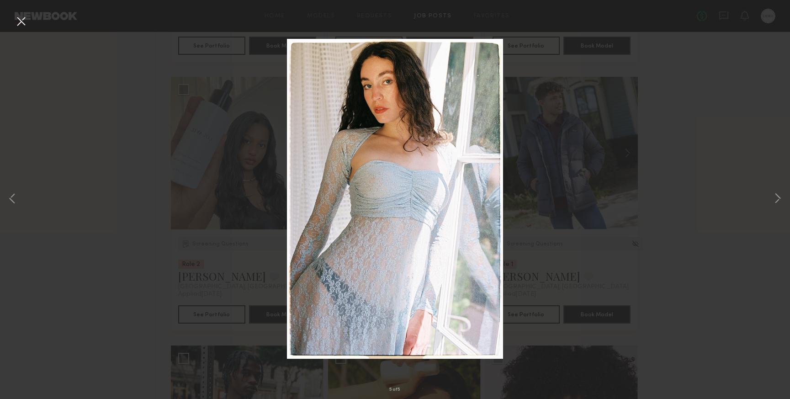
click at [21, 23] on button at bounding box center [21, 22] width 15 height 16
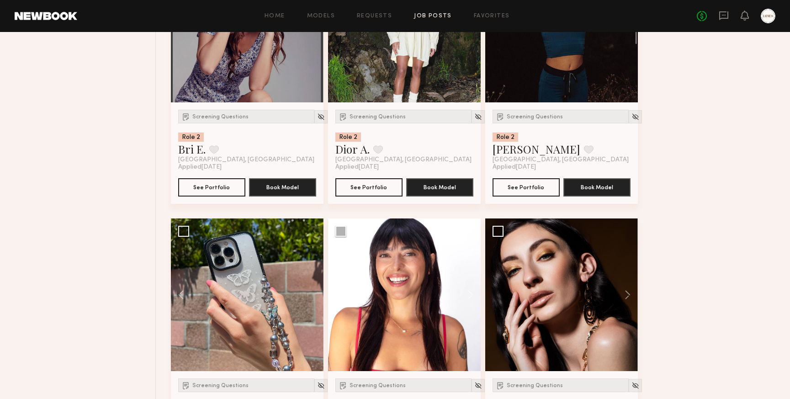
scroll to position [7837, 0]
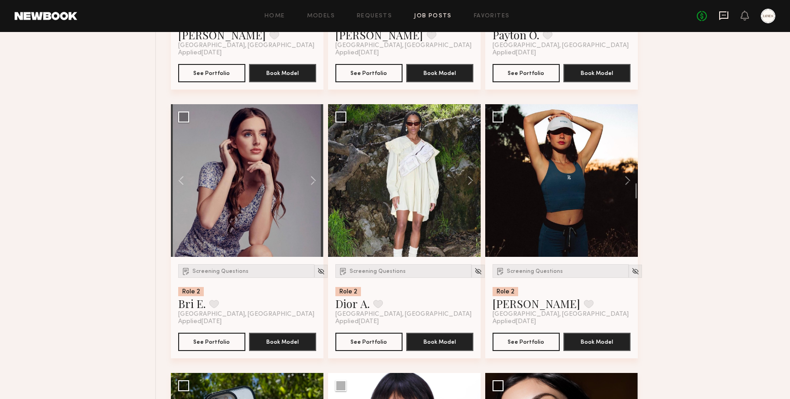
click at [726, 13] on icon at bounding box center [724, 16] width 10 height 10
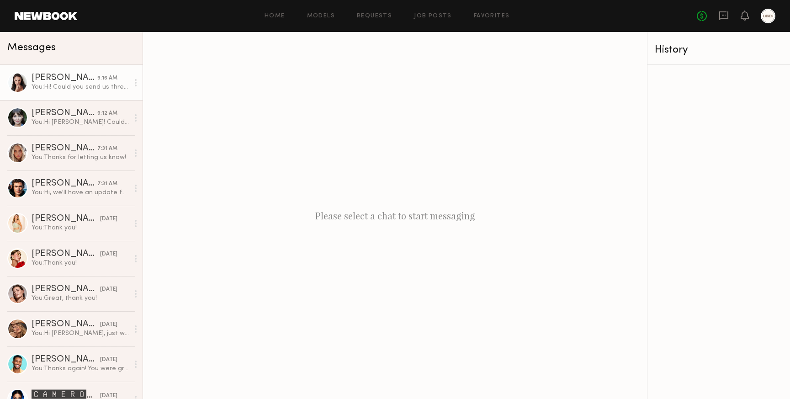
click at [64, 88] on div "You: Hi! Could you send us three raw unedited selfies of you wearing sunglasses…" at bounding box center [80, 87] width 97 height 9
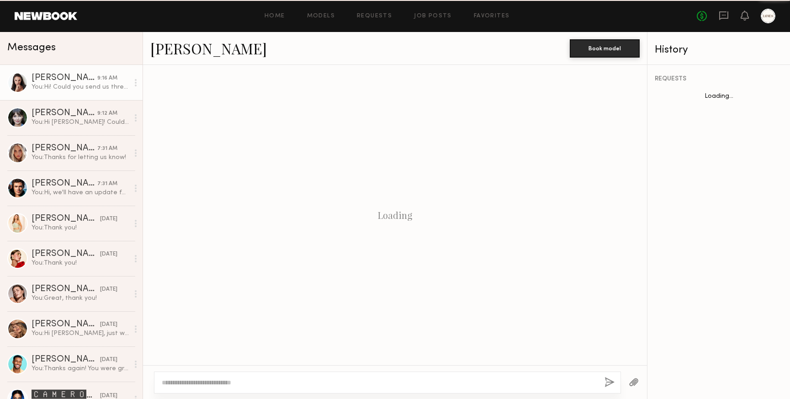
scroll to position [116, 0]
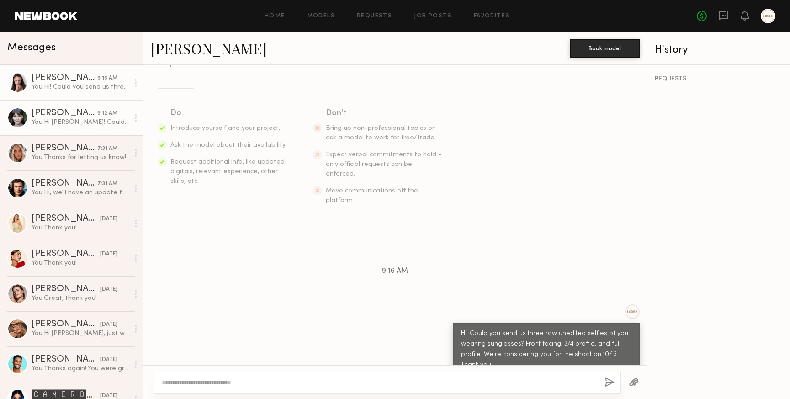
click at [48, 121] on div "You: Hi Natalia! Could you send us three raw unedited selfies of you wearing su…" at bounding box center [80, 122] width 97 height 9
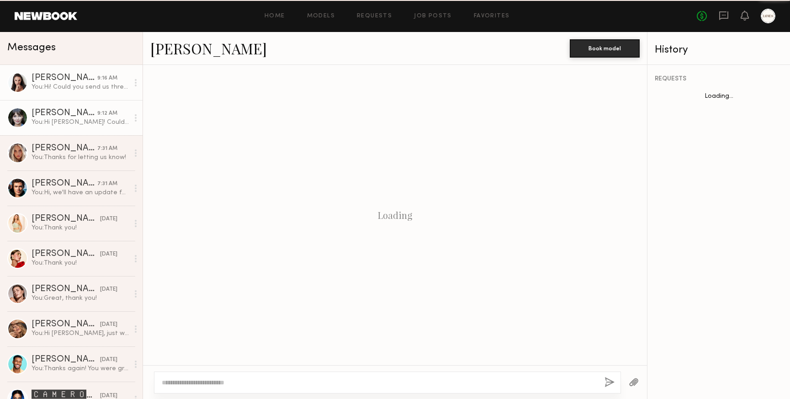
scroll to position [116, 0]
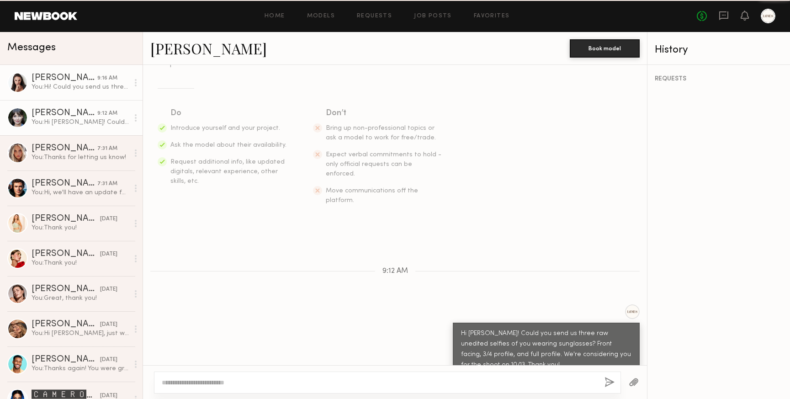
click at [47, 84] on div "You: Hi! Could you send us three raw unedited selfies of you wearing sunglasses…" at bounding box center [80, 87] width 97 height 9
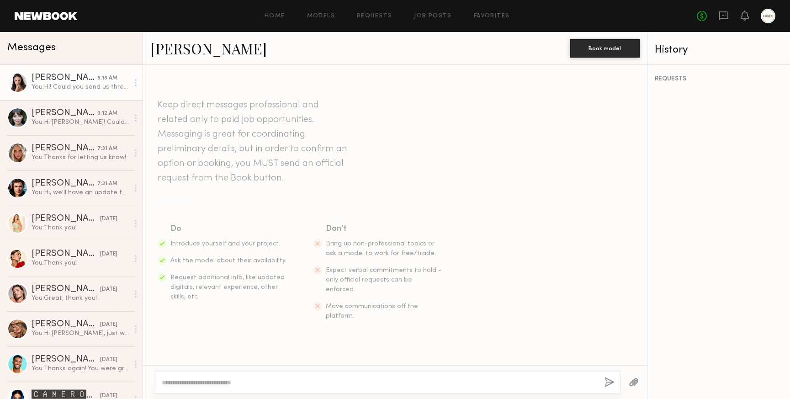
click at [193, 56] on link "Anastasiia S." at bounding box center [208, 48] width 117 height 20
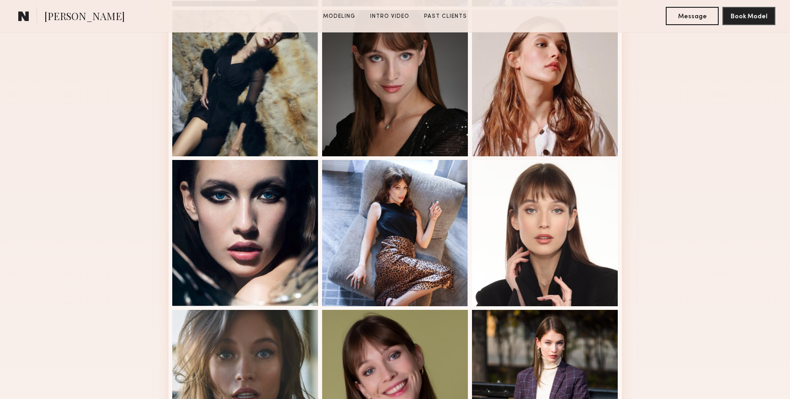
scroll to position [587, 0]
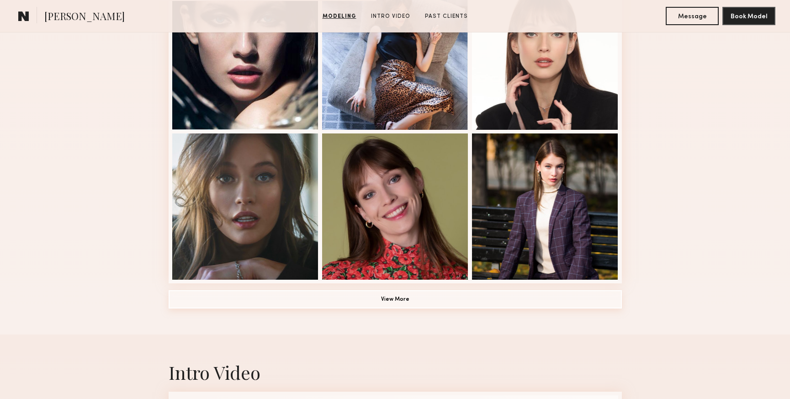
click at [410, 302] on button "View More" at bounding box center [396, 299] width 454 height 18
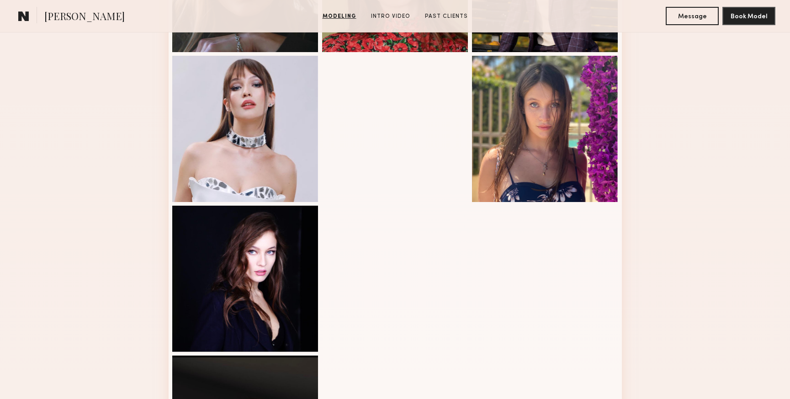
scroll to position [934, 0]
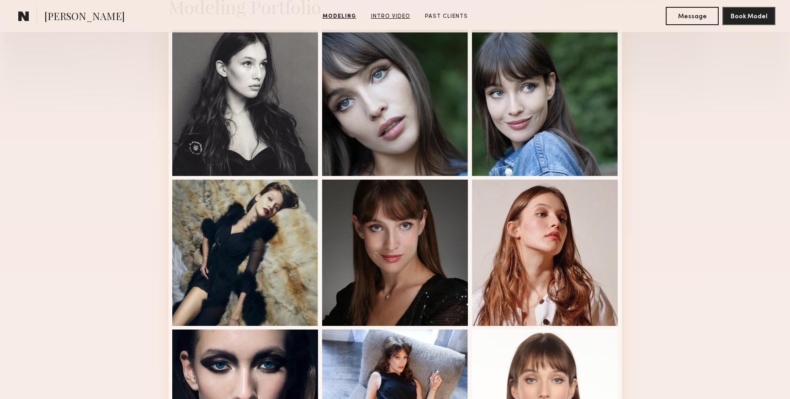
click at [388, 16] on link "Intro Video" at bounding box center [391, 16] width 47 height 8
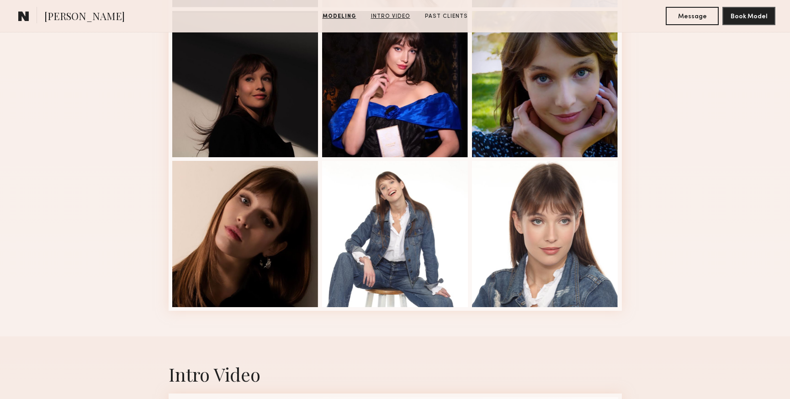
scroll to position [1440, 0]
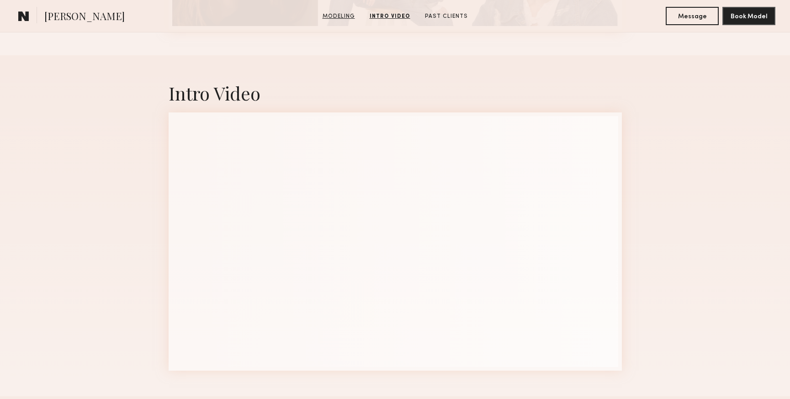
click at [338, 18] on link "Modeling" at bounding box center [339, 16] width 40 height 8
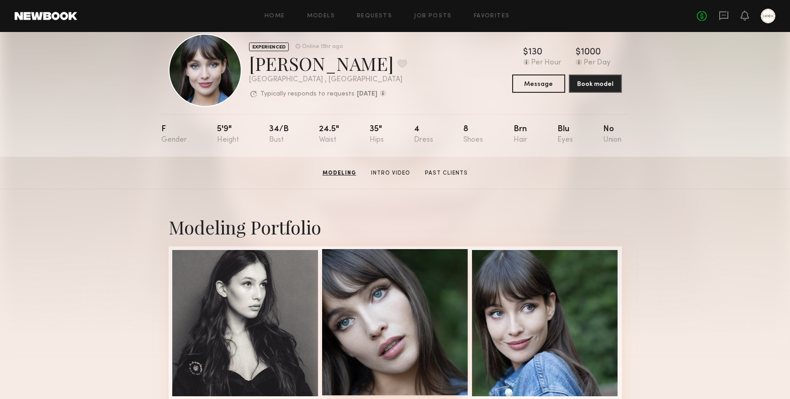
scroll to position [0, 0]
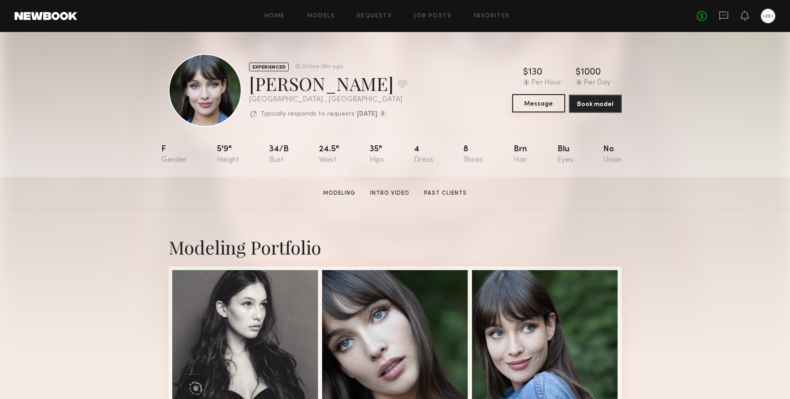
click at [546, 102] on button "Message" at bounding box center [538, 103] width 53 height 18
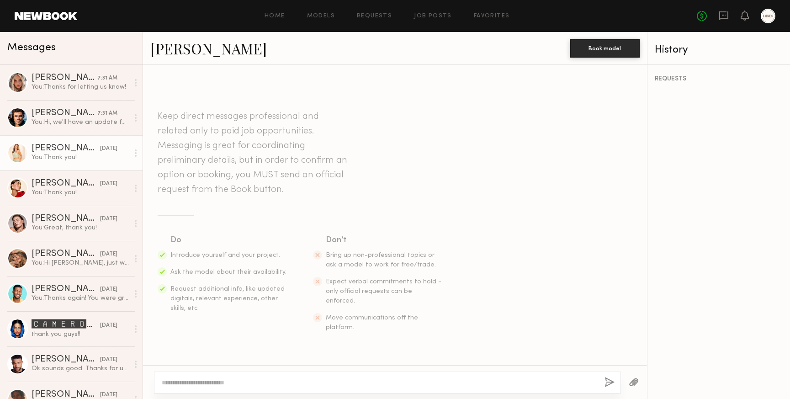
click at [56, 155] on div "You: Thank you!" at bounding box center [80, 157] width 97 height 9
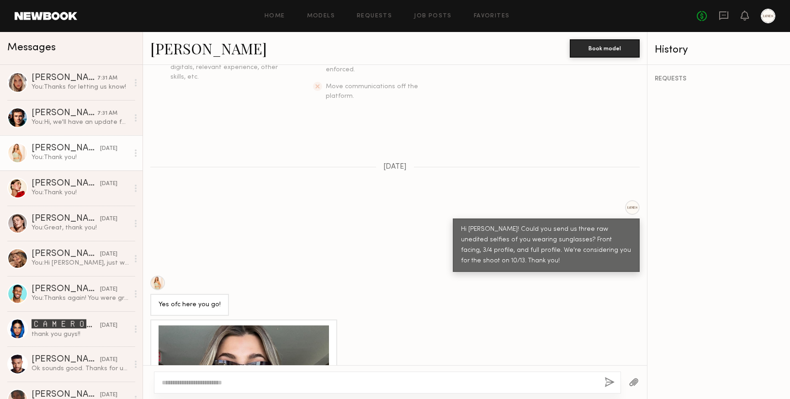
scroll to position [220, 0]
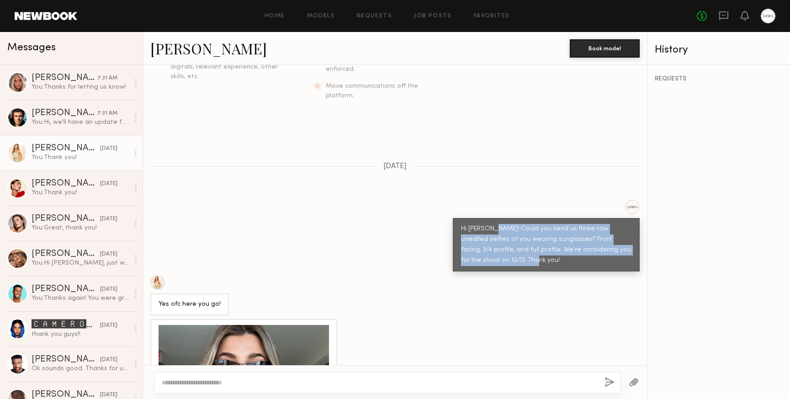
drag, startPoint x: 479, startPoint y: 242, endPoint x: 495, endPoint y: 213, distance: 32.9
click at [495, 224] on div "Hi Serena! Could you send us three raw unedited selfies of you wearing sunglass…" at bounding box center [546, 245] width 171 height 42
copy div "Could you send us three raw unedited selfies of you wearing sunglasses? Front f…"
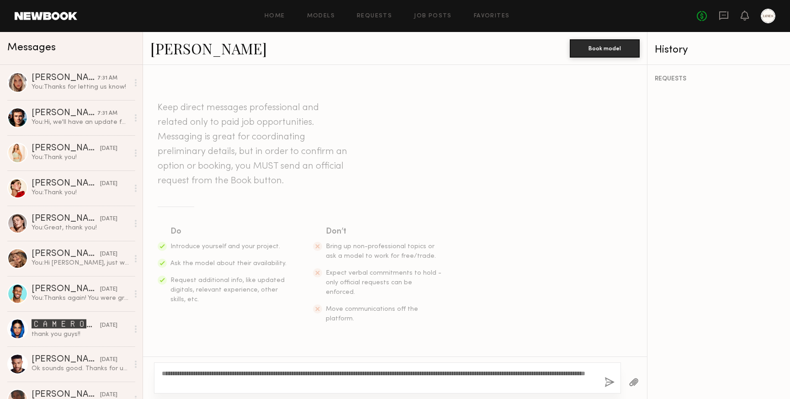
click at [291, 384] on textarea "**********" at bounding box center [380, 378] width 436 height 18
type textarea "**********"
click at [610, 382] on button "button" at bounding box center [610, 382] width 10 height 11
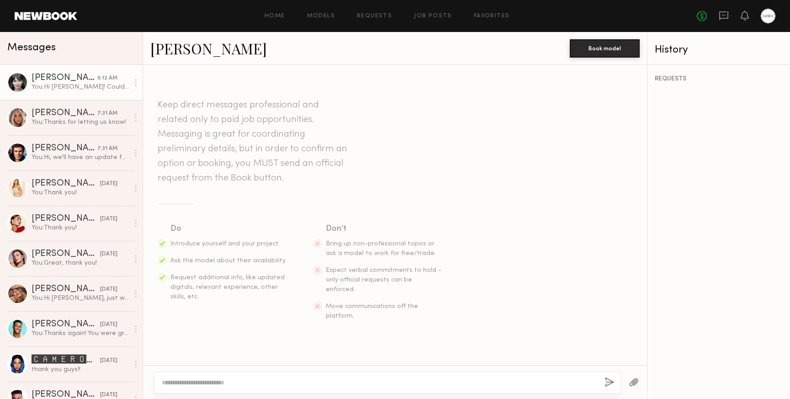
scroll to position [116, 0]
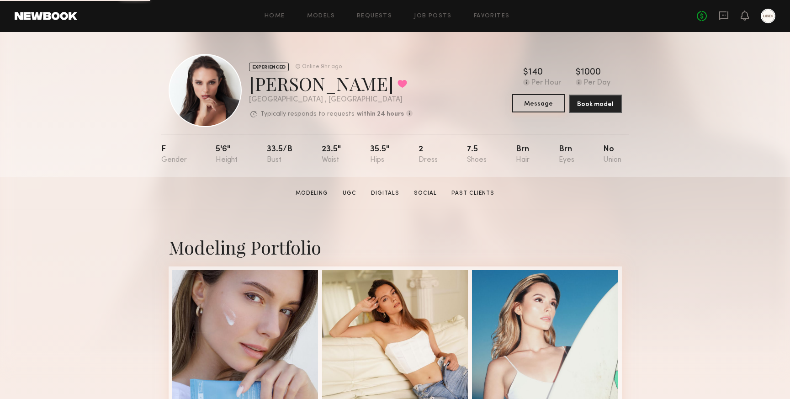
click at [535, 102] on button "Message" at bounding box center [538, 103] width 53 height 18
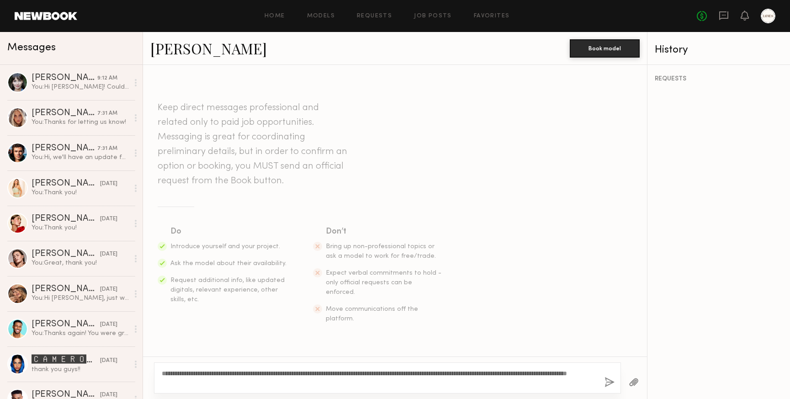
click at [259, 381] on textarea "**********" at bounding box center [380, 378] width 436 height 18
type textarea "**********"
click at [609, 383] on button "button" at bounding box center [610, 382] width 10 height 11
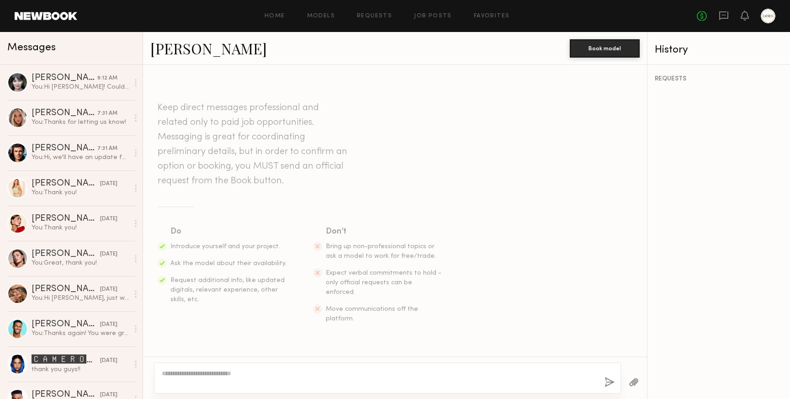
scroll to position [116, 0]
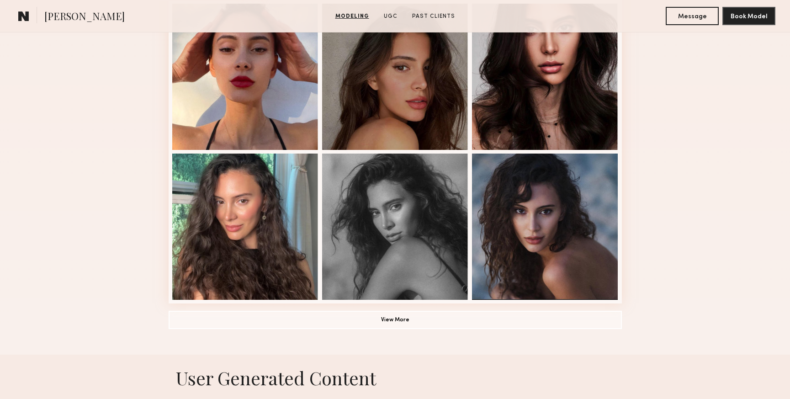
scroll to position [570, 0]
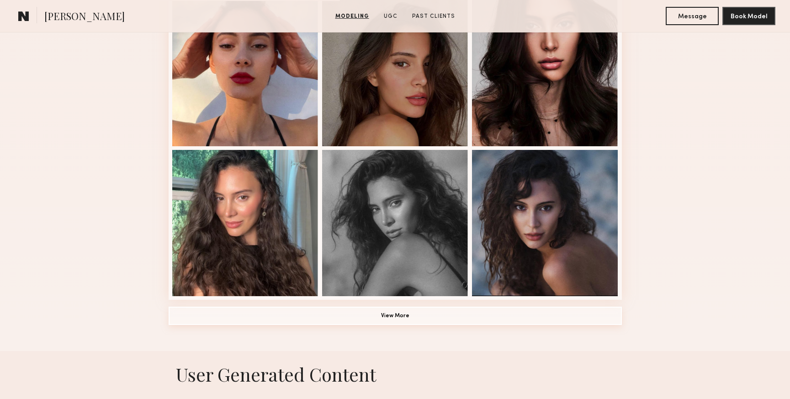
click at [371, 315] on button "View More" at bounding box center [396, 316] width 454 height 18
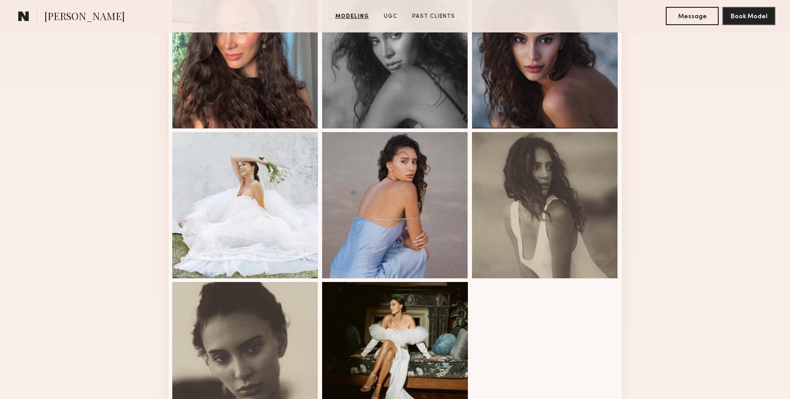
scroll to position [752, 0]
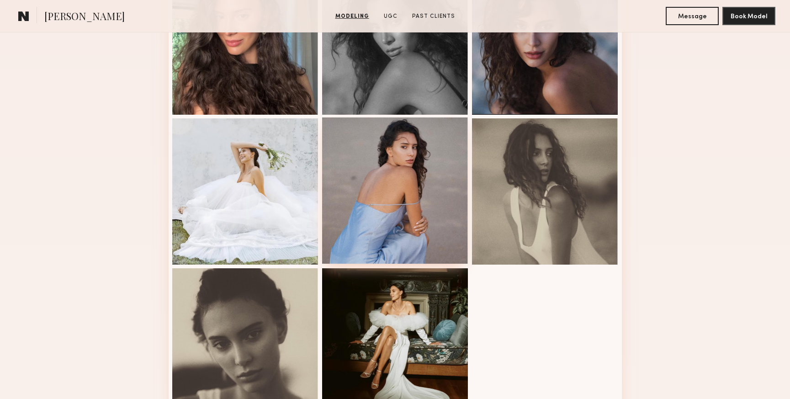
click at [386, 191] on div at bounding box center [395, 190] width 146 height 146
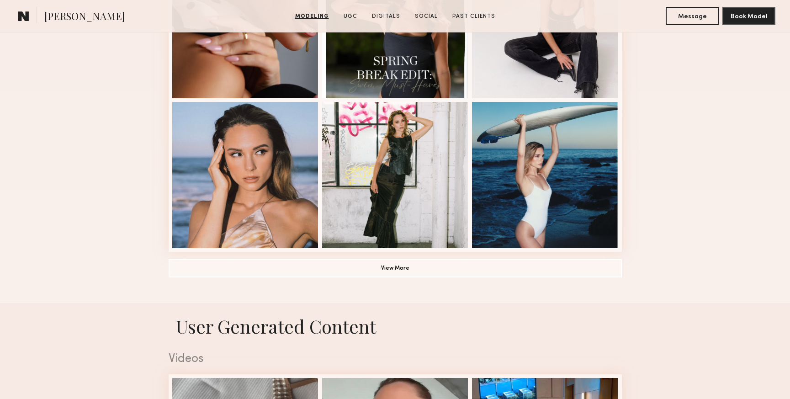
scroll to position [483, 0]
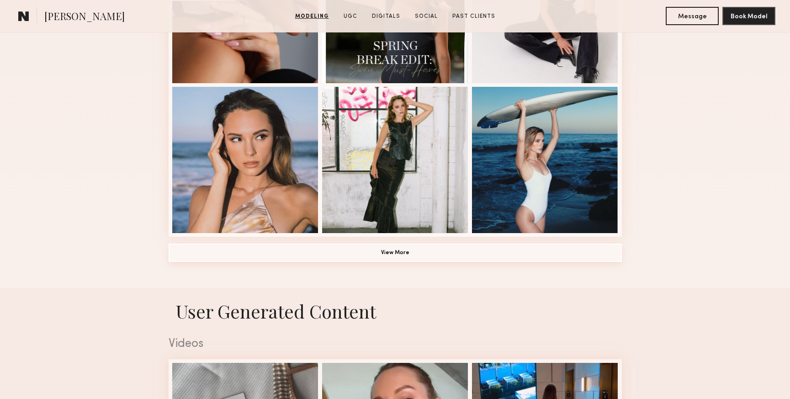
click at [399, 250] on button "View More" at bounding box center [396, 253] width 454 height 18
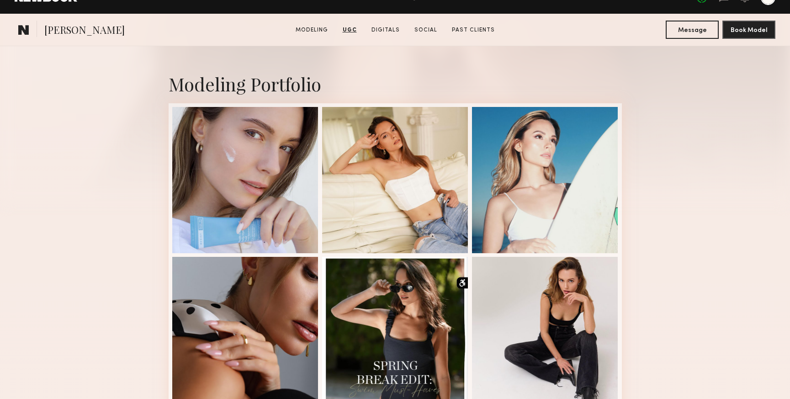
scroll to position [0, 0]
